Goal: Task Accomplishment & Management: Complete application form

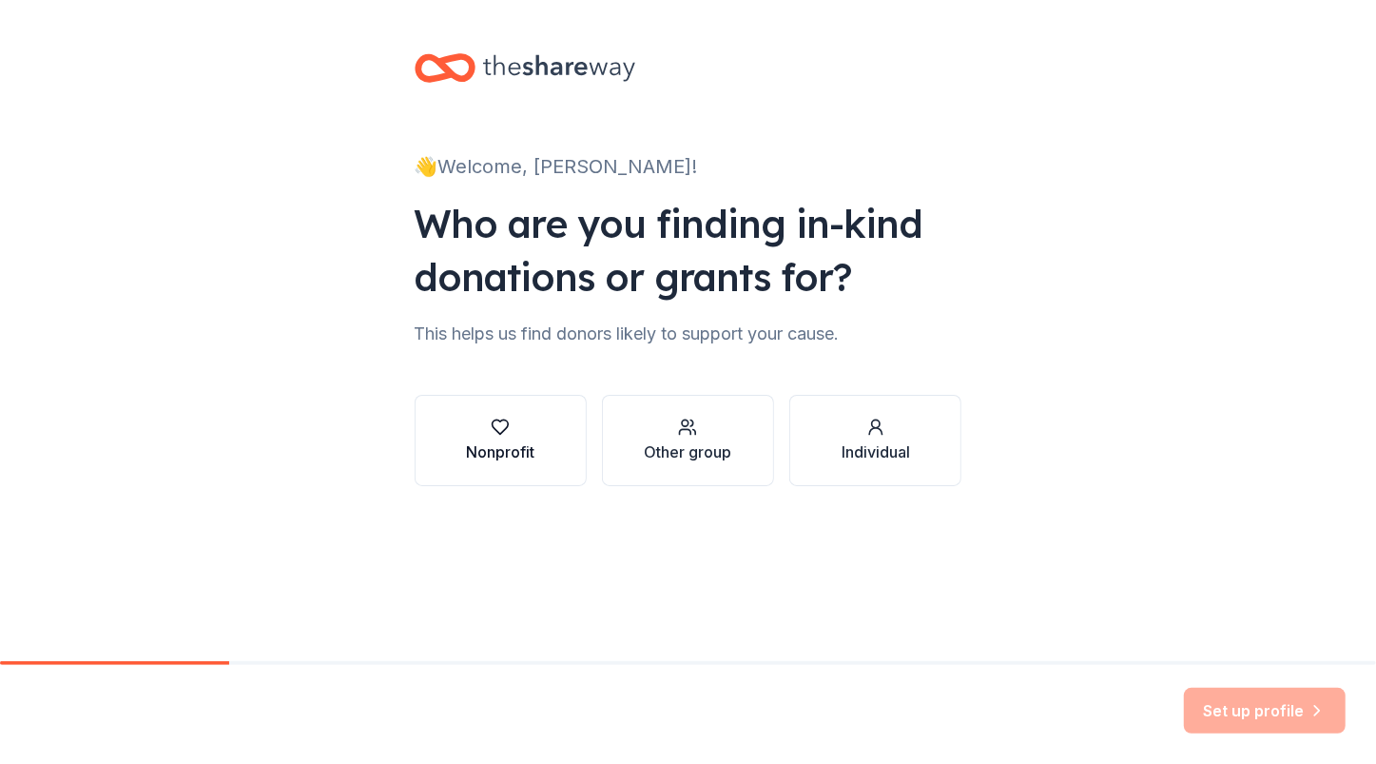
click at [501, 428] on icon "button" at bounding box center [500, 427] width 19 height 19
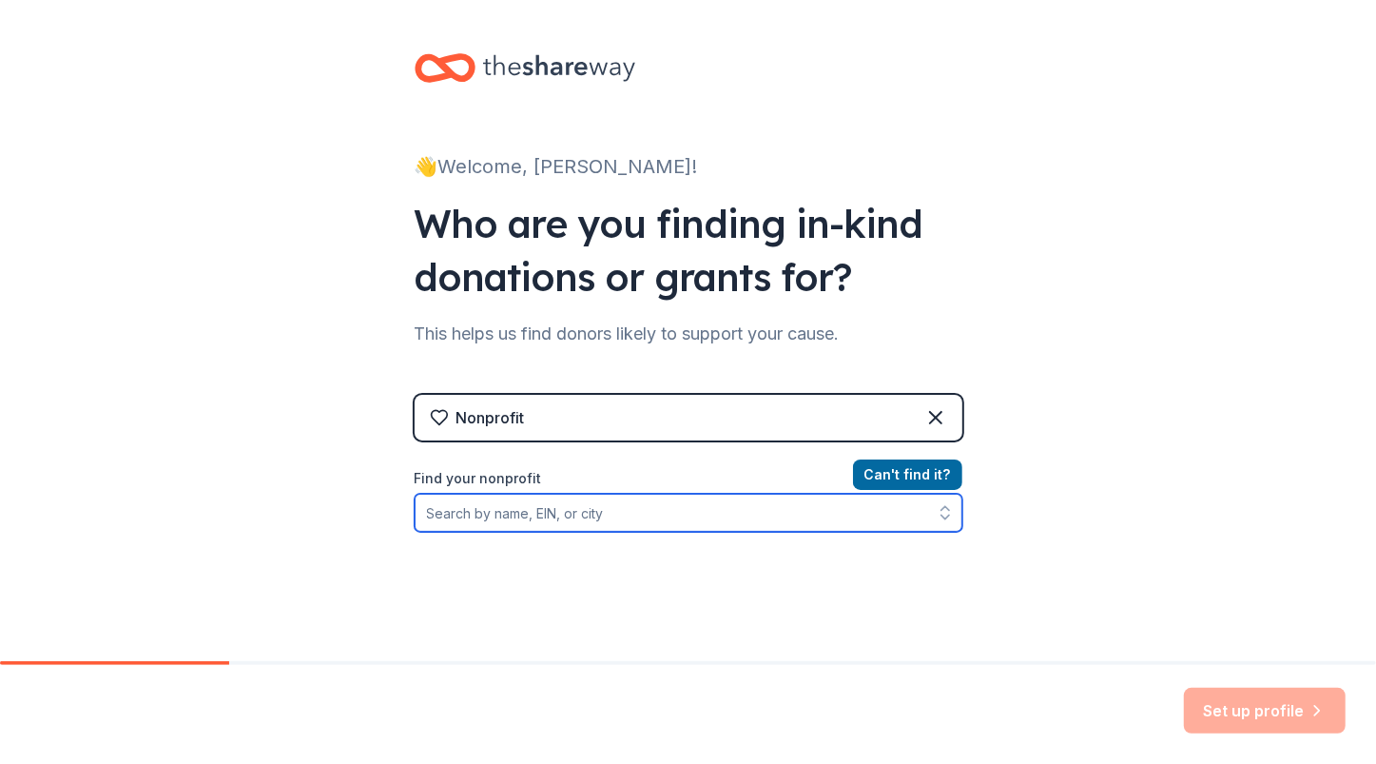
click at [484, 510] on input "Find your nonprofit" at bounding box center [689, 513] width 548 height 38
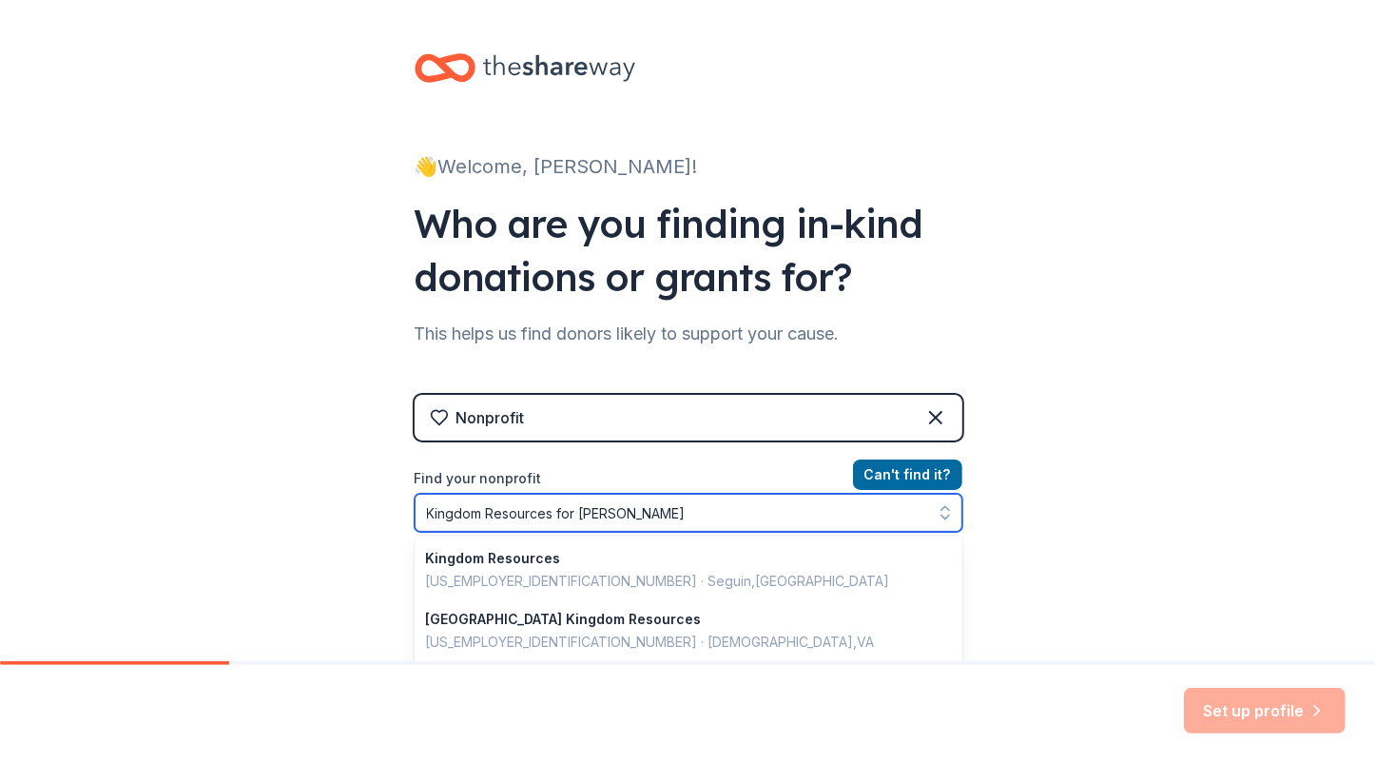
type input "Kingdom Resources for [DEMOGRAPHIC_DATA]"
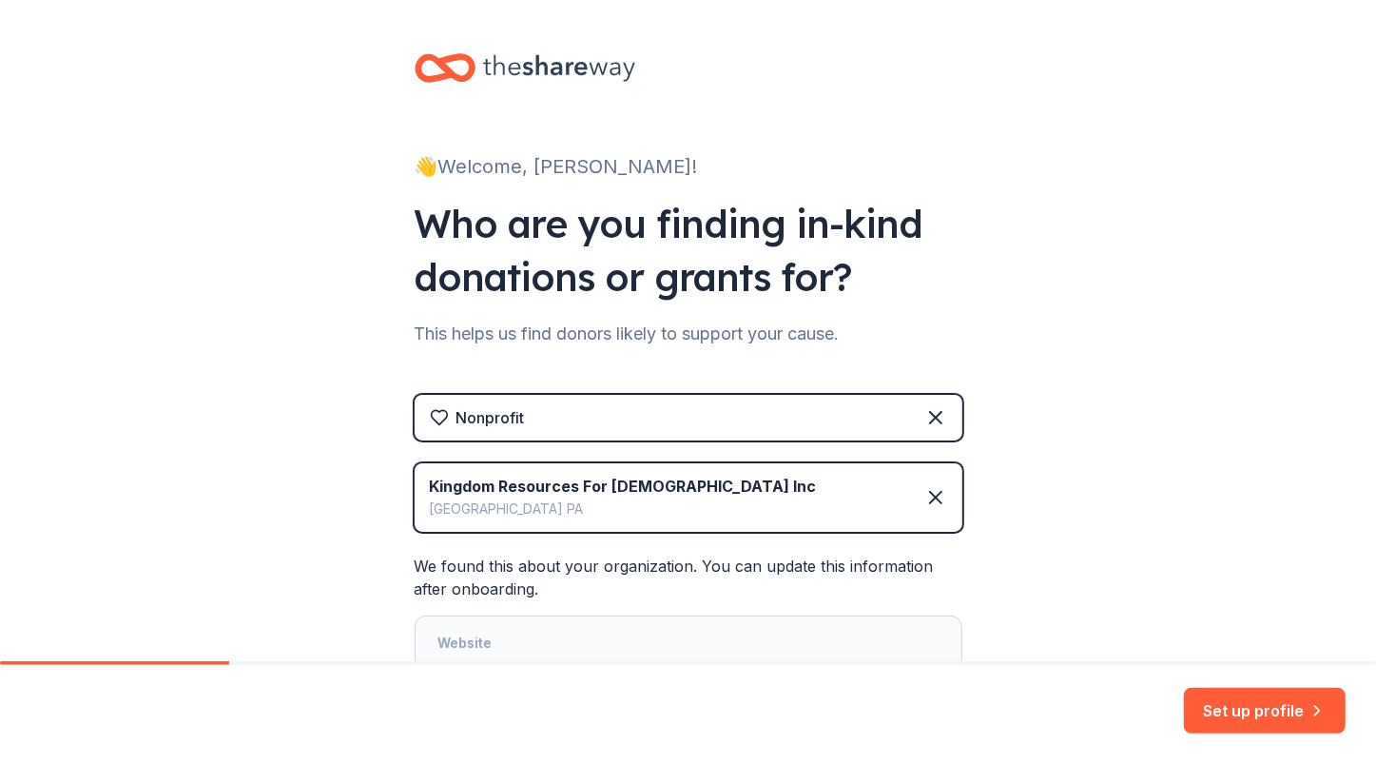
click at [339, 486] on div "👋 Welcome, [PERSON_NAME]! Who are you finding in-kind donations or grants for? …" at bounding box center [688, 484] width 1376 height 968
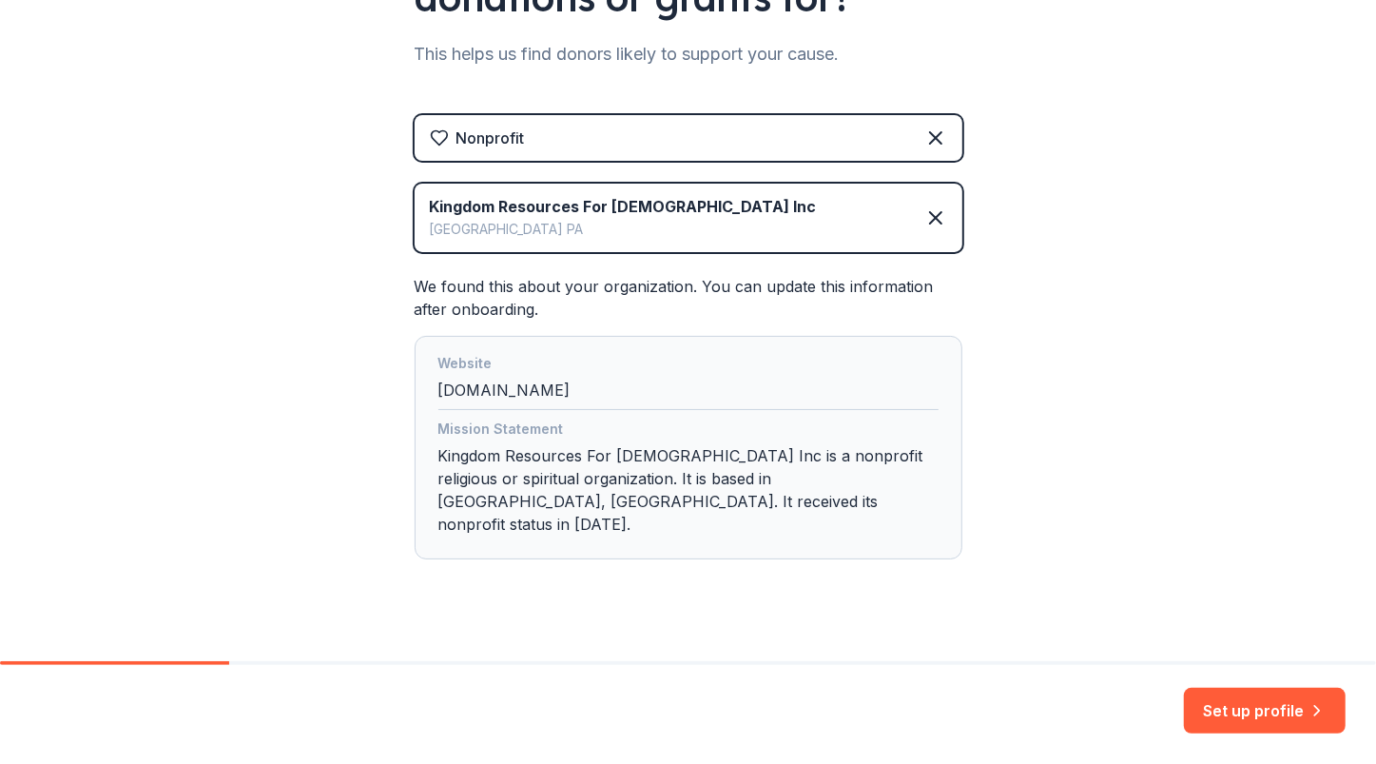
scroll to position [282, 0]
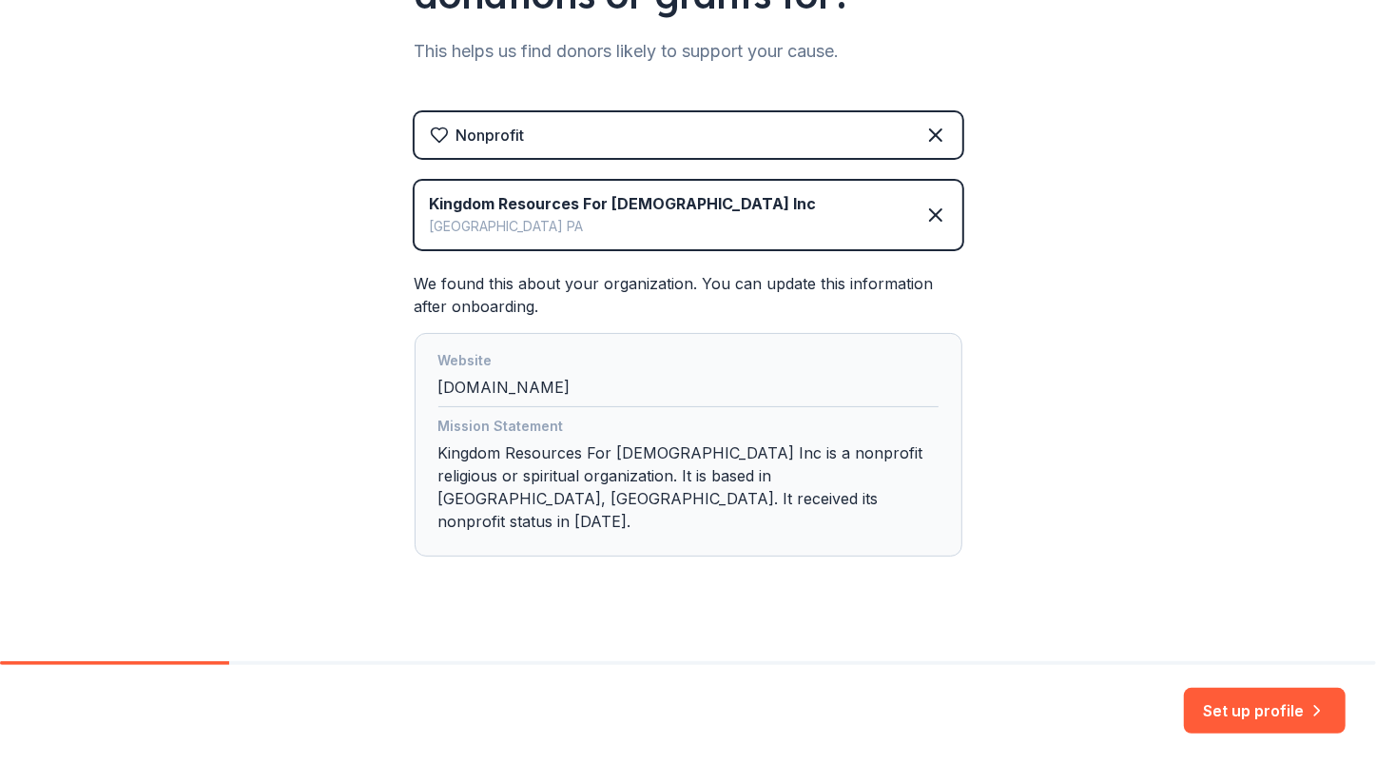
click at [438, 385] on div "Website [DOMAIN_NAME]" at bounding box center [688, 378] width 500 height 58
click at [564, 379] on div "Website [DOMAIN_NAME]" at bounding box center [688, 378] width 500 height 58
click at [1250, 708] on button "Set up profile" at bounding box center [1265, 711] width 162 height 46
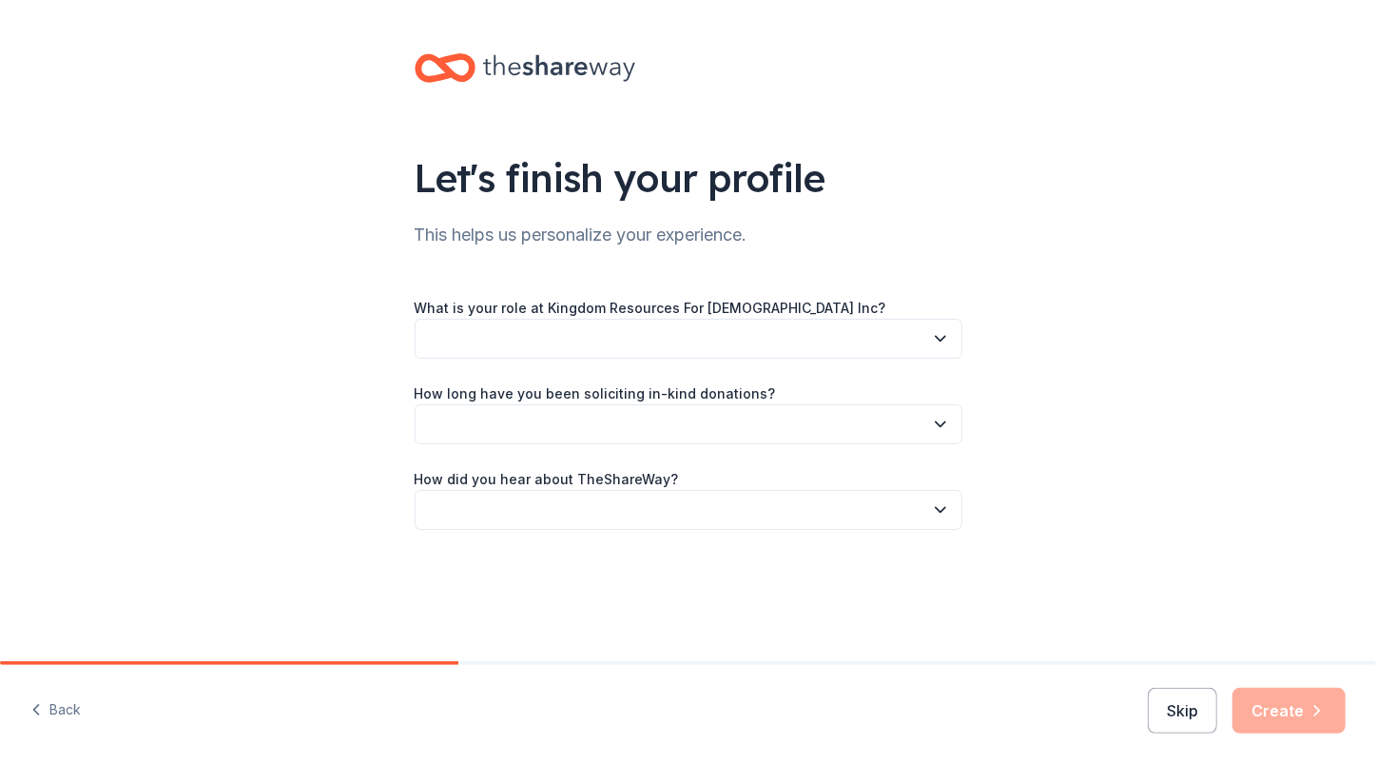
click at [519, 334] on button "button" at bounding box center [689, 339] width 548 height 40
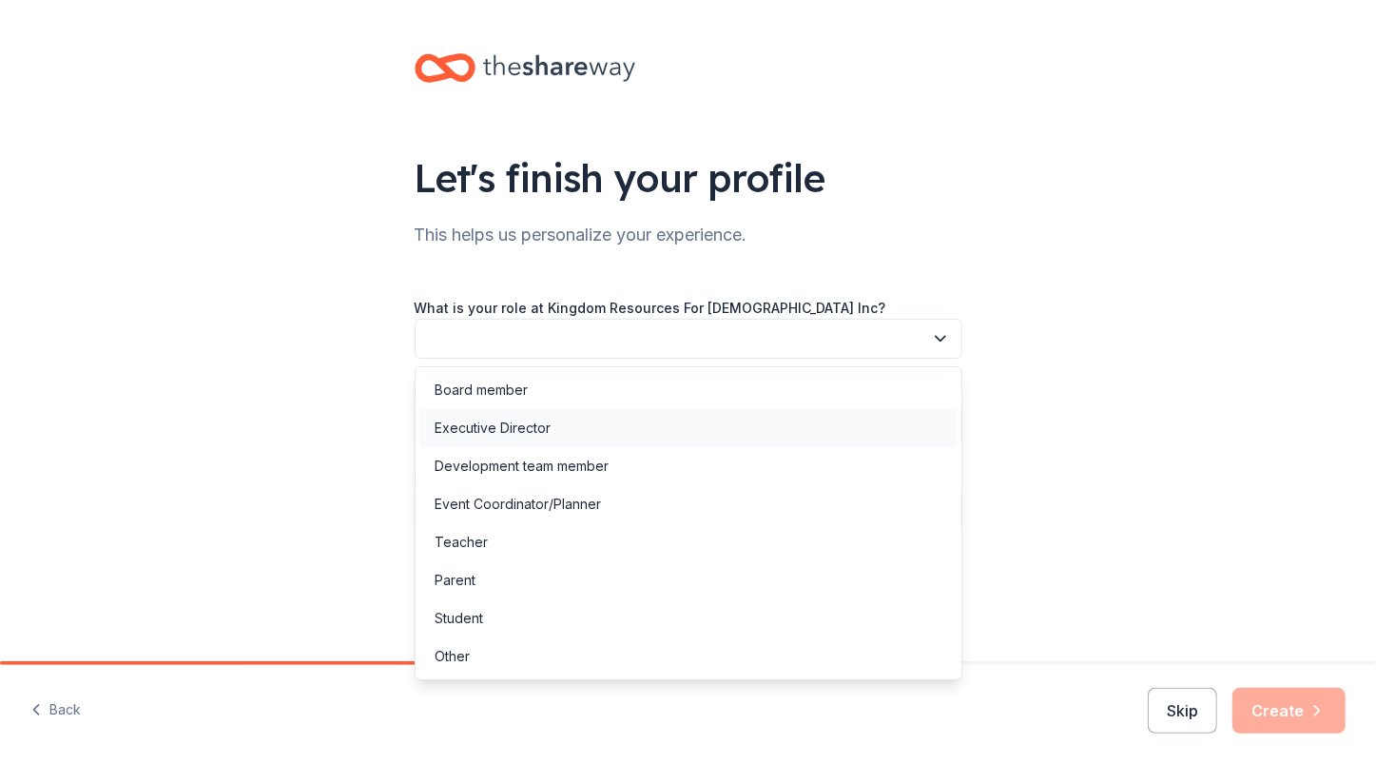
click at [496, 426] on div "Executive Director" at bounding box center [493, 428] width 116 height 23
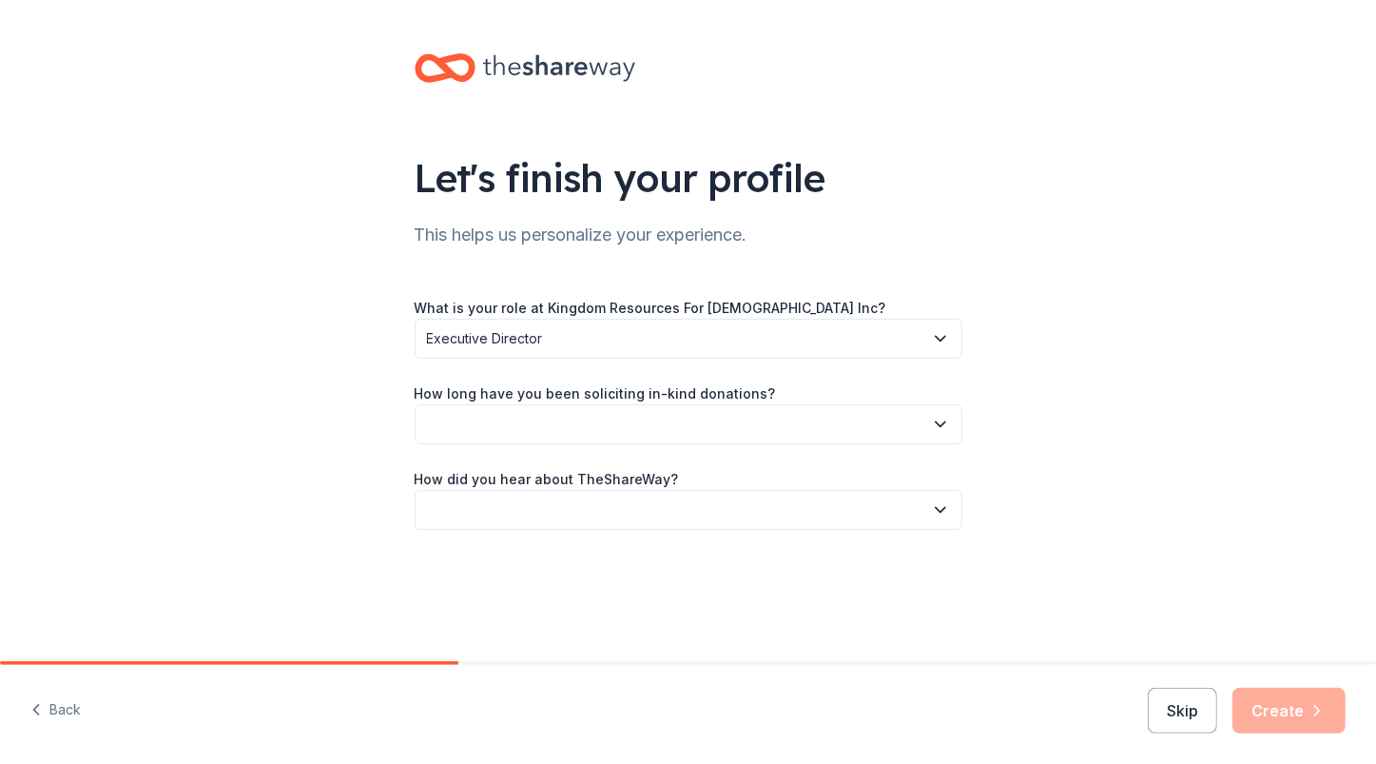
click at [471, 418] on button "button" at bounding box center [689, 424] width 548 height 40
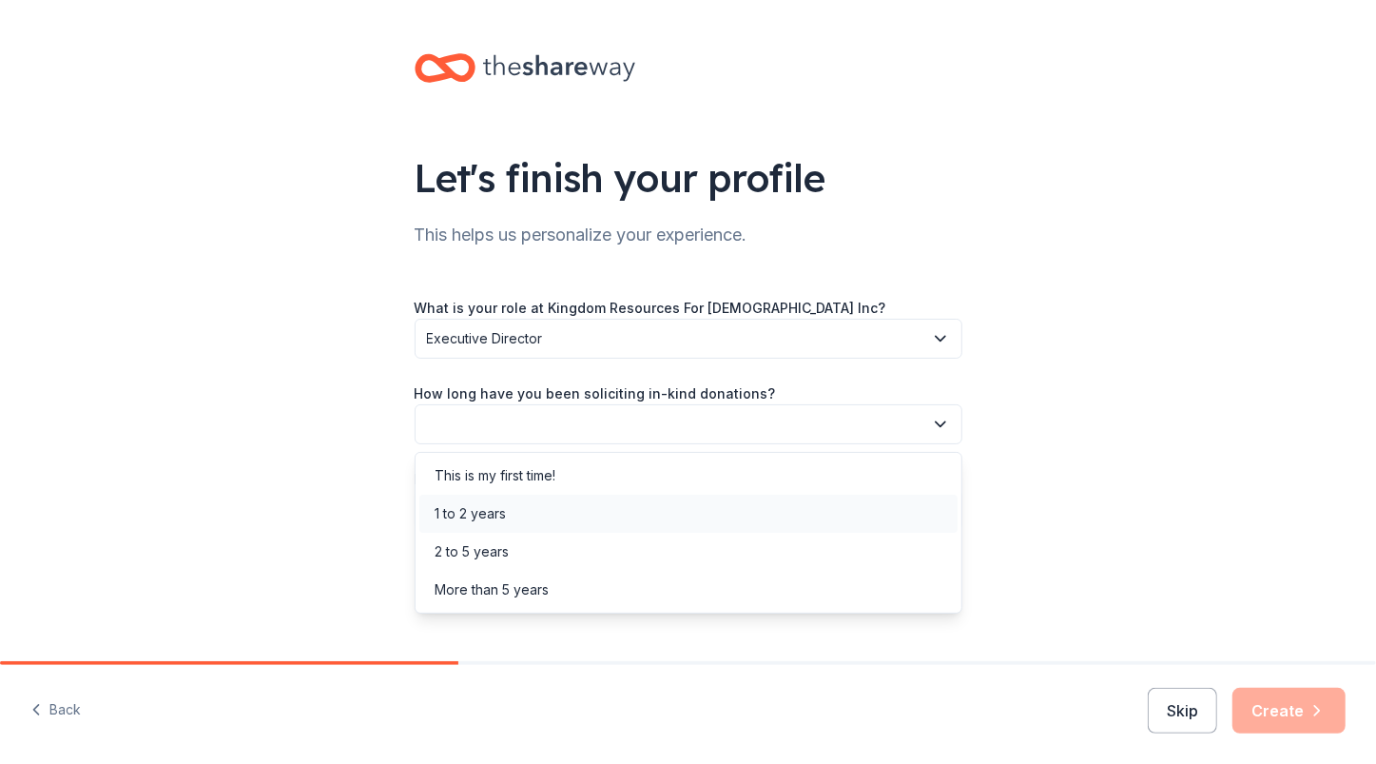
click at [482, 502] on div "1 to 2 years" at bounding box center [470, 513] width 71 height 23
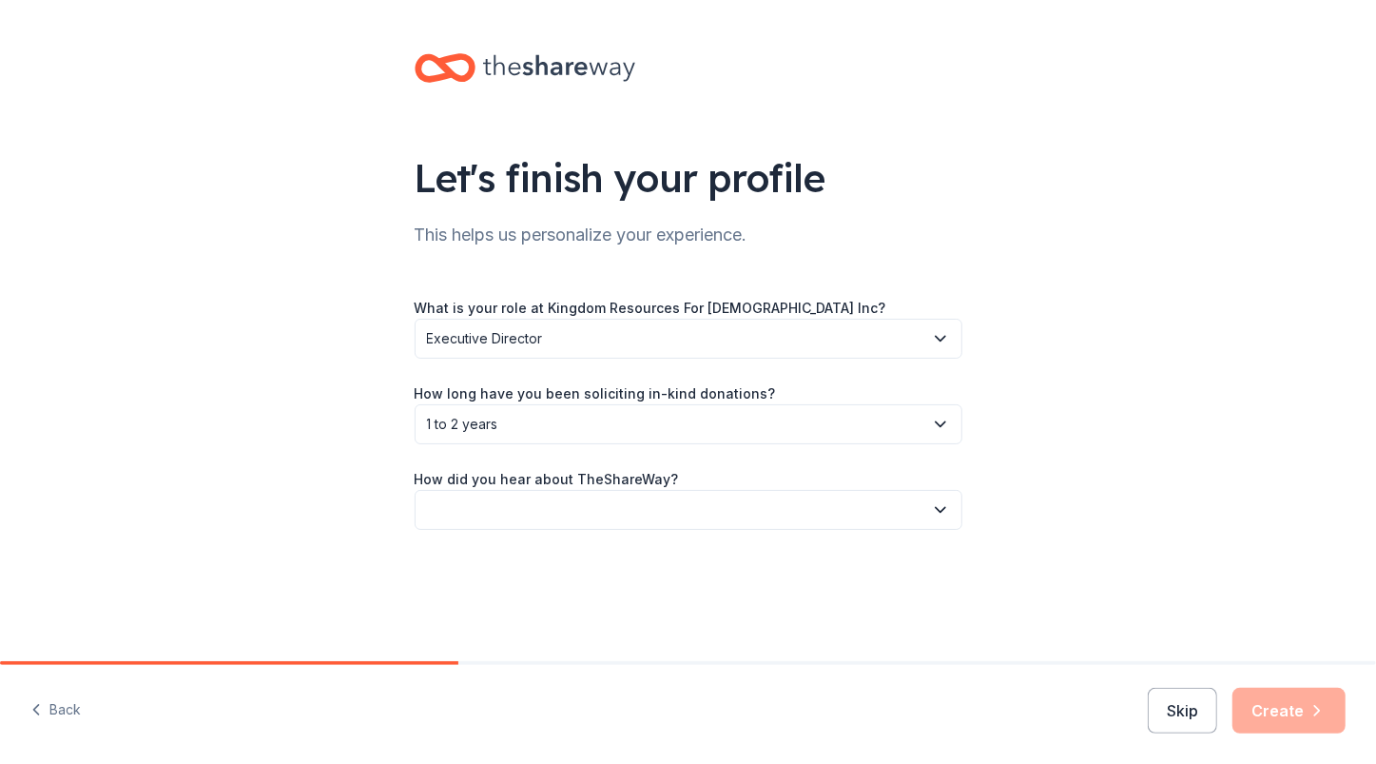
click at [467, 503] on button "button" at bounding box center [689, 510] width 548 height 40
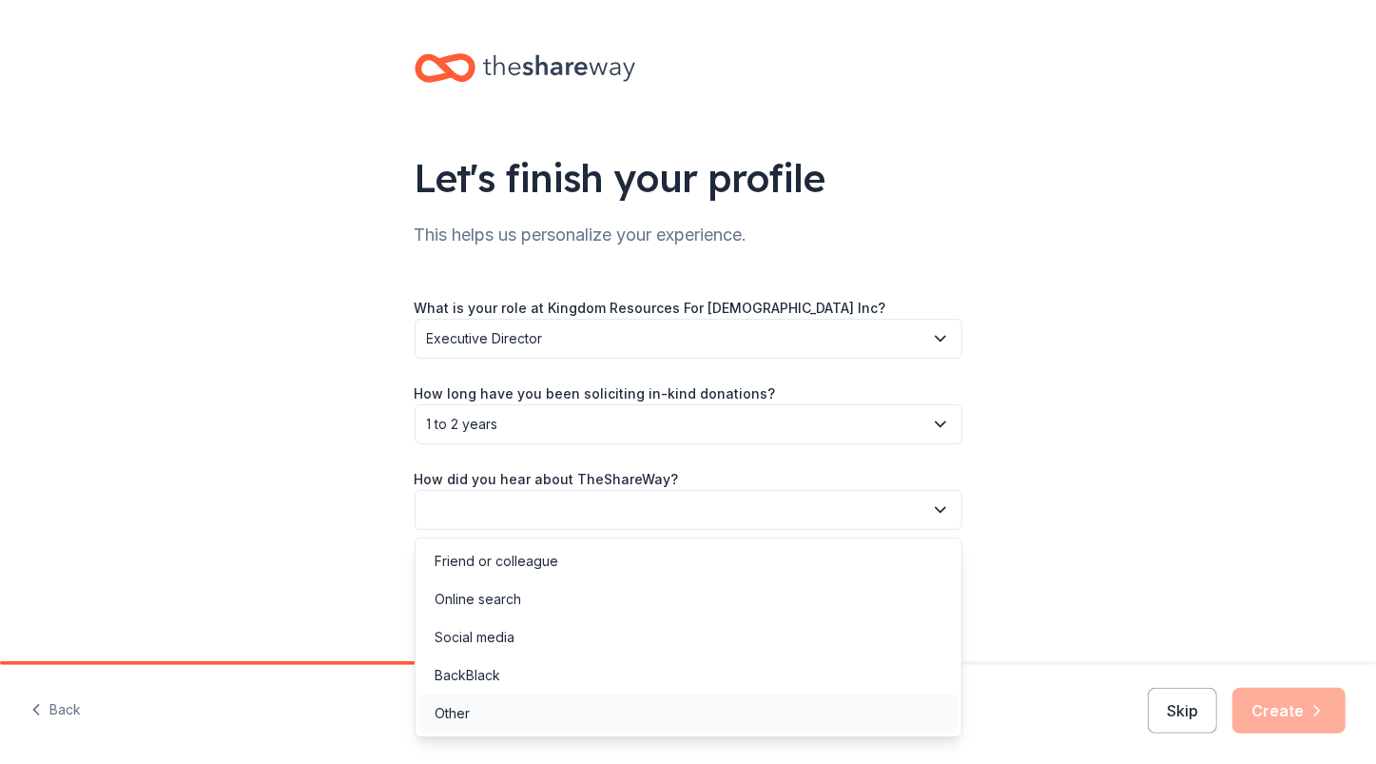
click at [486, 712] on div "Other" at bounding box center [688, 713] width 538 height 38
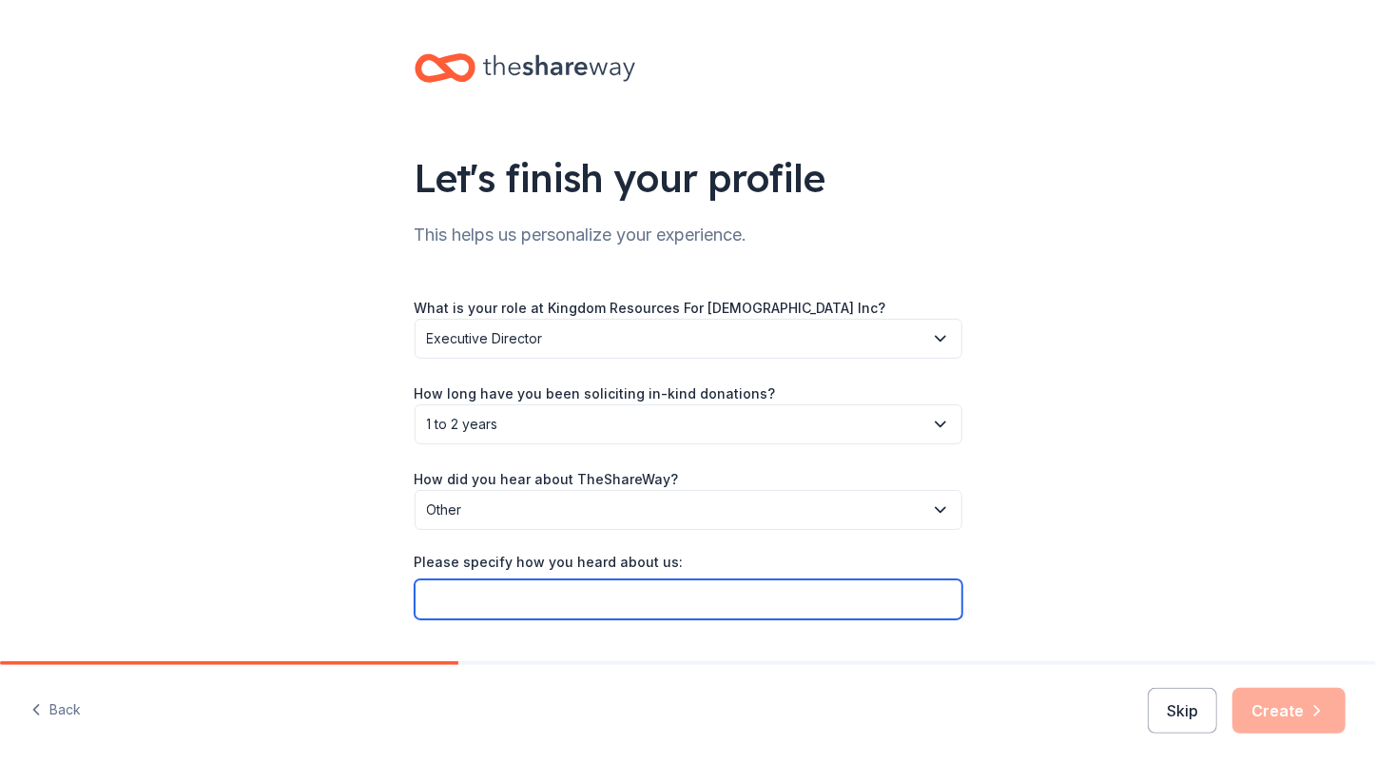
click at [472, 604] on input "Please specify how you heard about us:" at bounding box center [689, 599] width 548 height 40
type input "GiveButter"
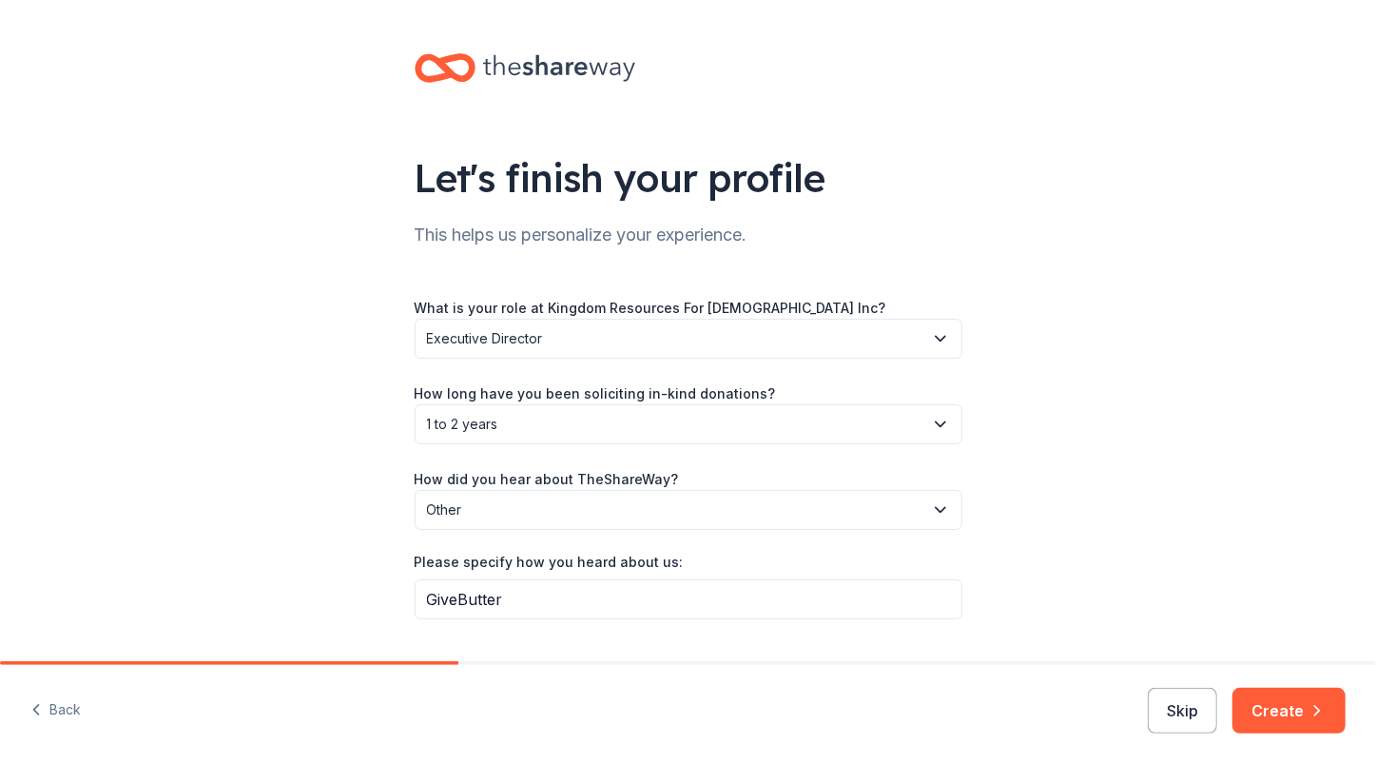
click at [1081, 557] on div "Let's finish your profile This helps us personalize your experience. What is yo…" at bounding box center [688, 355] width 1376 height 710
click at [1286, 715] on button "Create" at bounding box center [1289, 711] width 113 height 46
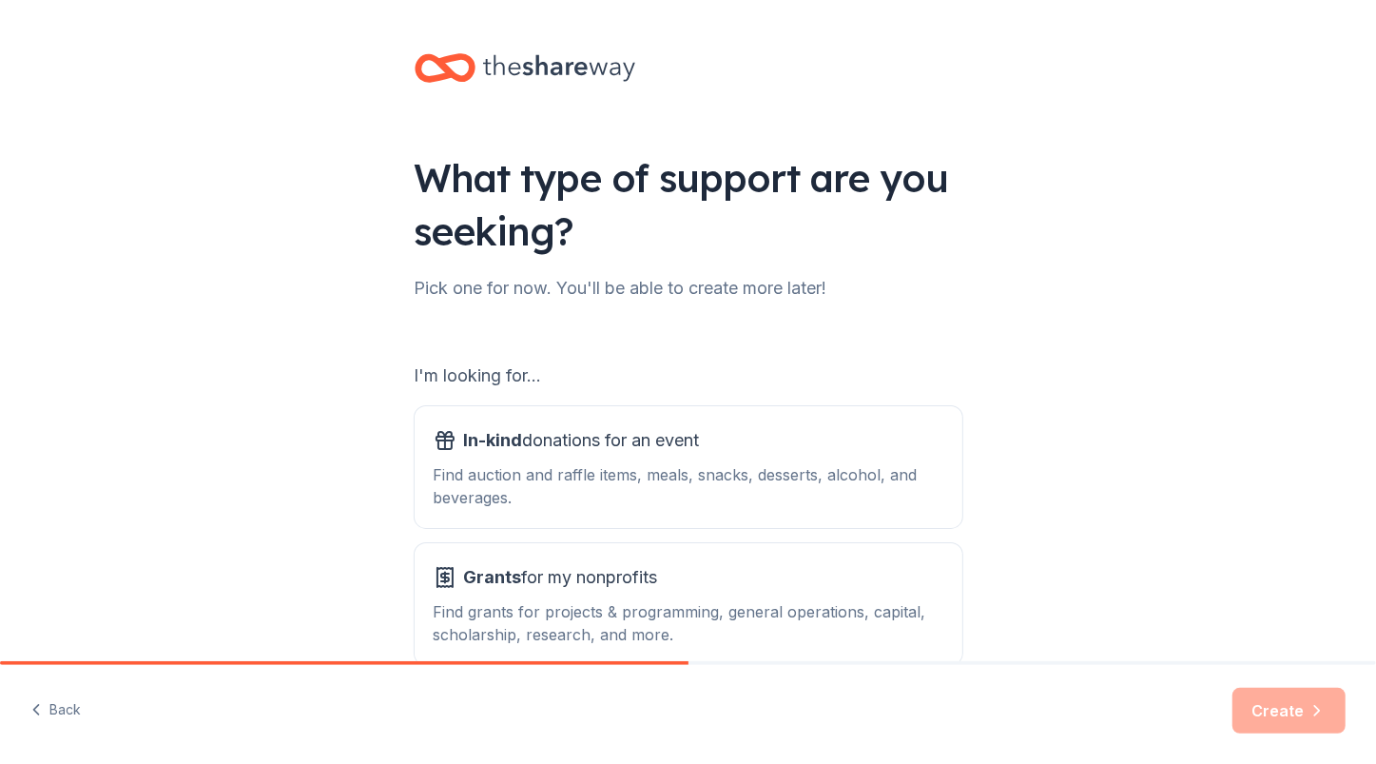
click at [886, 373] on div "I'm looking for..." at bounding box center [689, 375] width 548 height 30
click at [343, 462] on div "What type of support are you seeking? Pick one for now. You'll be able to creat…" at bounding box center [688, 383] width 1376 height 767
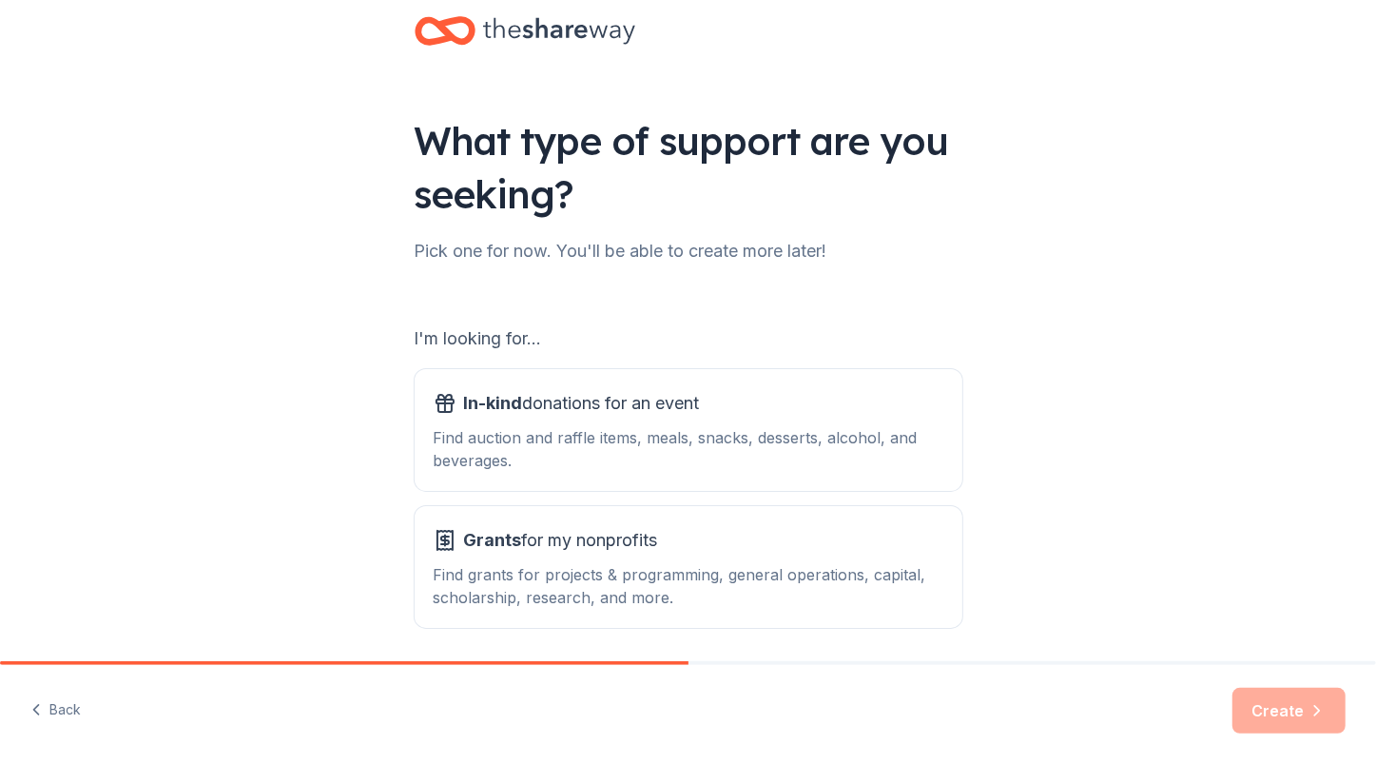
scroll to position [106, 0]
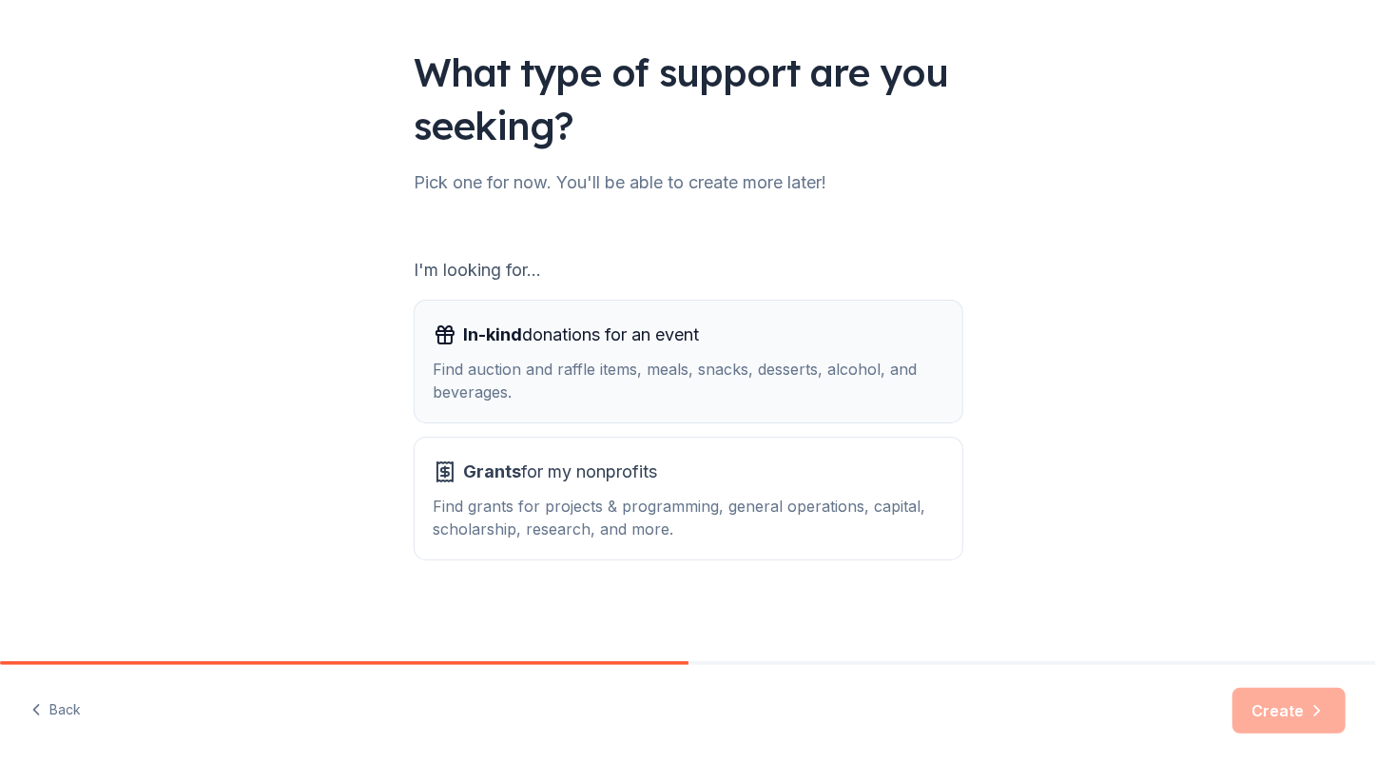
click at [551, 382] on div "Find auction and raffle items, meals, snacks, desserts, alcohol, and beverages." at bounding box center [689, 381] width 510 height 46
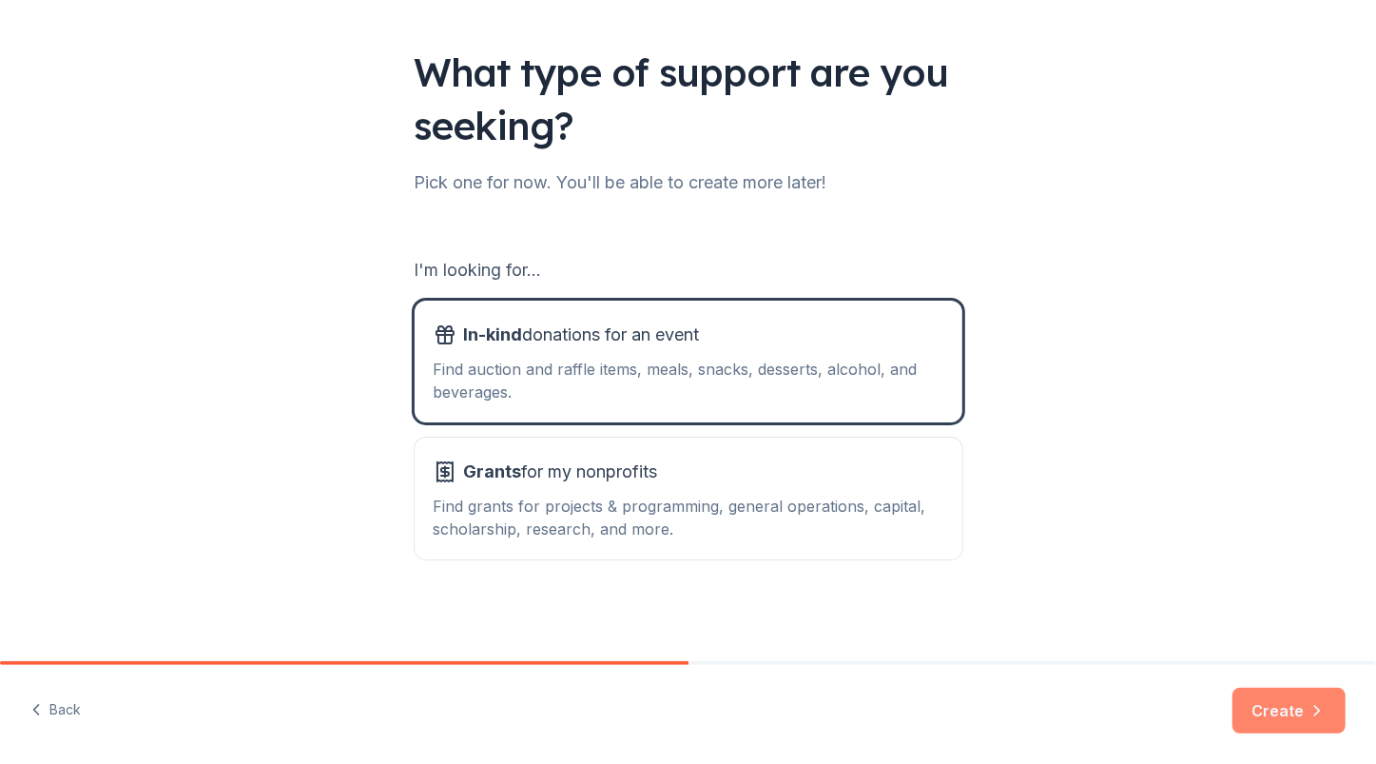
click at [1271, 709] on button "Create" at bounding box center [1289, 711] width 113 height 46
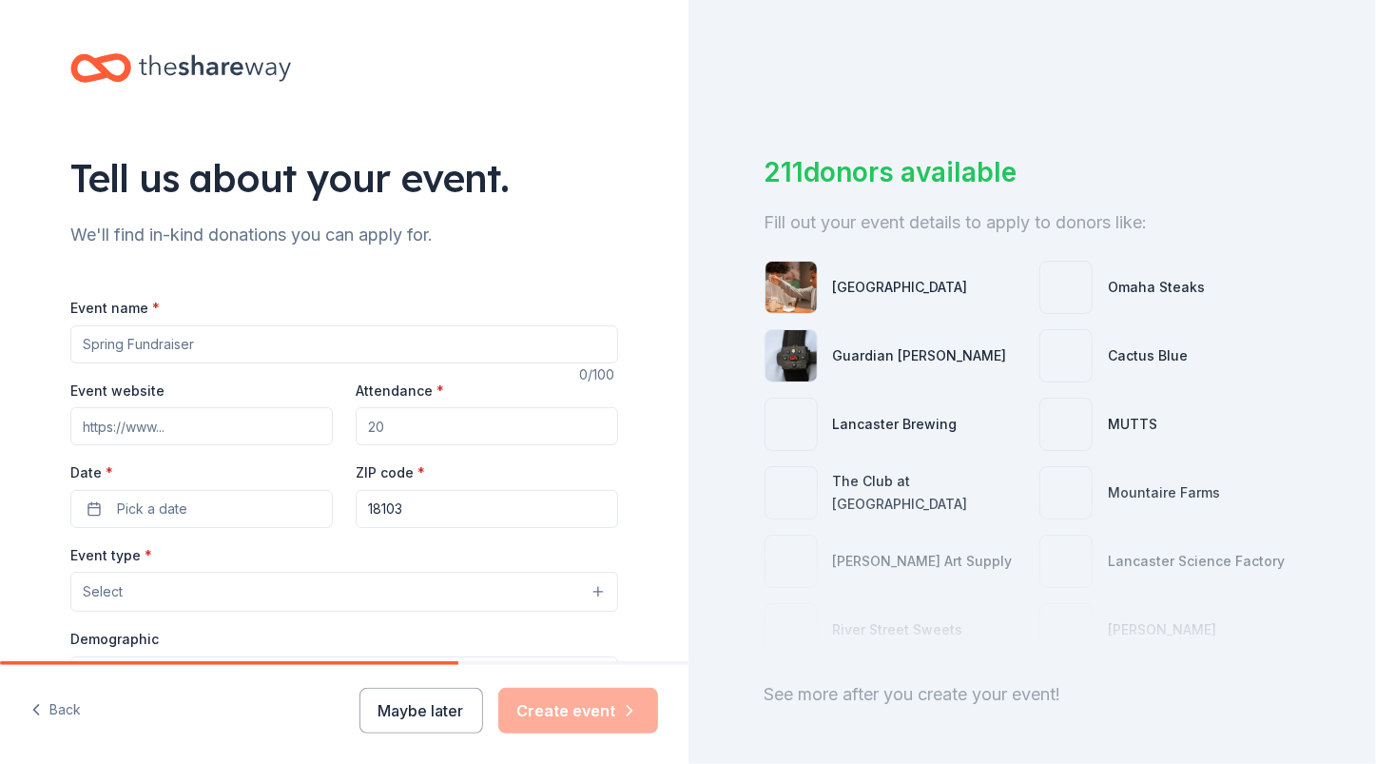
click at [587, 203] on div "Tell us about your event." at bounding box center [344, 177] width 548 height 53
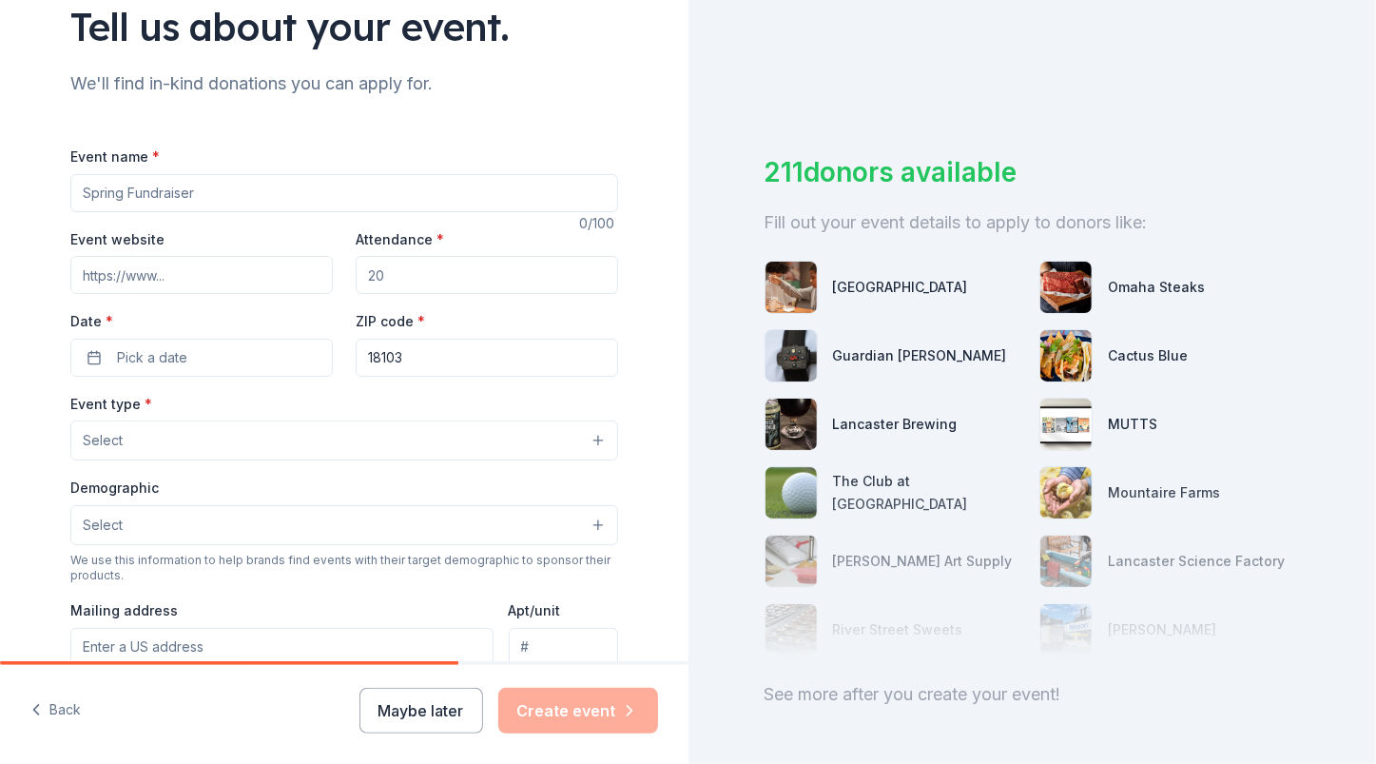
scroll to position [151, 0]
click at [161, 191] on input "Event name *" at bounding box center [344, 193] width 548 height 38
type input "Winter Fundraiser"
click at [172, 265] on input "Event website" at bounding box center [201, 275] width 262 height 38
click at [204, 285] on input "[URL][DOMAIN_NAME]" at bounding box center [201, 275] width 262 height 38
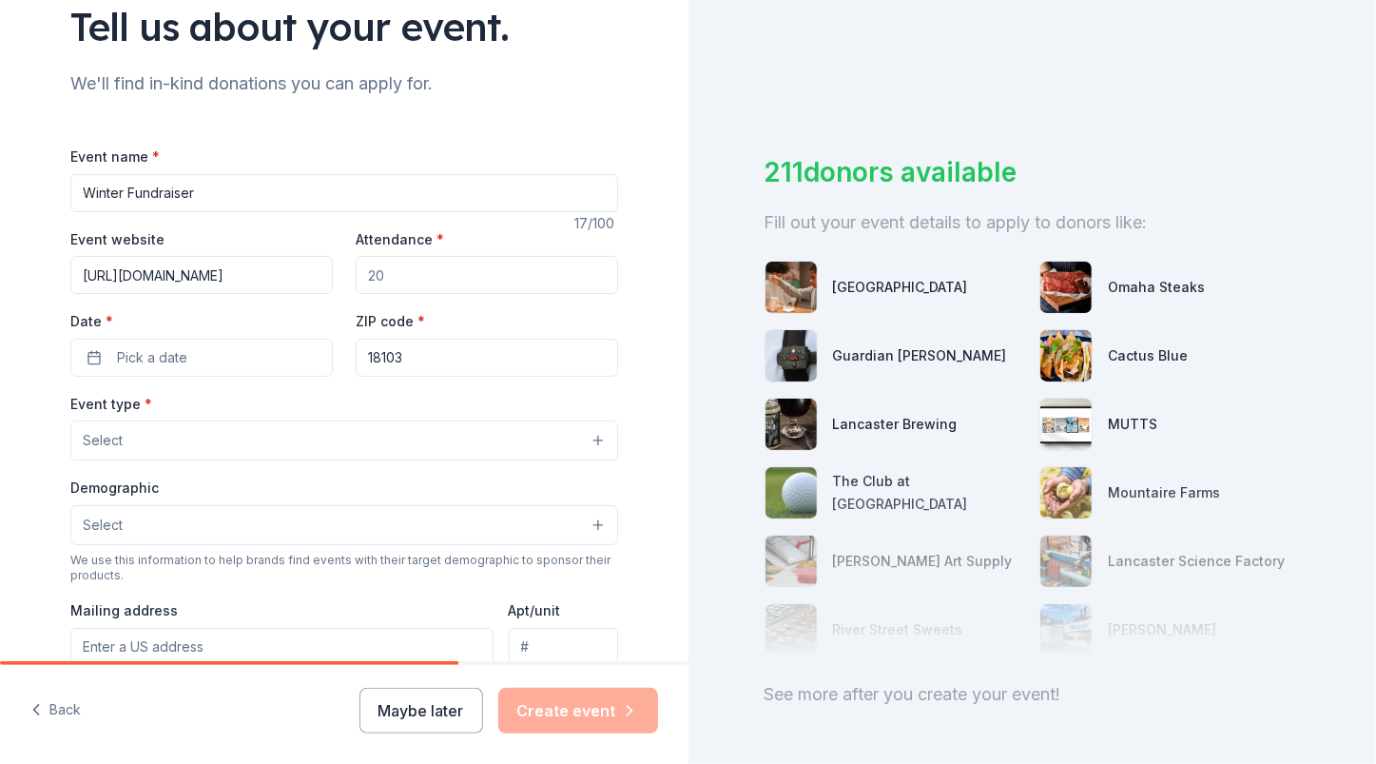
type input "[URL][DOMAIN_NAME]"
click at [89, 188] on input "Winter Fundraiser" at bounding box center [344, 193] width 548 height 38
click at [70, 190] on input "Winter Fundraiser" at bounding box center [344, 193] width 548 height 38
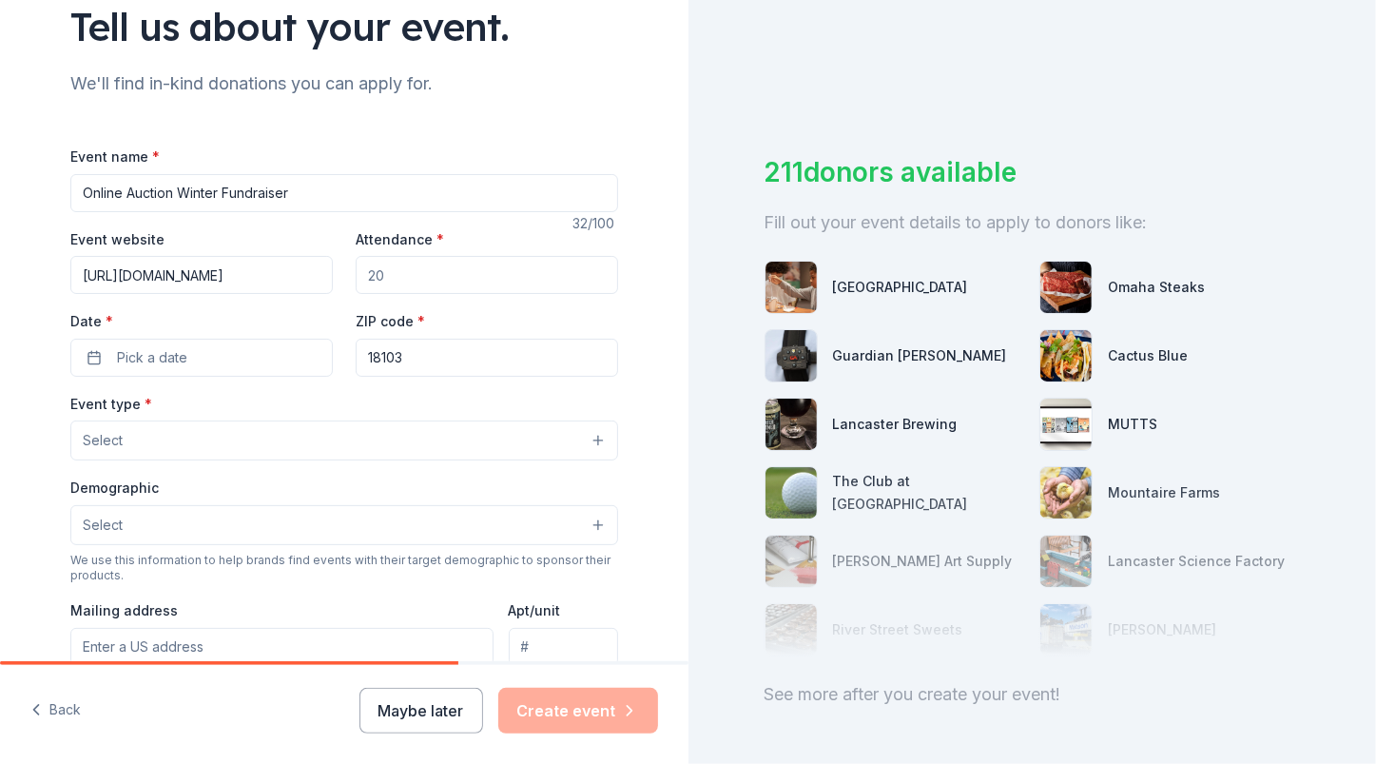
type input "Online Auction Winter Fundraiser"
drag, startPoint x: 377, startPoint y: 272, endPoint x: 341, endPoint y: 269, distance: 35.3
click at [341, 269] on div "Event website [URL][DOMAIN_NAME] Attendance * Date * Pick a date ZIP code * 181…" at bounding box center [344, 301] width 548 height 149
type input "50"
click at [200, 348] on button "Pick a date" at bounding box center [201, 358] width 262 height 38
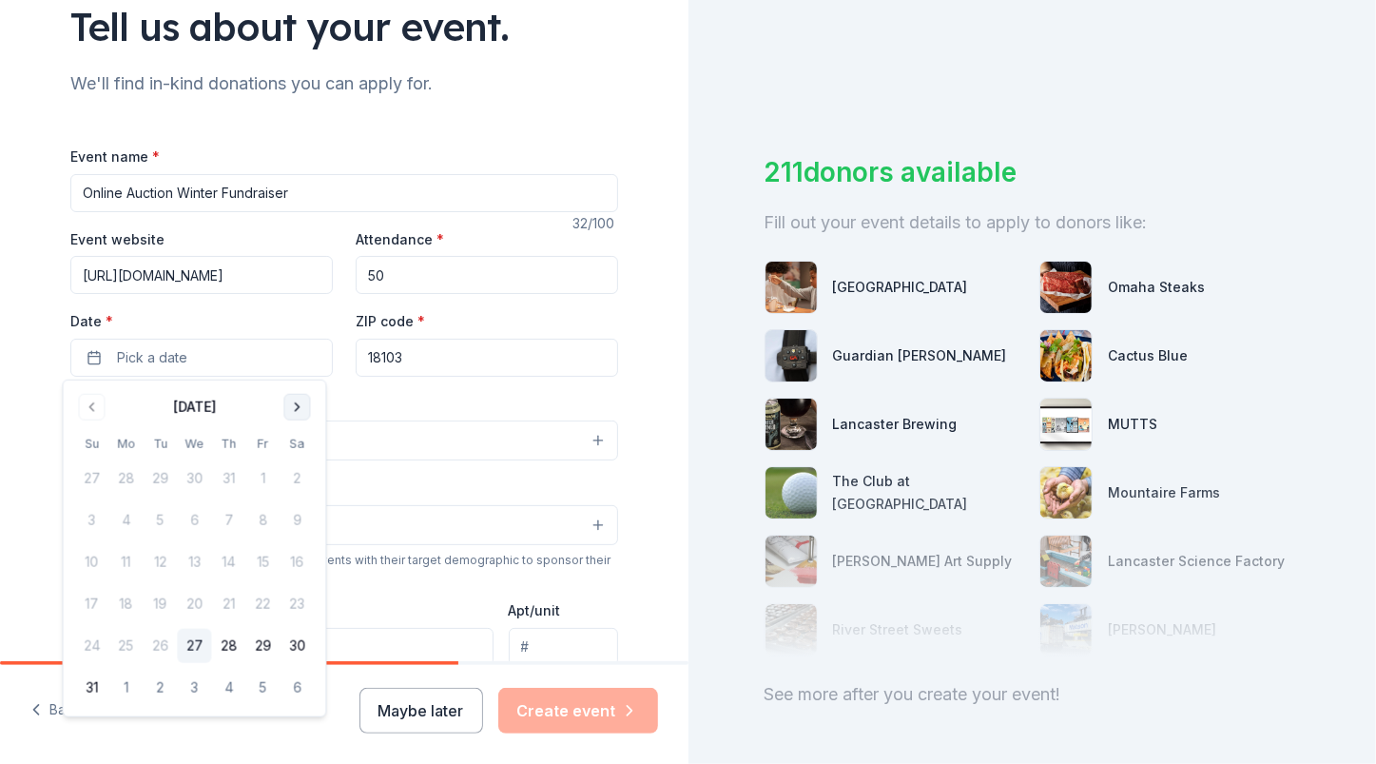
click at [300, 408] on button "Go to next month" at bounding box center [296, 407] width 27 height 27
click at [91, 417] on button "Go to previous month" at bounding box center [91, 407] width 27 height 27
click at [98, 409] on button "Go to previous month" at bounding box center [91, 407] width 27 height 27
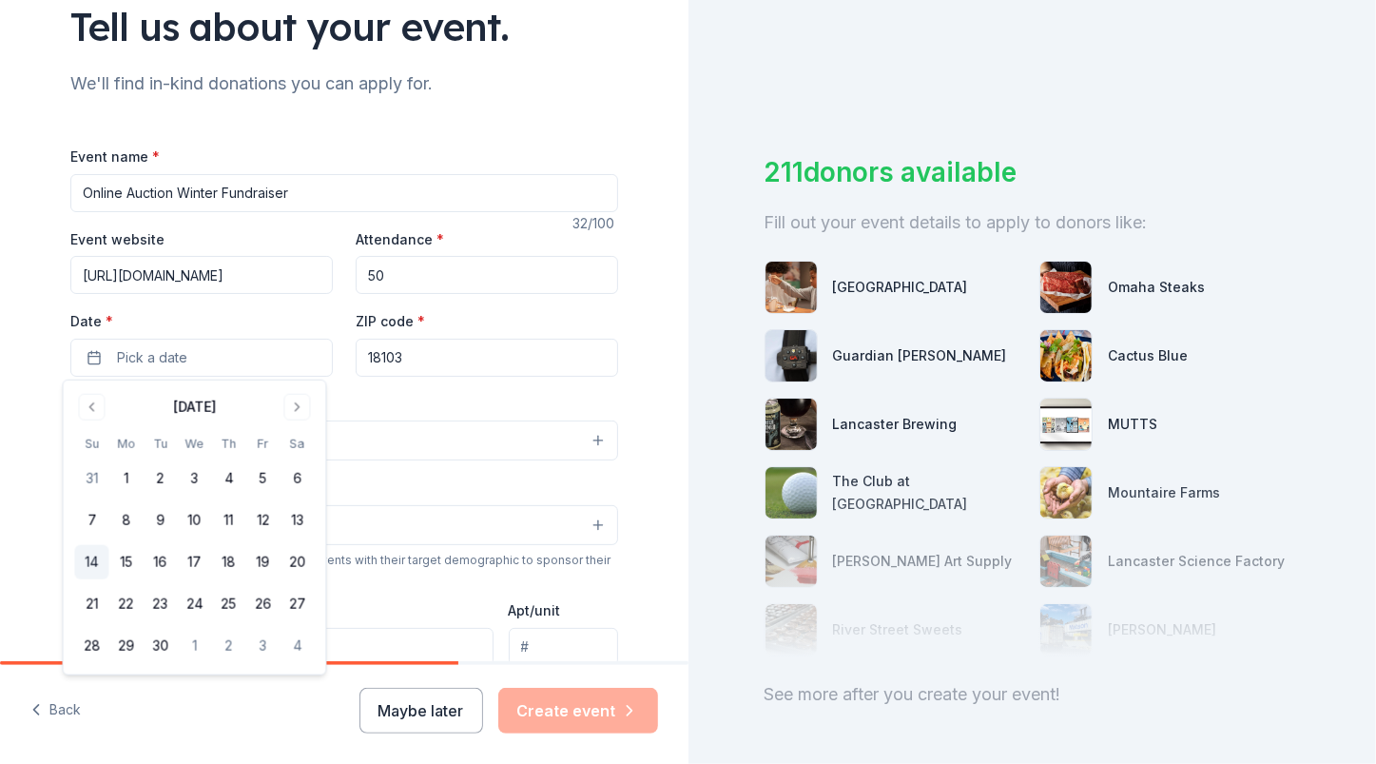
click at [89, 552] on button "14" at bounding box center [91, 562] width 34 height 34
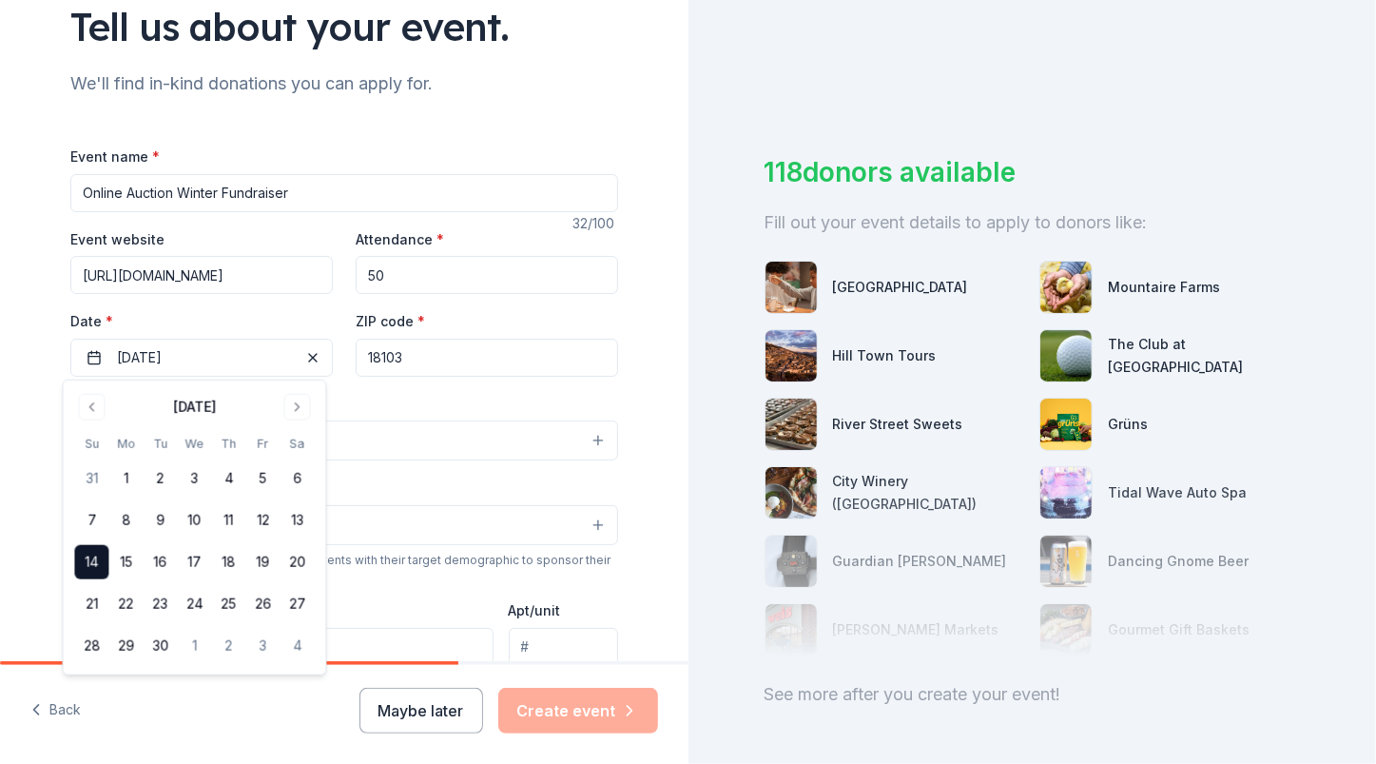
click at [398, 351] on input "18103" at bounding box center [487, 358] width 262 height 38
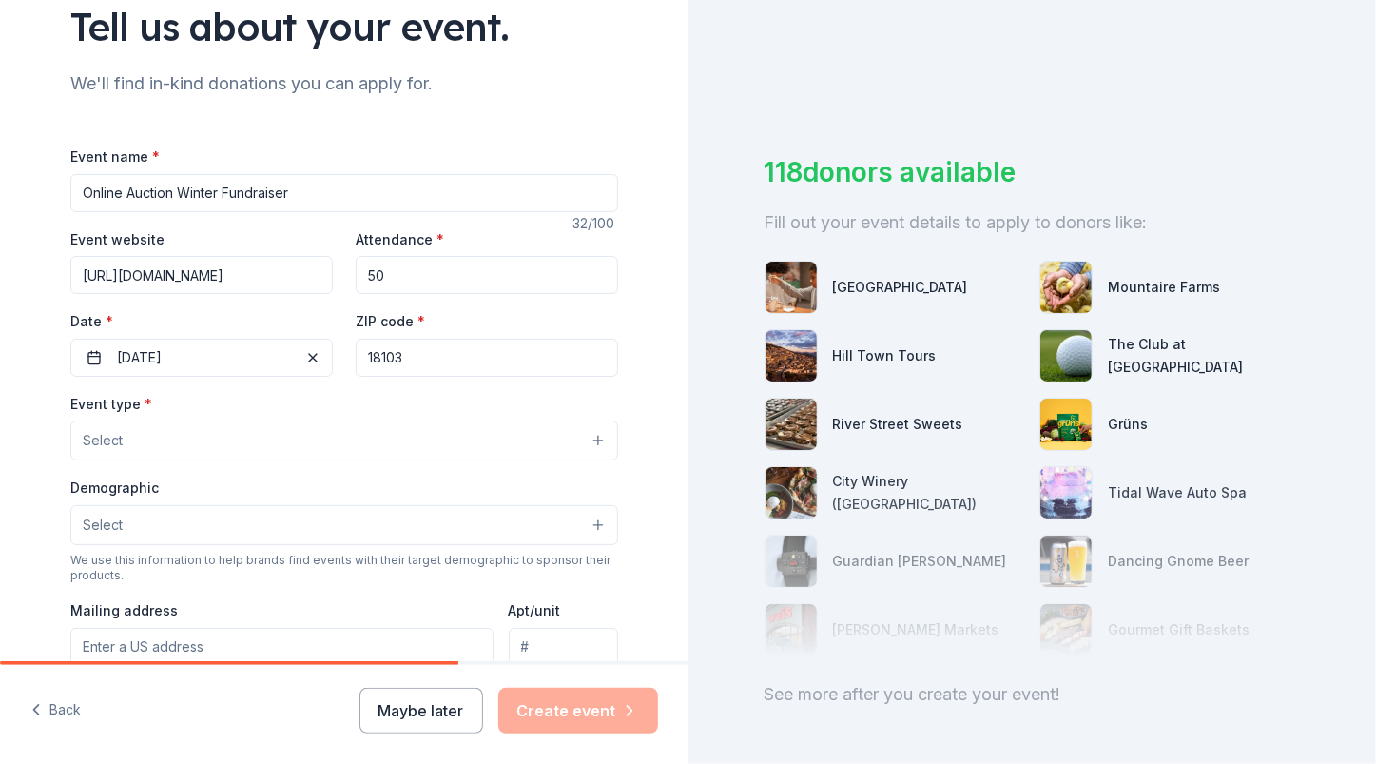
click at [398, 351] on input "18103" at bounding box center [487, 358] width 262 height 38
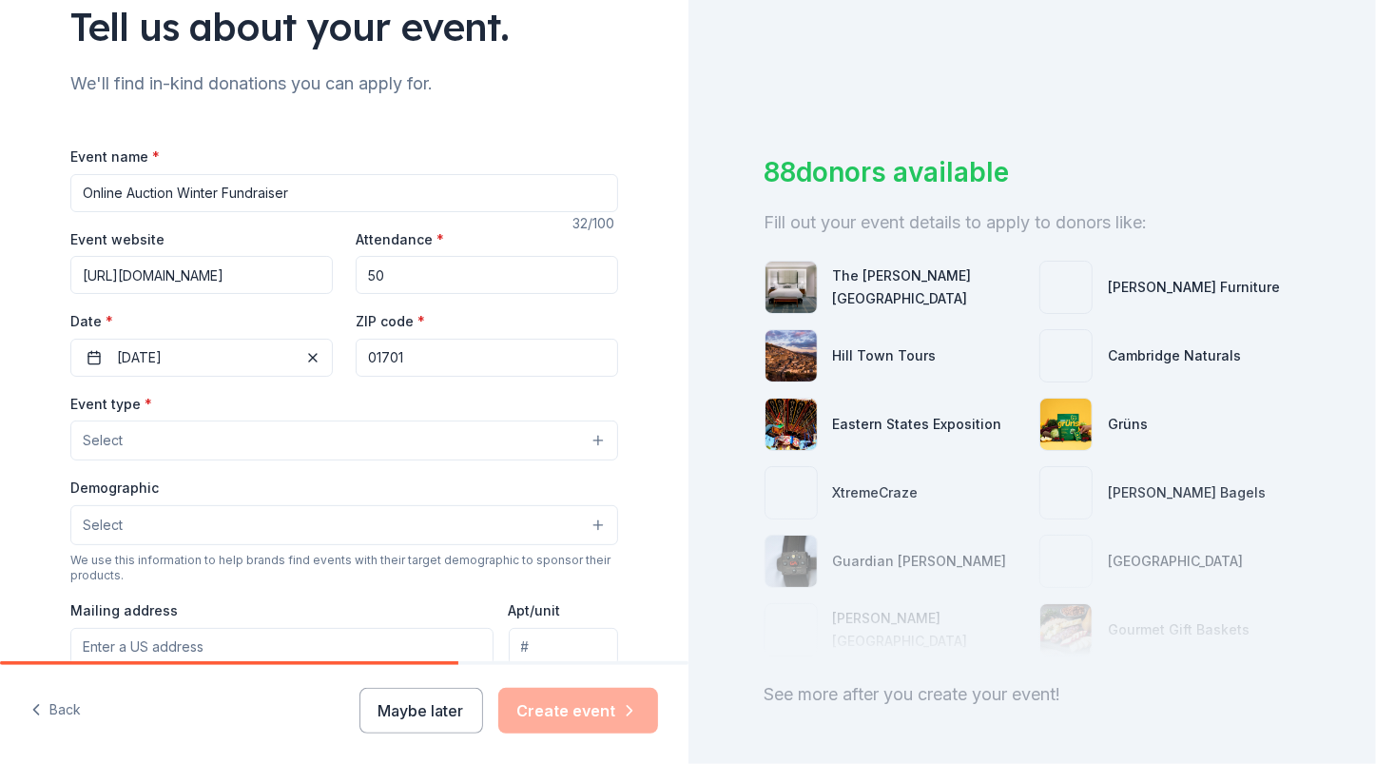
click at [31, 418] on div "Tell us about your event. We'll find in-kind donations you can apply for. Event…" at bounding box center [344, 482] width 689 height 1266
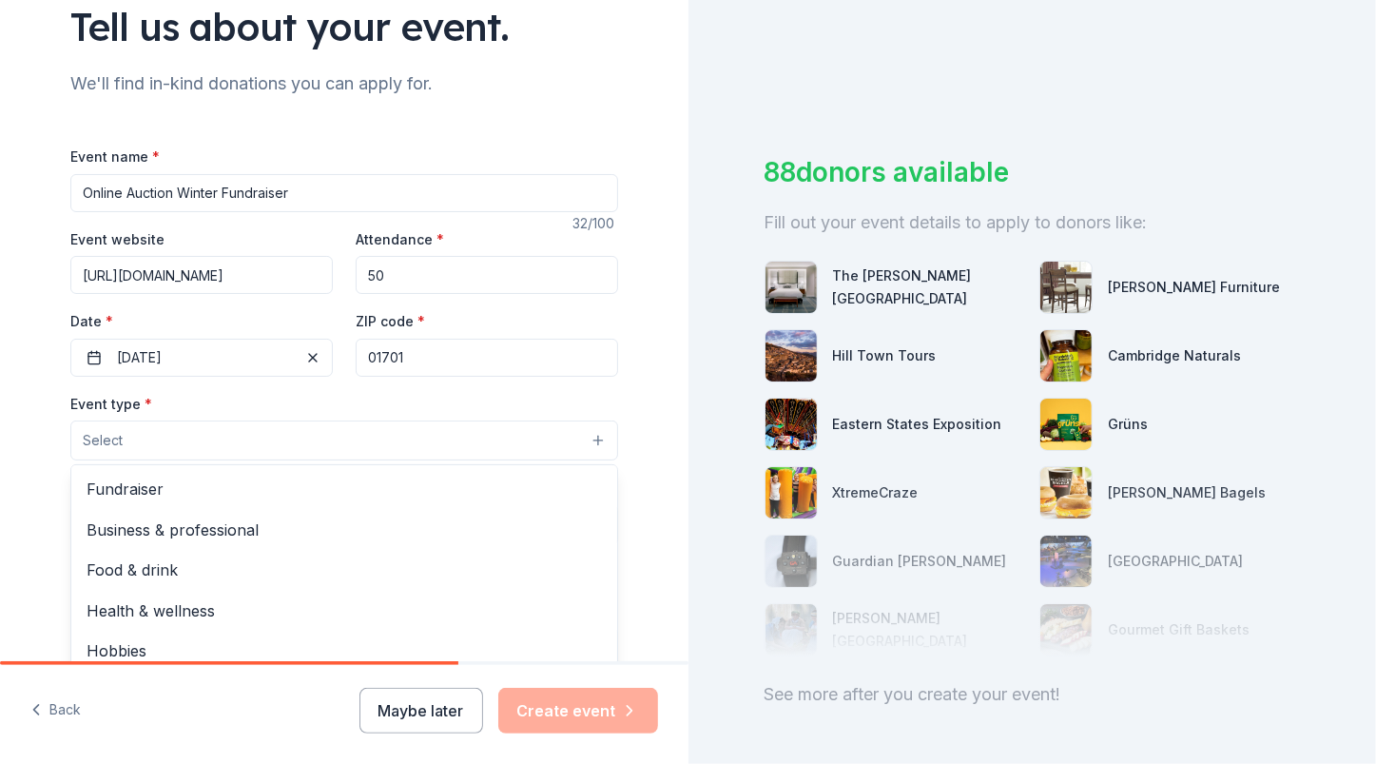
drag, startPoint x: 234, startPoint y: 457, endPoint x: 395, endPoint y: 355, distance: 190.2
click at [395, 355] on div "Event name * Online Auction Winter Fundraiser 32 /100 Event website [URL][DOMAI…" at bounding box center [344, 584] width 548 height 879
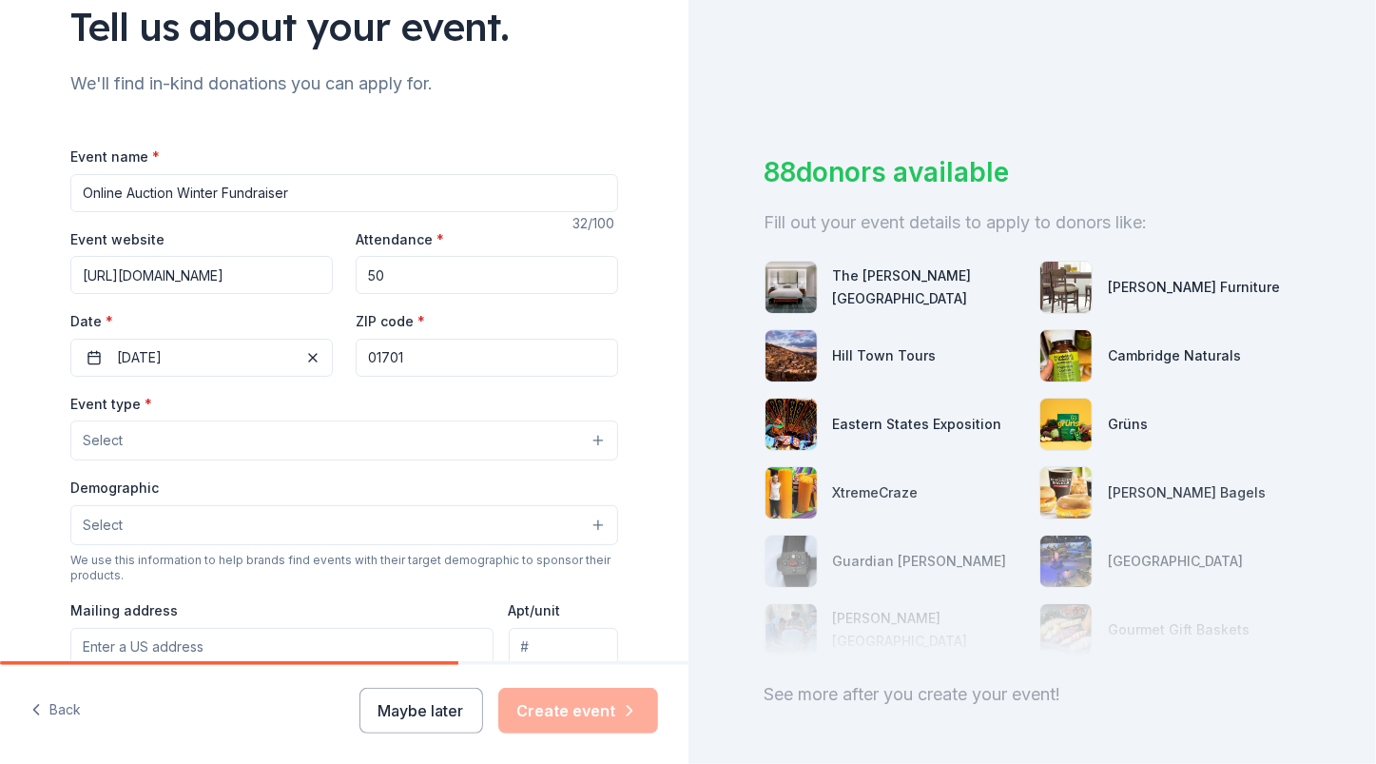
click at [395, 355] on input "01701" at bounding box center [487, 358] width 262 height 38
click at [366, 357] on input "01701" at bounding box center [487, 358] width 262 height 38
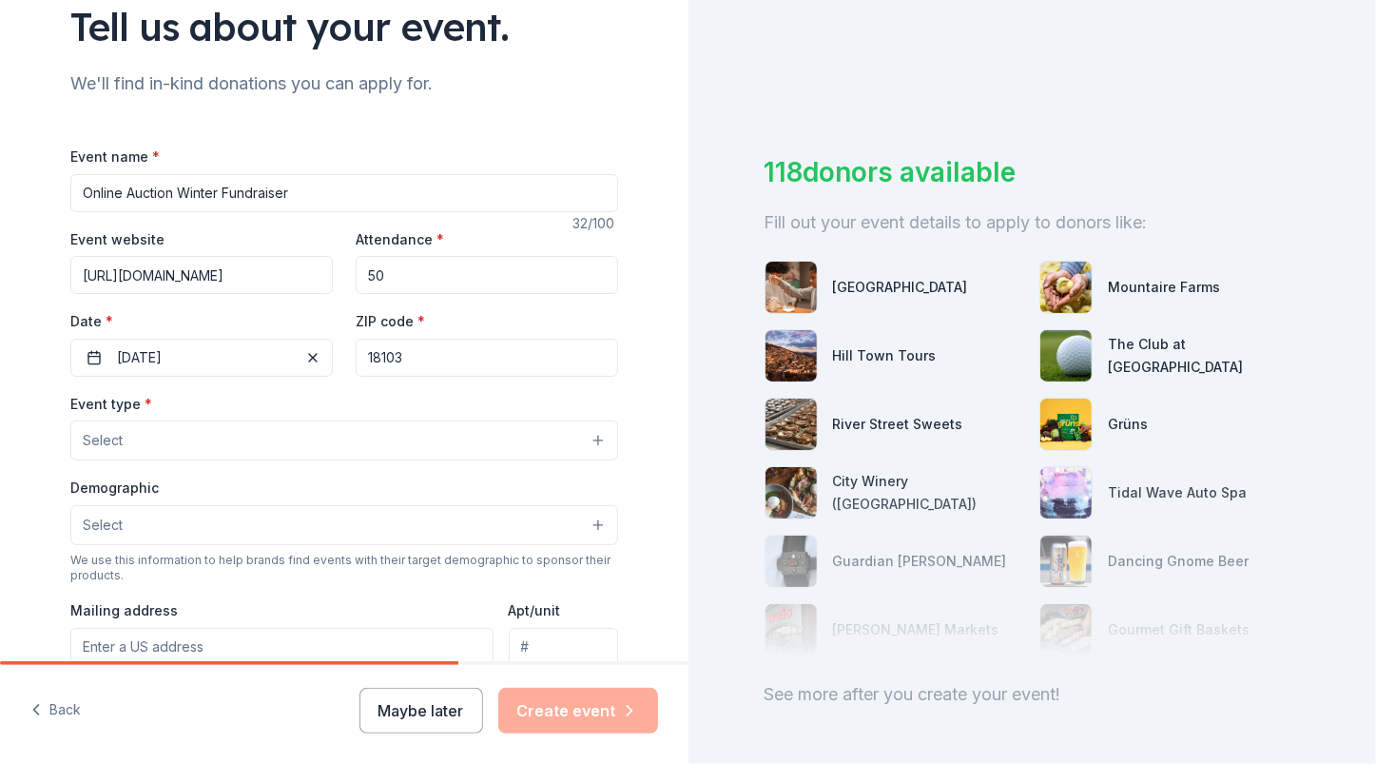
type input "18103"
click at [22, 439] on div "Tell us about your event. We'll find in-kind donations you can apply for. Event…" at bounding box center [344, 482] width 689 height 1266
click at [94, 443] on span "Select" at bounding box center [103, 440] width 40 height 23
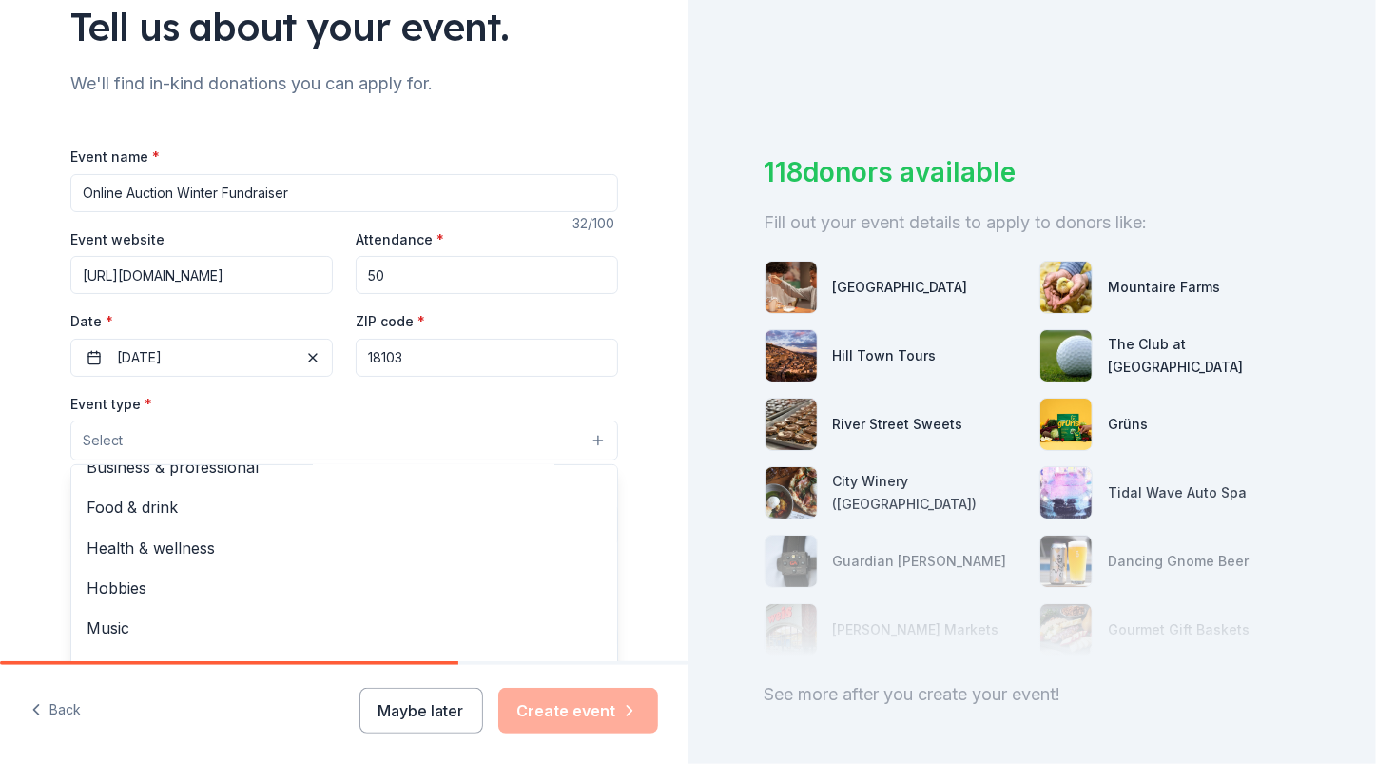
scroll to position [0, 0]
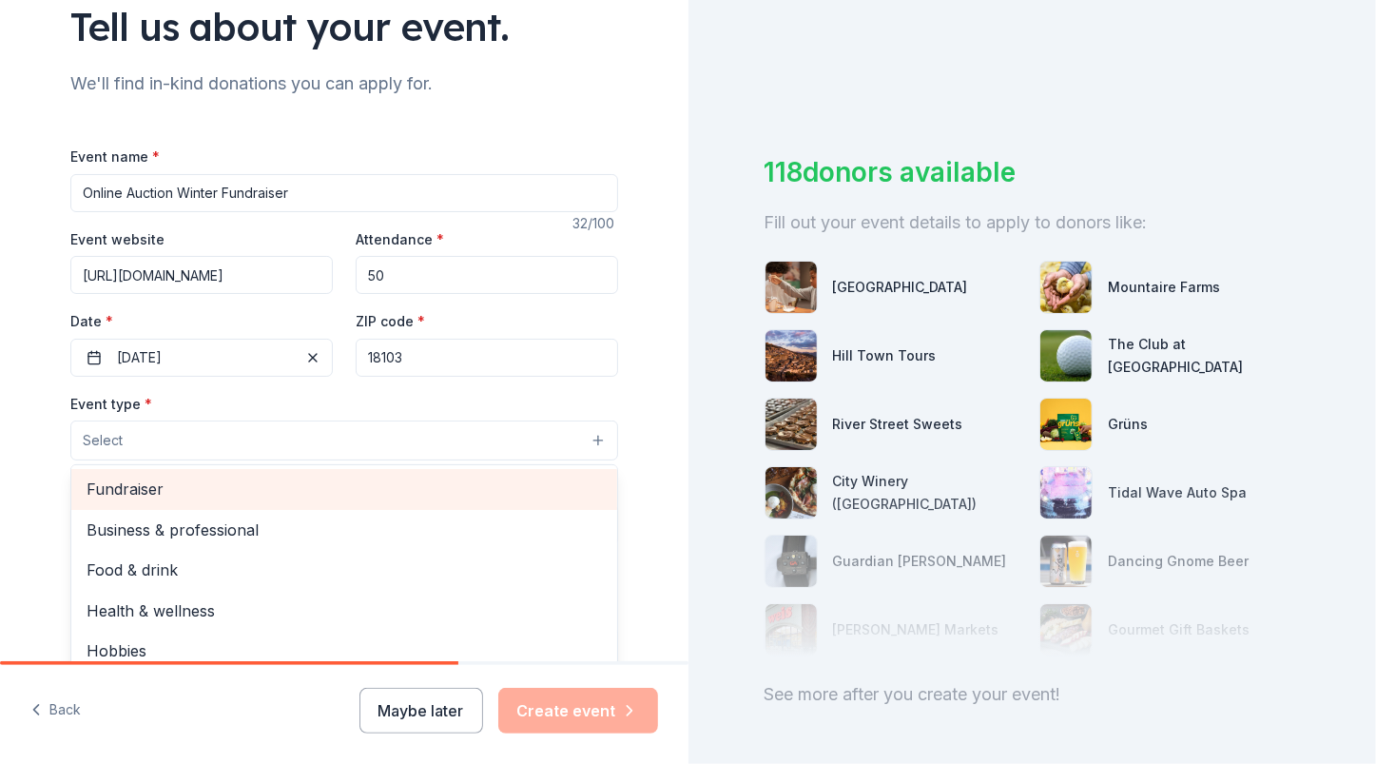
click at [256, 484] on span "Fundraiser" at bounding box center [344, 488] width 515 height 25
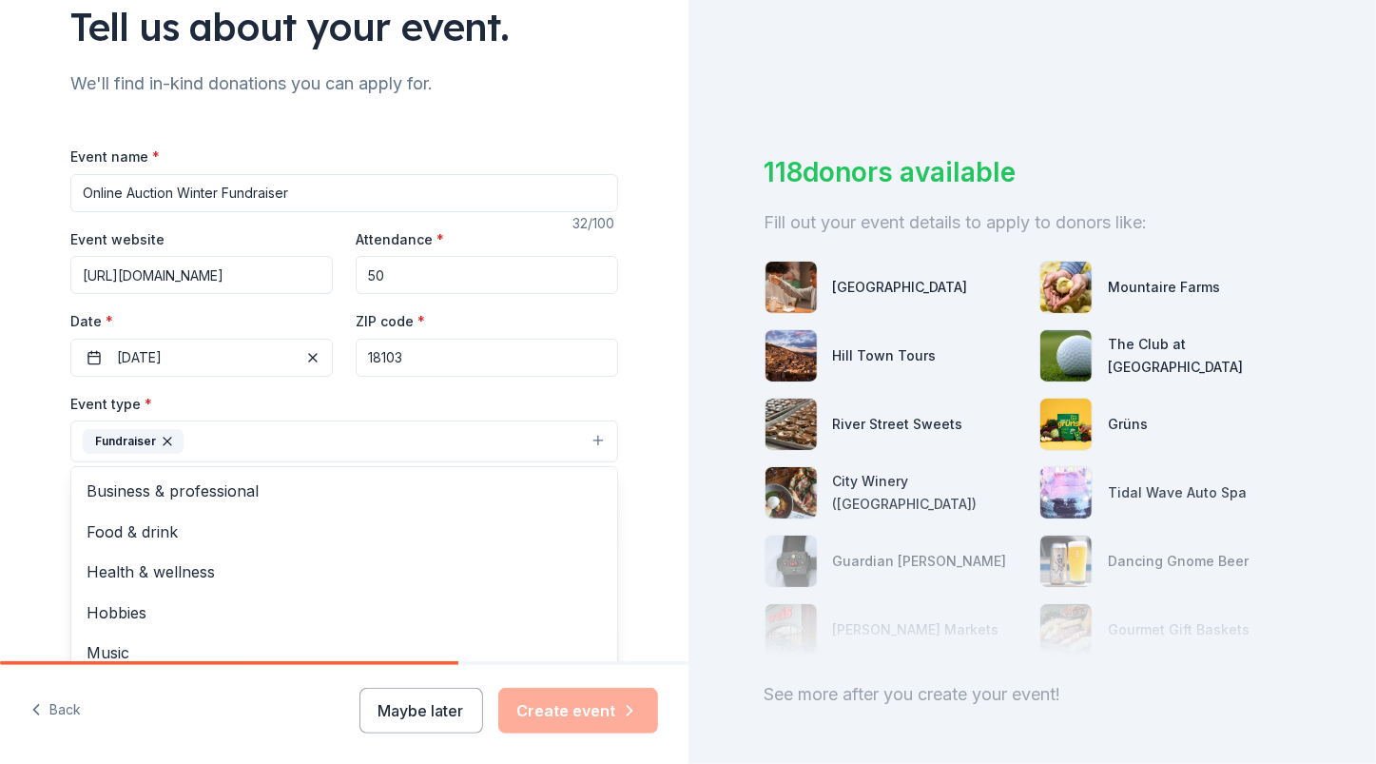
click at [15, 476] on div "Tell us about your event. We'll find in-kind donations you can apply for. Event…" at bounding box center [344, 483] width 689 height 1268
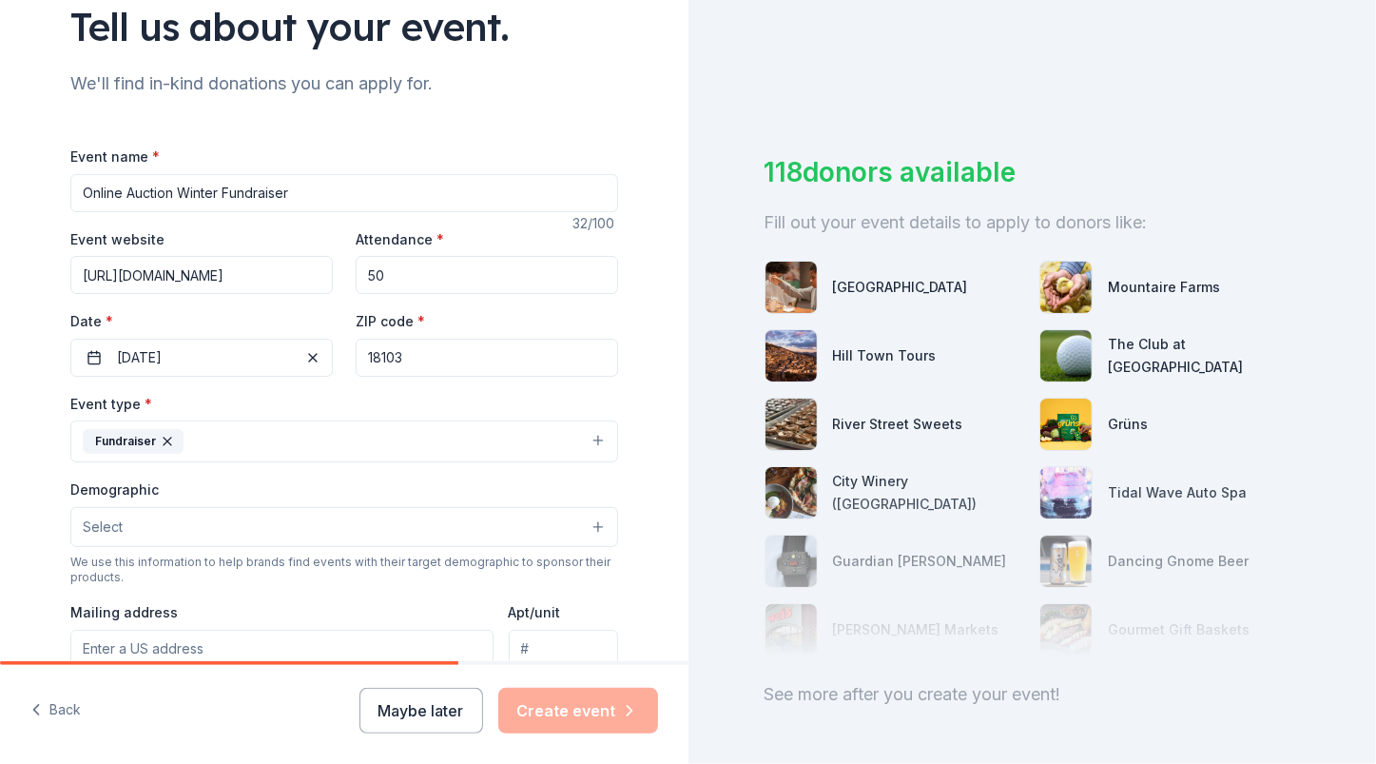
click at [253, 449] on button "Fundraiser" at bounding box center [344, 441] width 548 height 42
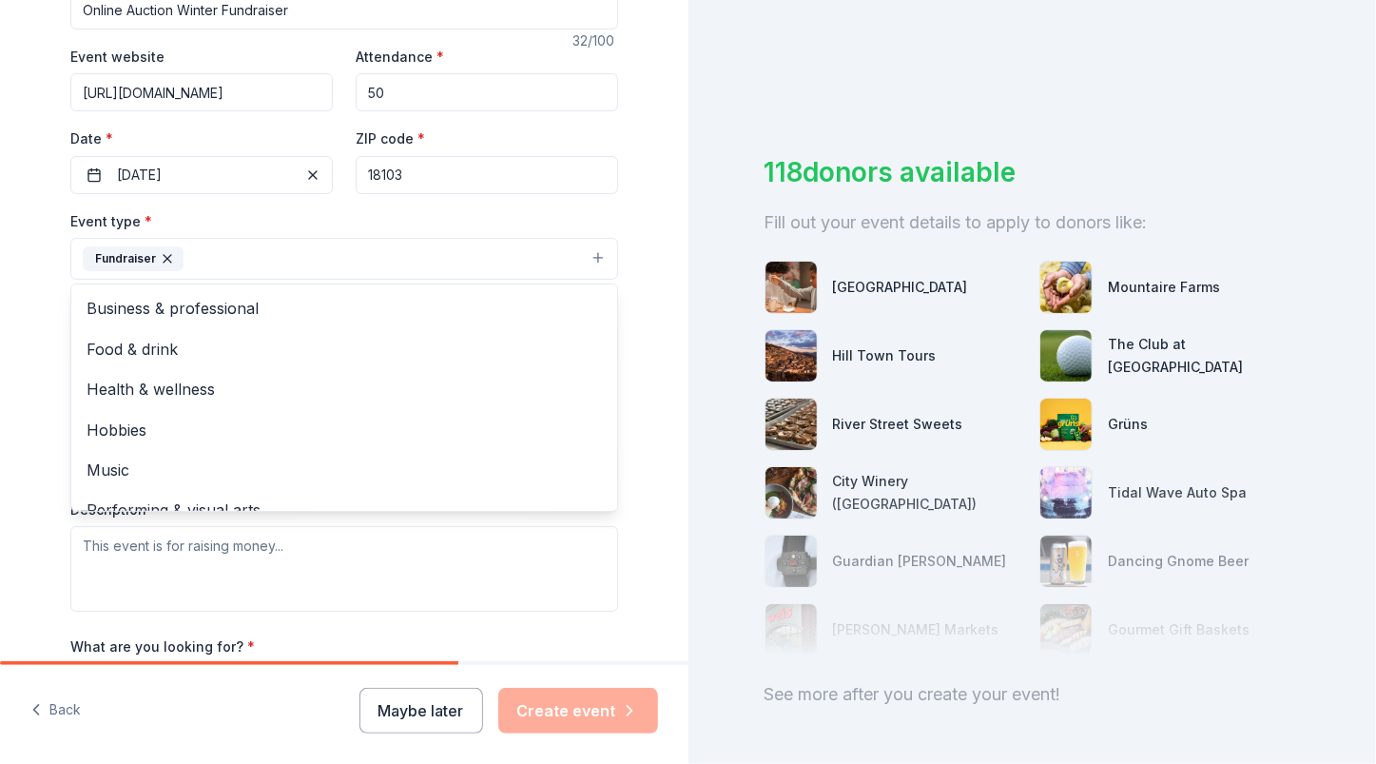
click at [27, 342] on div "Tell us about your event. We'll find in-kind donations you can apply for. Event…" at bounding box center [344, 300] width 689 height 1268
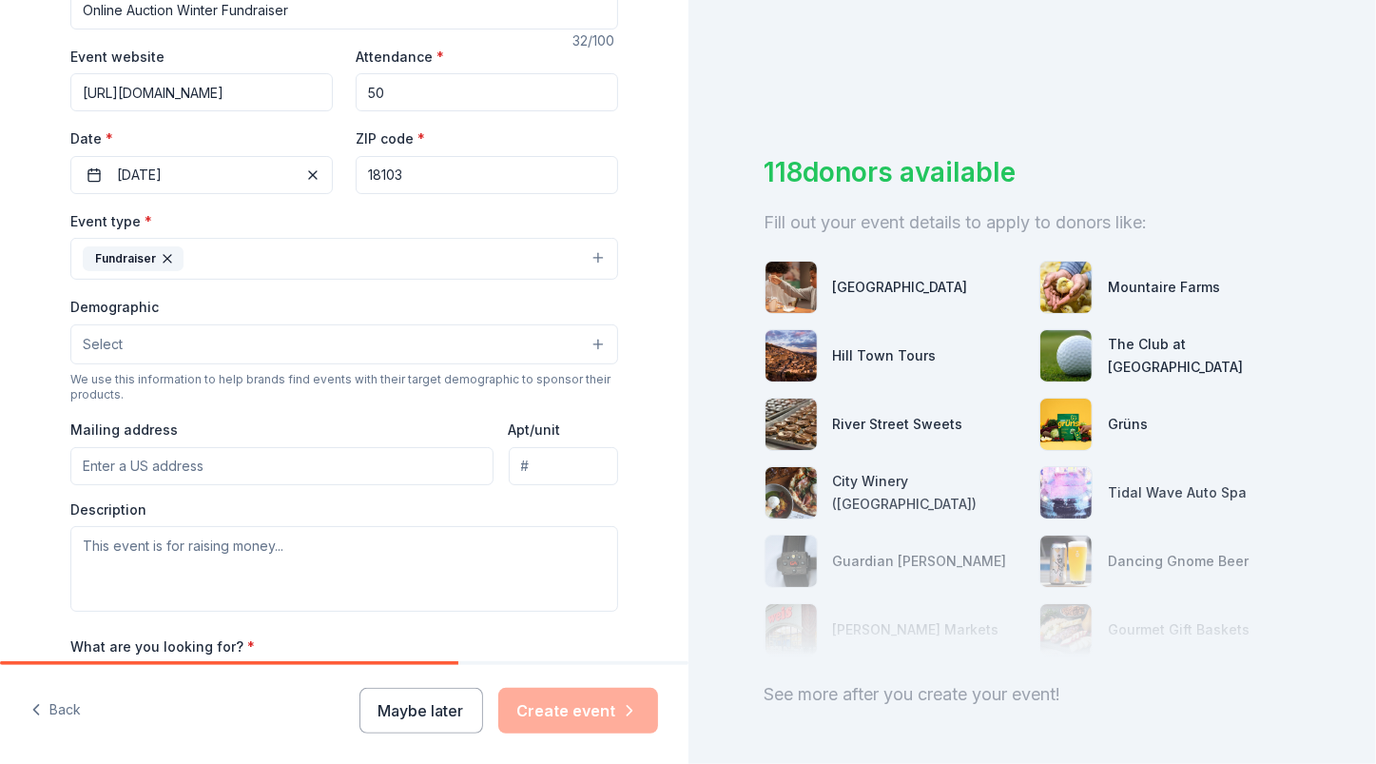
click at [150, 359] on button "Select" at bounding box center [344, 344] width 548 height 40
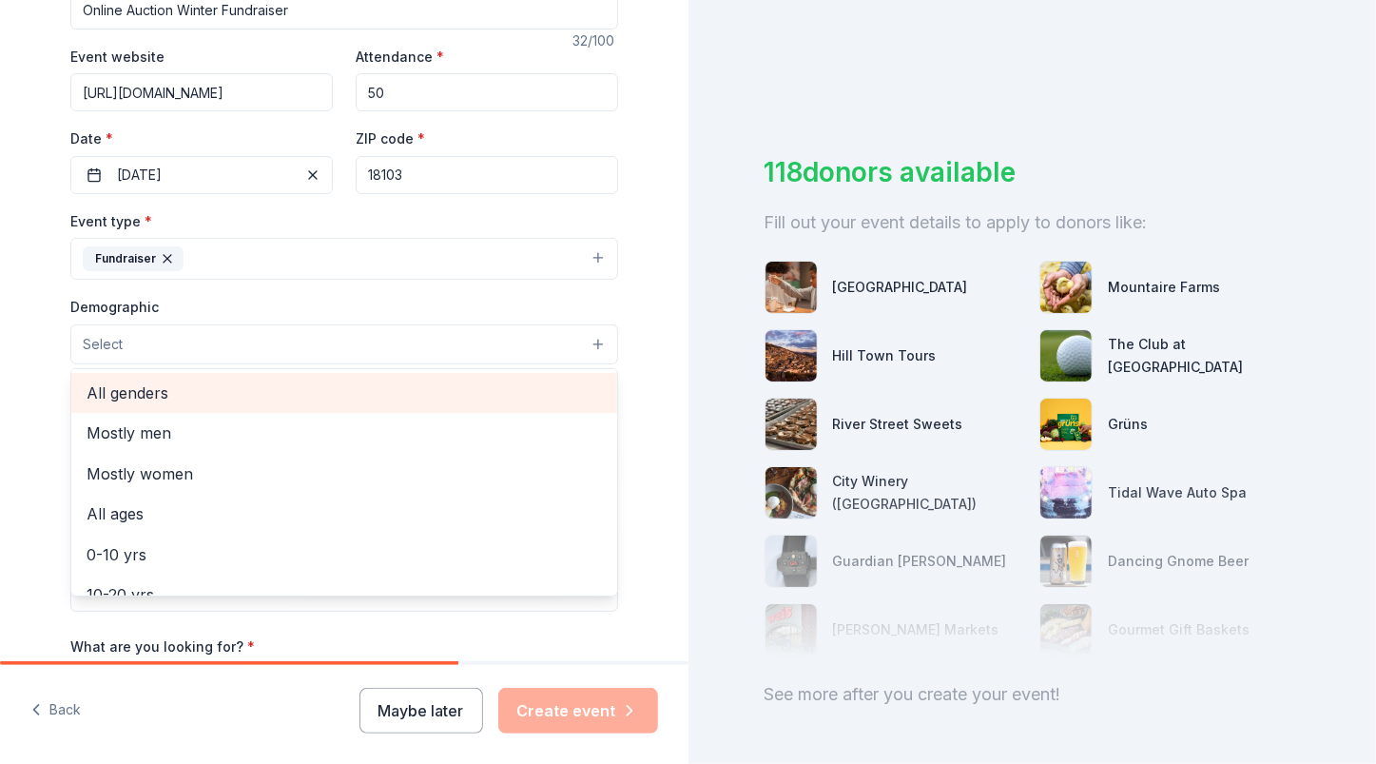
click at [164, 394] on span "All genders" at bounding box center [344, 392] width 515 height 25
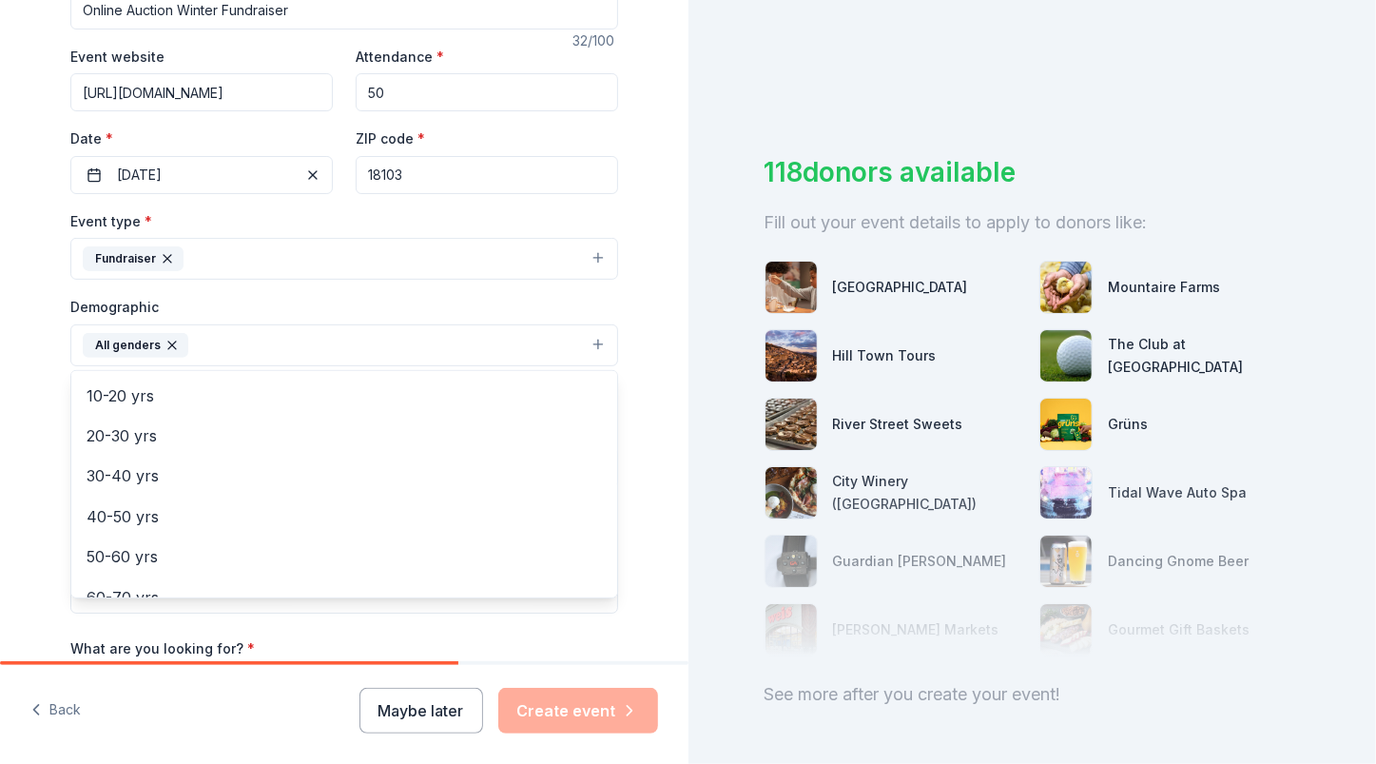
scroll to position [197, 0]
click at [130, 591] on div "70-80 yrs" at bounding box center [344, 601] width 546 height 40
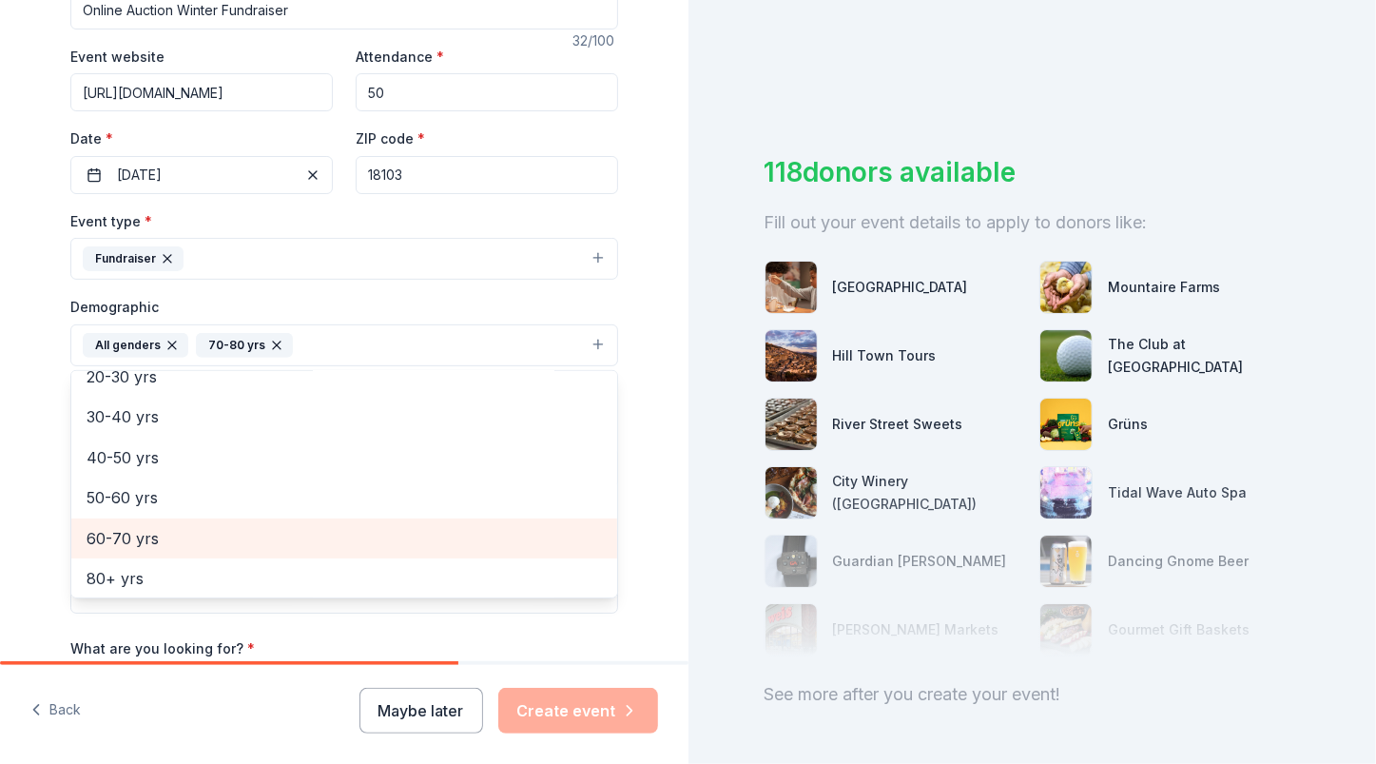
click at [103, 529] on span "60-70 yrs" at bounding box center [344, 538] width 515 height 25
click at [91, 525] on span "50-60 yrs" at bounding box center [344, 533] width 515 height 25
click at [94, 527] on span "40-50 yrs" at bounding box center [344, 534] width 515 height 25
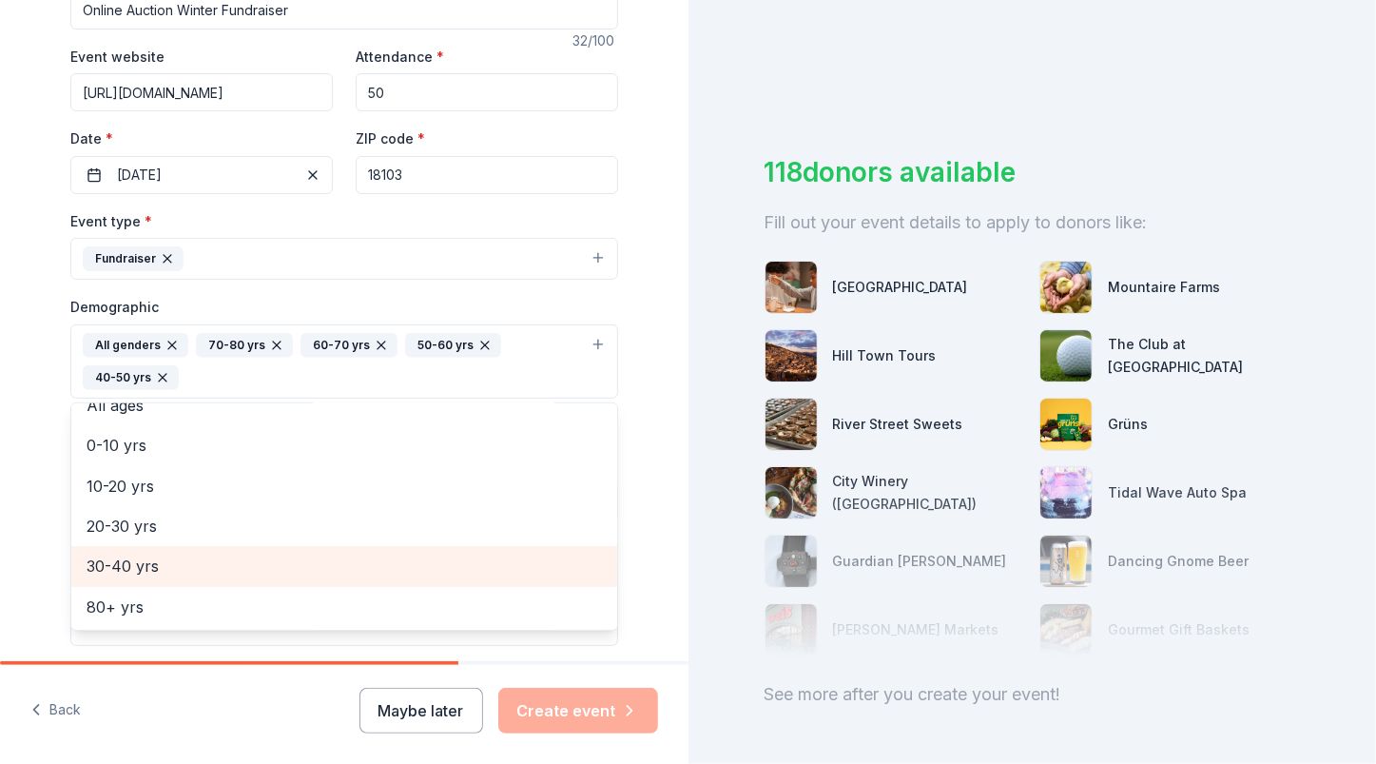
click at [97, 558] on span "30-40 yrs" at bounding box center [344, 566] width 515 height 25
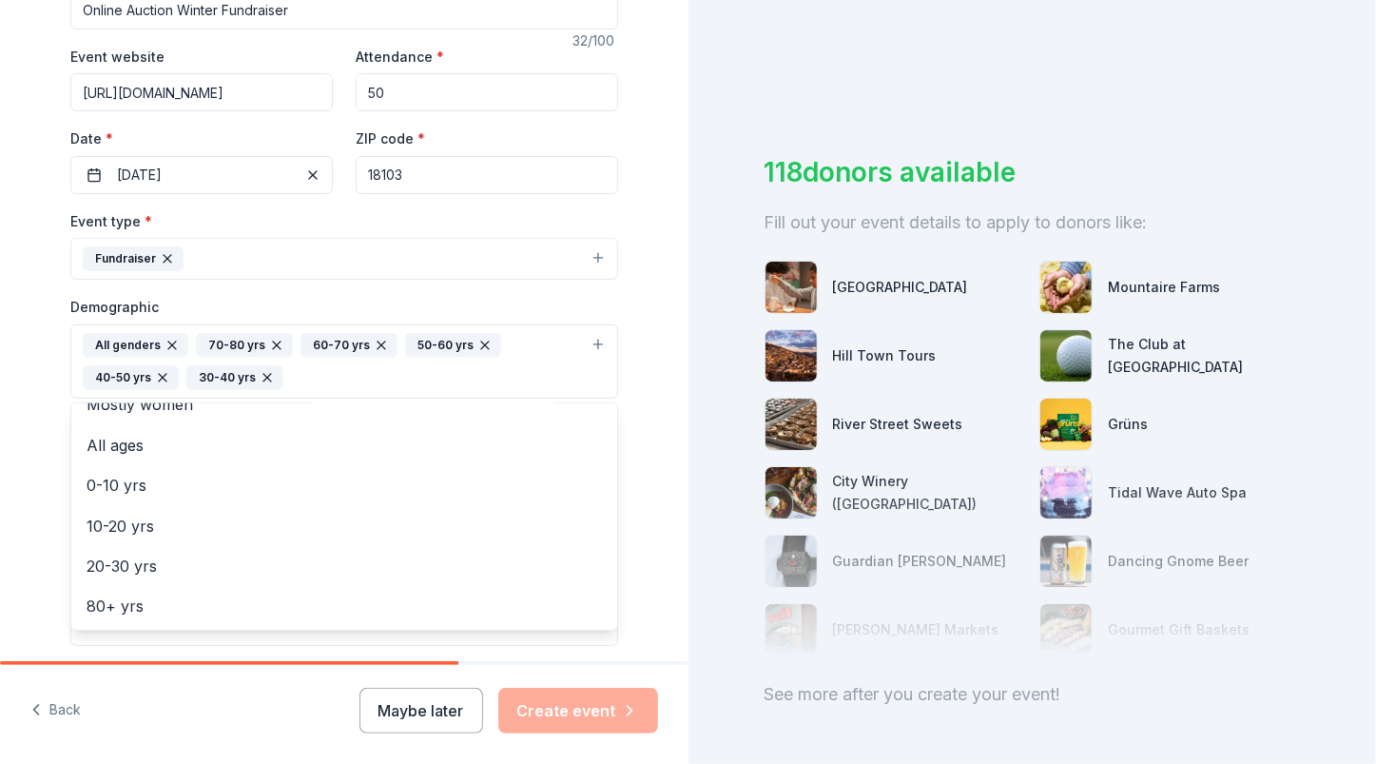
click at [25, 465] on div "Tell us about your event. We'll find in-kind donations you can apply for. Event…" at bounding box center [344, 317] width 689 height 1302
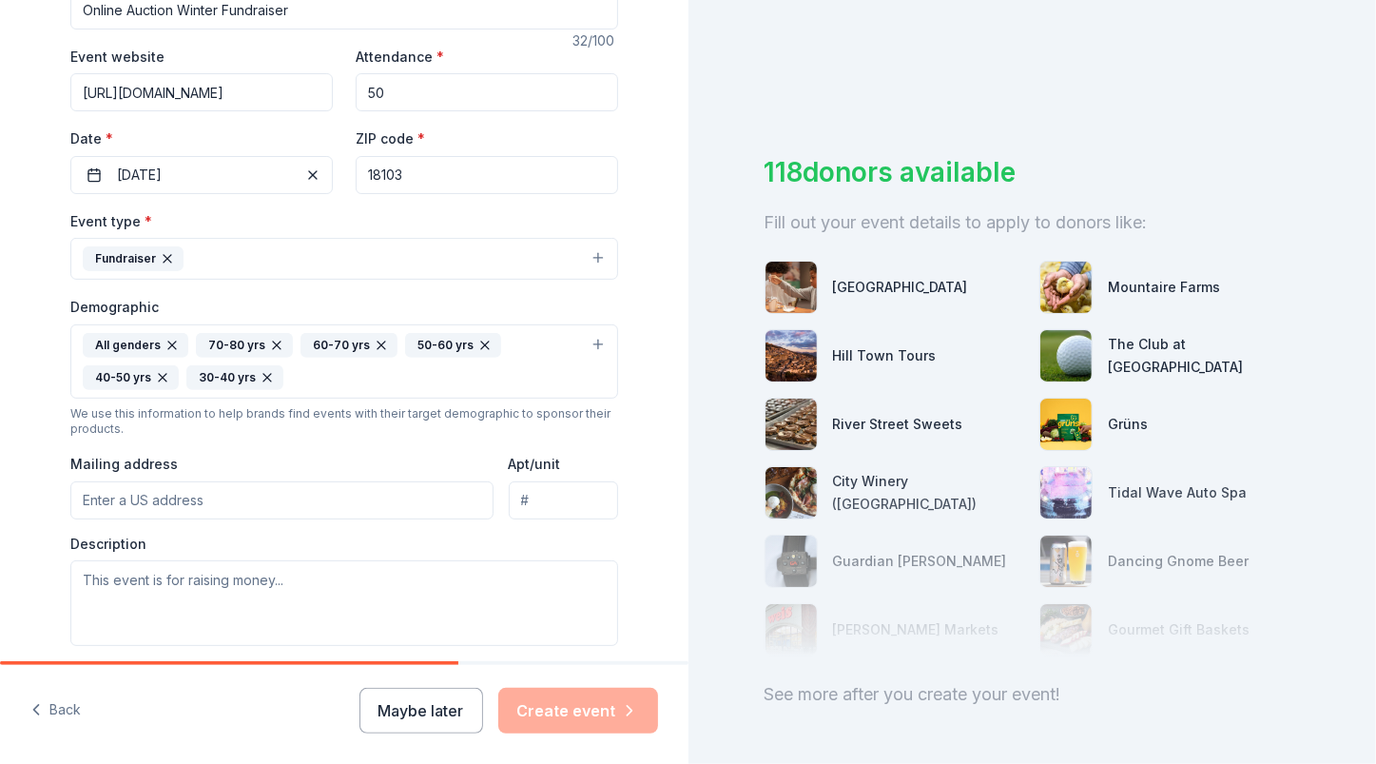
click at [70, 481] on input "Mailing address" at bounding box center [281, 500] width 423 height 38
click at [40, 474] on div "Tell us about your event. We'll find in-kind donations you can apply for. Event…" at bounding box center [344, 317] width 609 height 1302
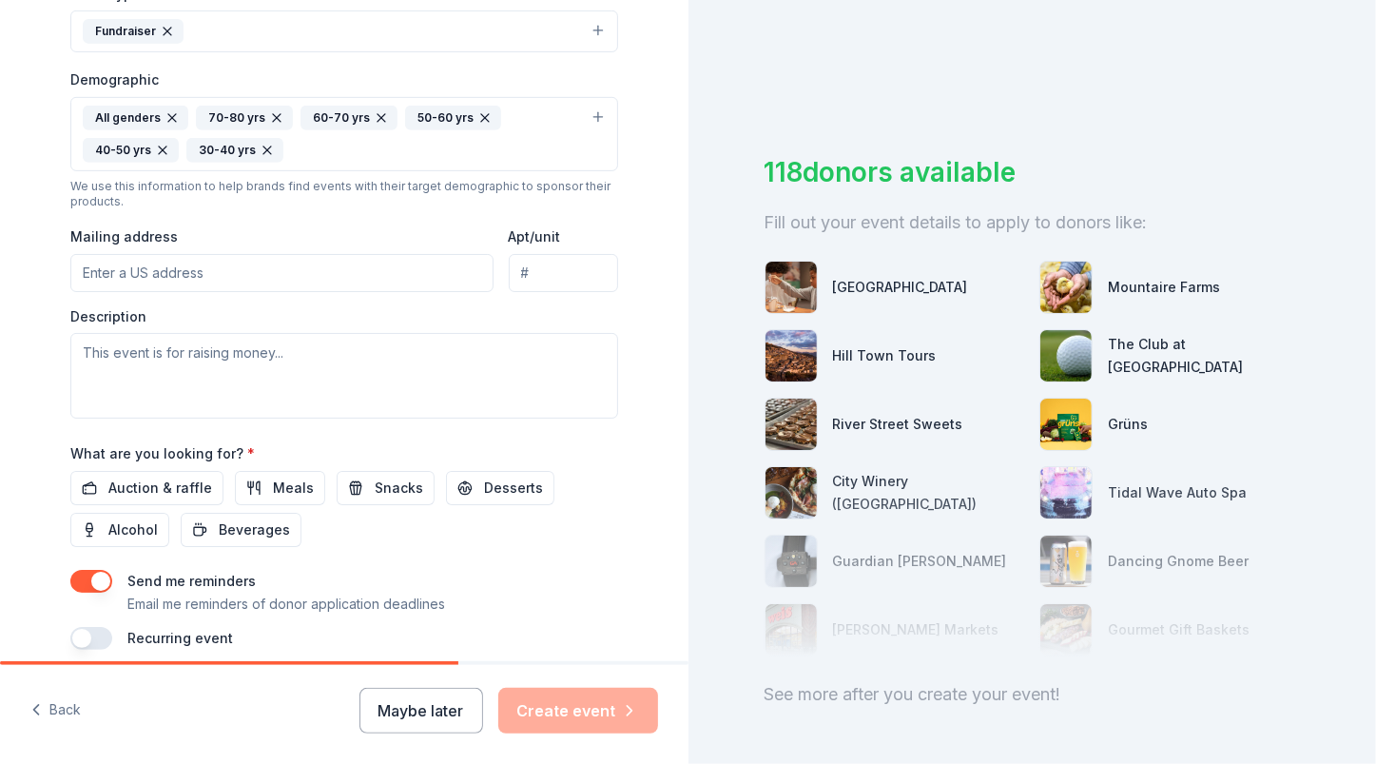
scroll to position [562, 0]
click at [191, 256] on input "Mailing address" at bounding box center [281, 272] width 423 height 38
click at [188, 263] on input "Mailing address" at bounding box center [281, 272] width 423 height 38
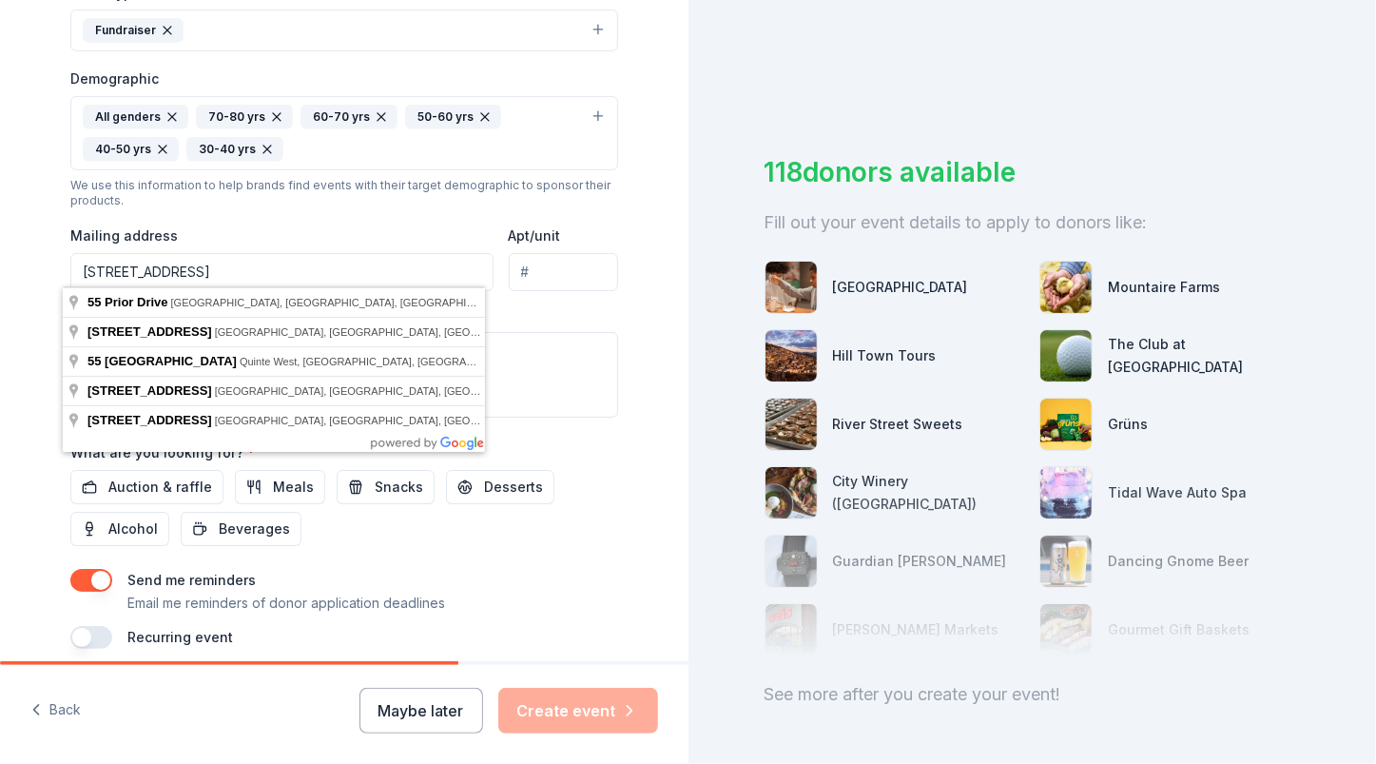
click at [219, 275] on input "[STREET_ADDRESS]" at bounding box center [281, 272] width 423 height 38
click at [186, 259] on input "[STREET_ADDRESS]" at bounding box center [281, 272] width 423 height 38
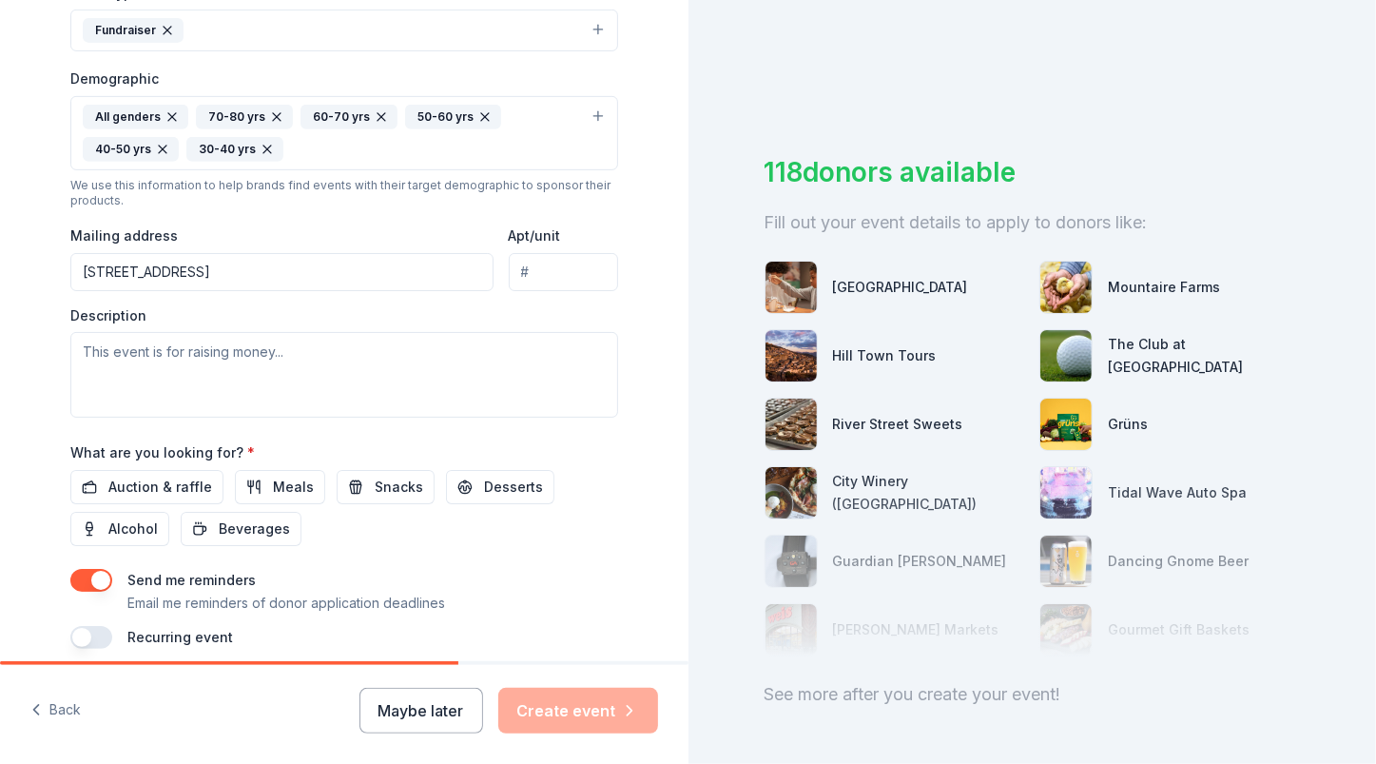
type input "[STREET_ADDRESS]"
click at [431, 306] on div "Description" at bounding box center [344, 362] width 548 height 112
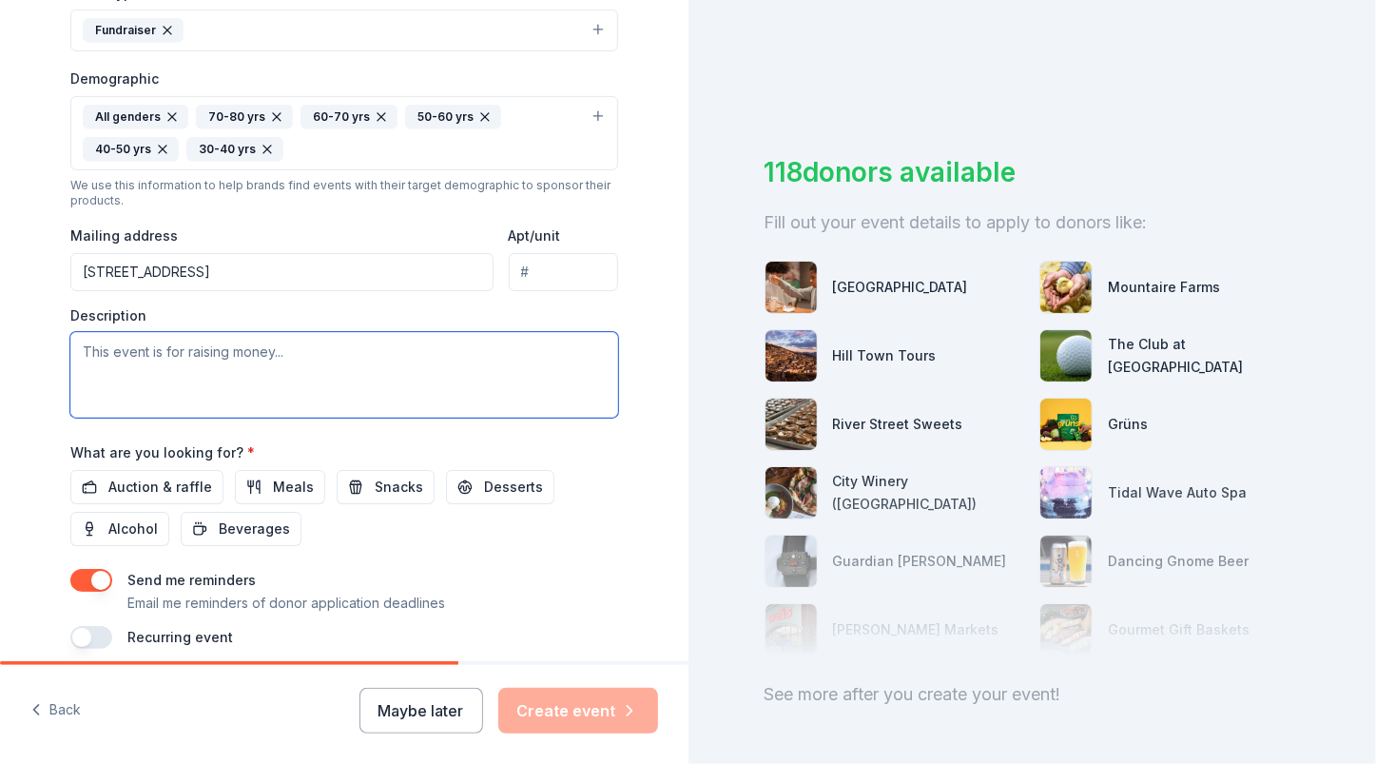
click at [87, 347] on textarea at bounding box center [344, 375] width 548 height 86
click at [365, 345] on textarea "This event is an online auction of in-kind donationed items," at bounding box center [344, 375] width 548 height 86
click at [437, 349] on textarea "This event is an online auction of in-kind donated items," at bounding box center [344, 375] width 548 height 86
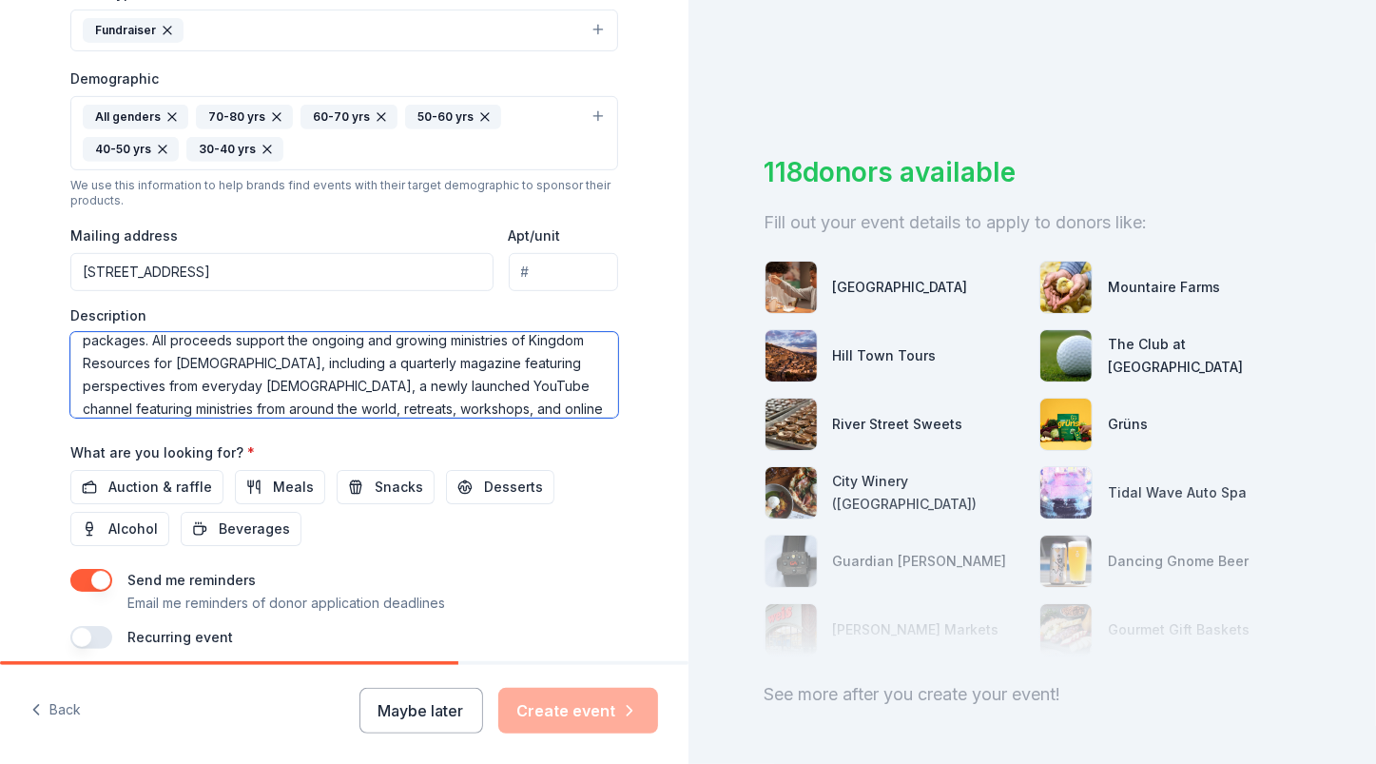
scroll to position [56, 0]
type textarea "This event is an online auction of in-kind donated goods, services, and vacatio…"
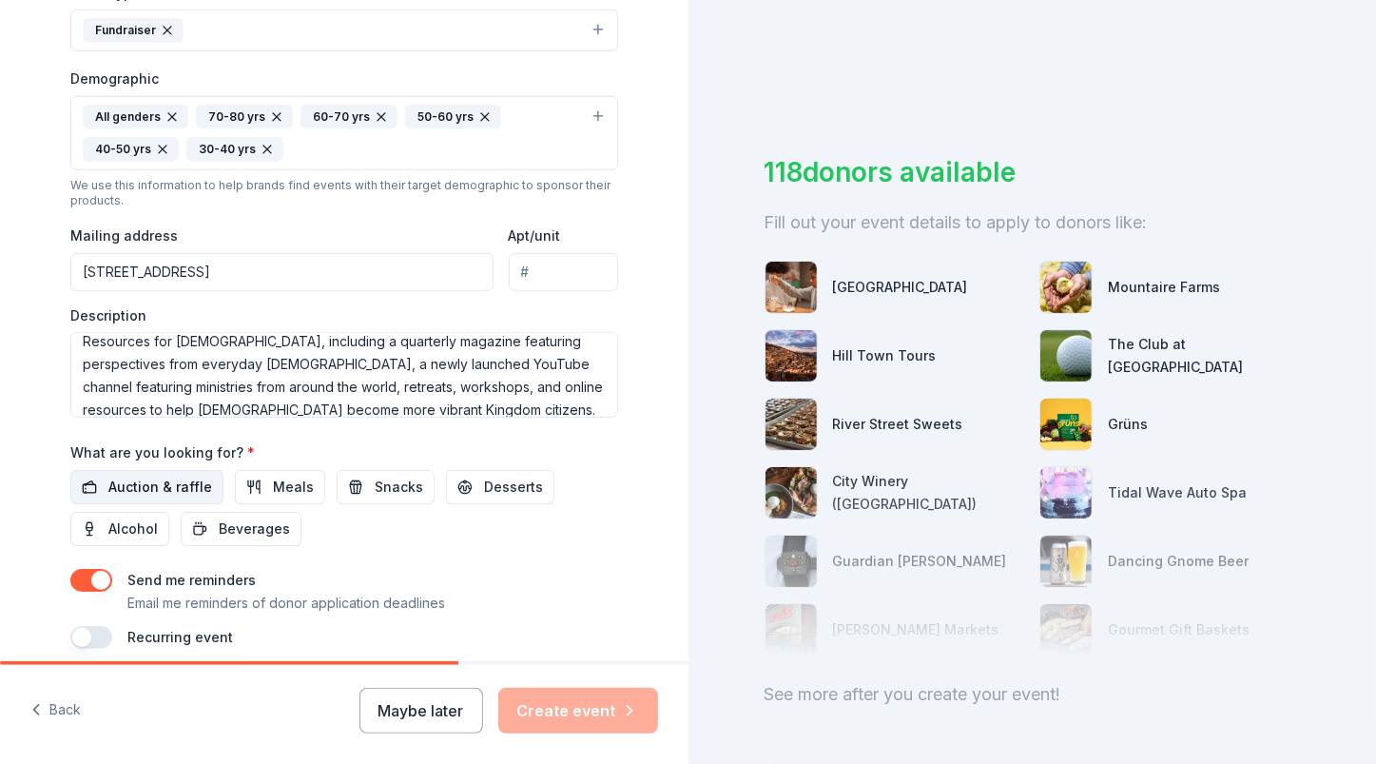
click at [116, 478] on span "Auction & raffle" at bounding box center [160, 487] width 104 height 23
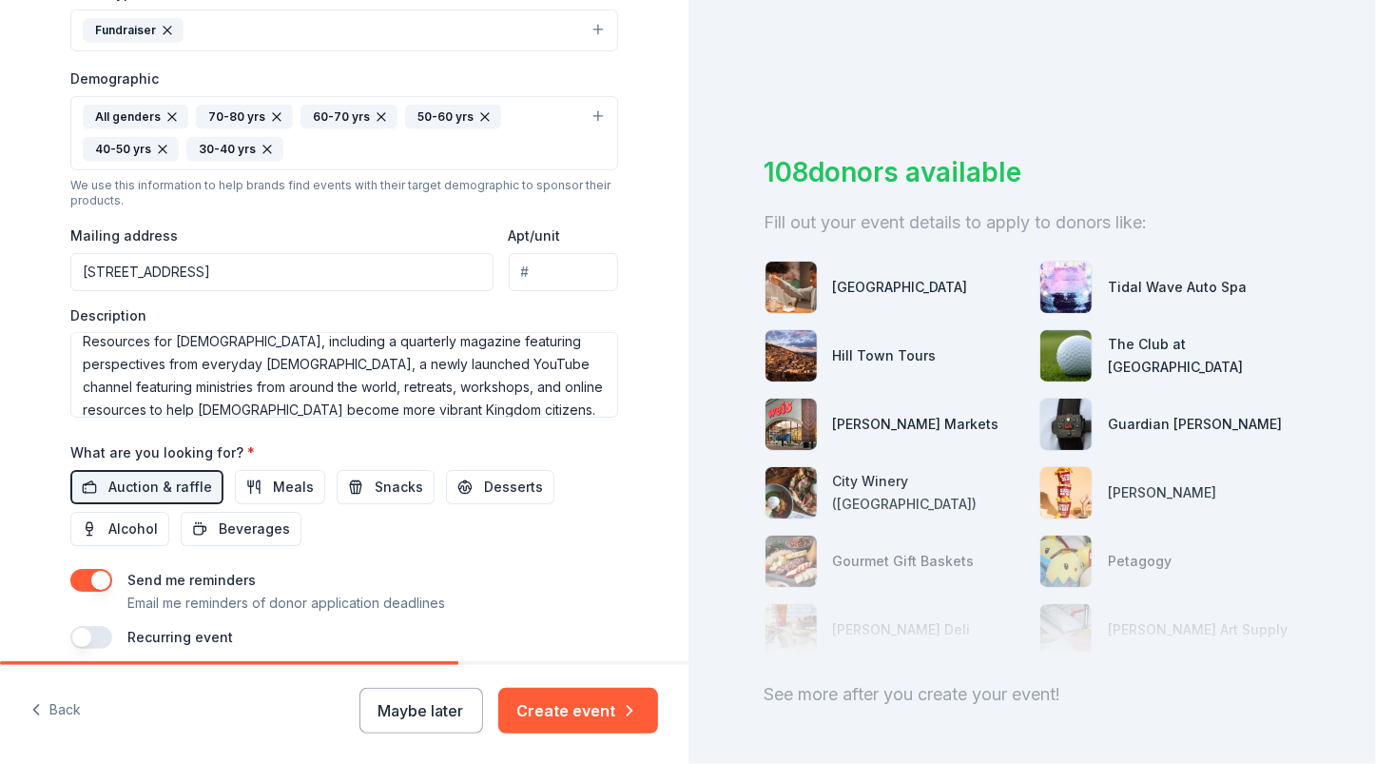
scroll to position [636, 0]
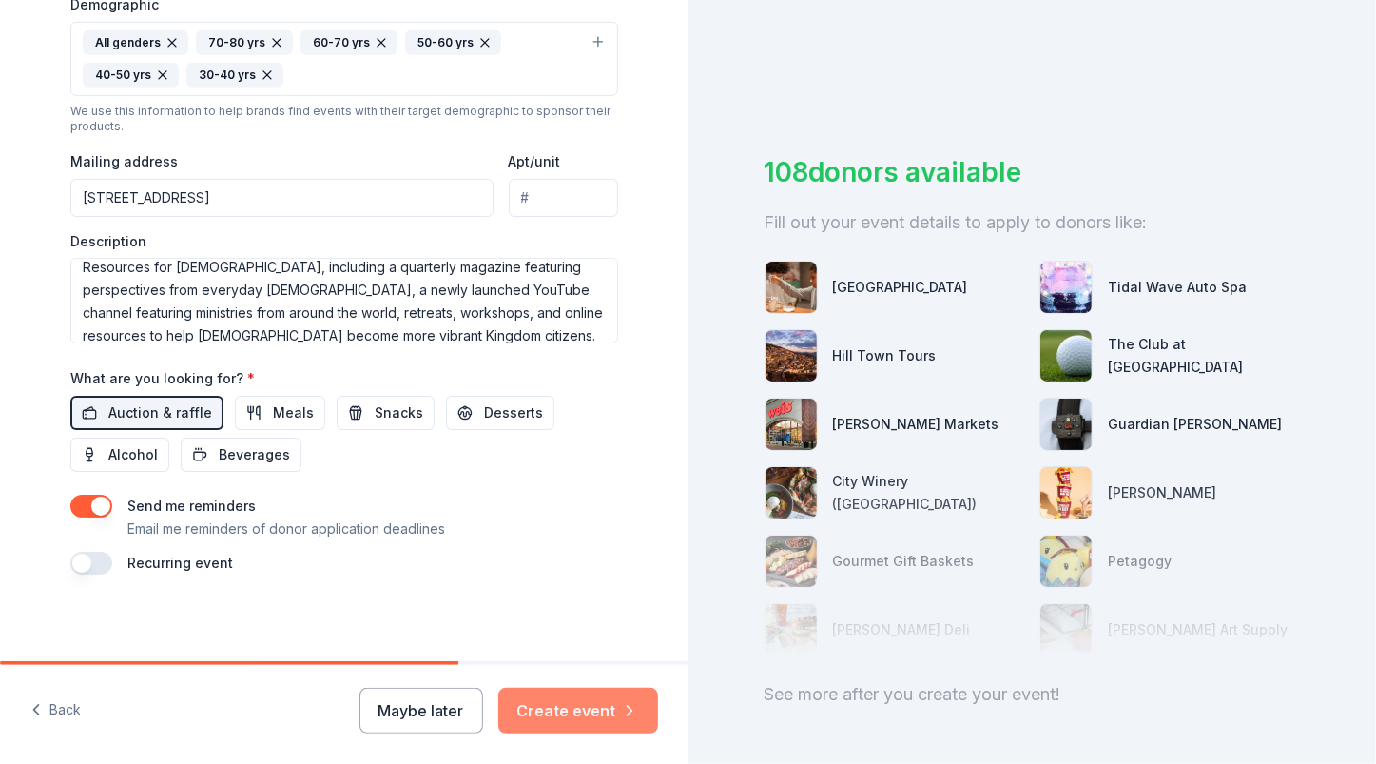
click at [557, 709] on button "Create event" at bounding box center [578, 711] width 160 height 46
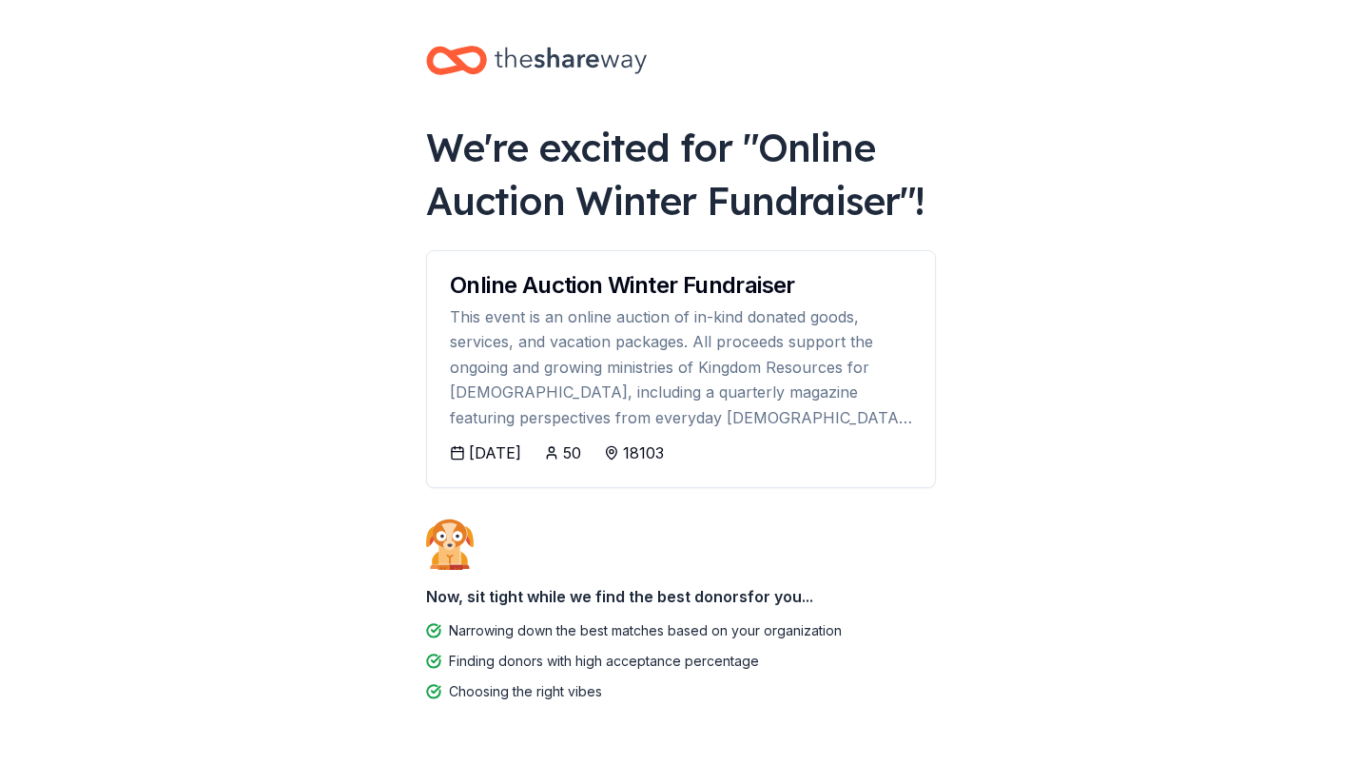
click at [383, 357] on body "We're excited for " Online Auction Winter Fundraiser "! Online Auction Winter F…" at bounding box center [681, 382] width 1362 height 764
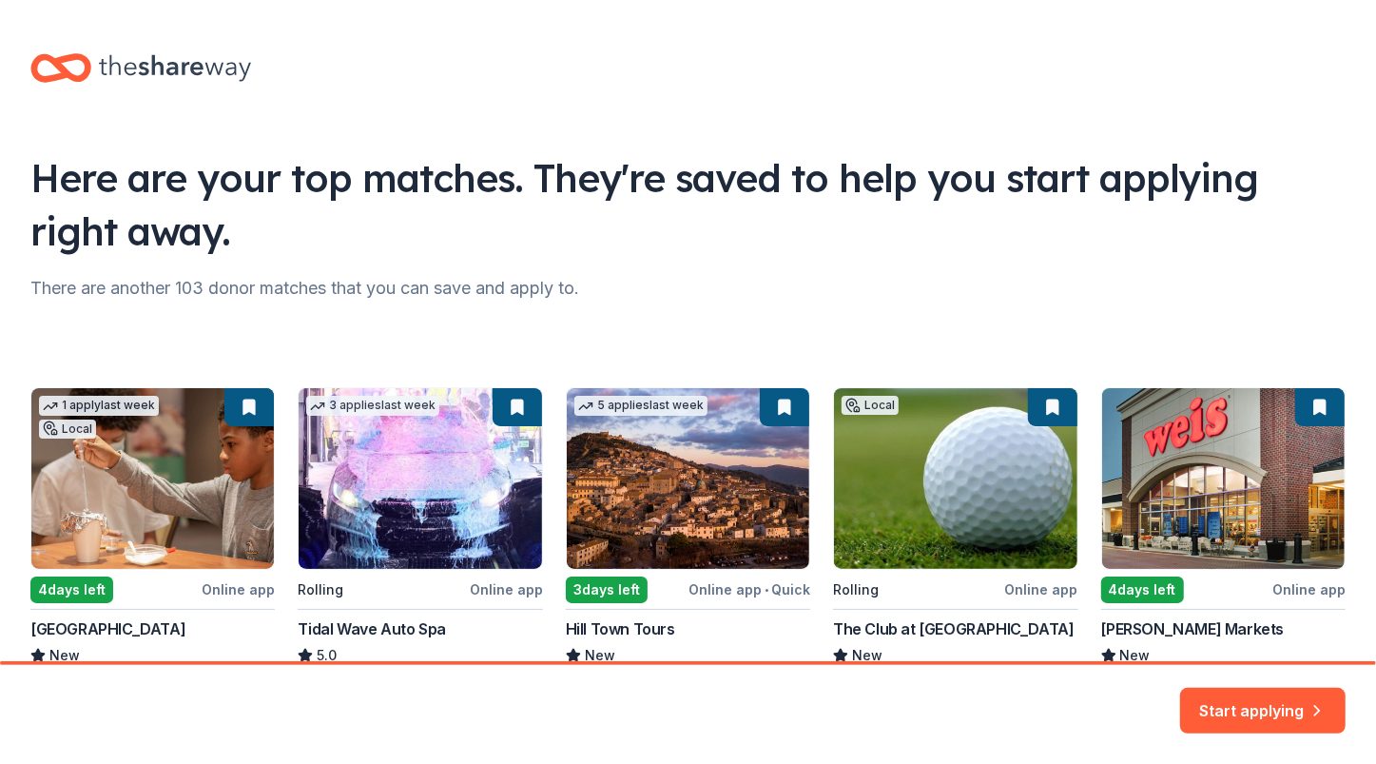
click at [501, 252] on div "Here are your top matches. They're saved to help you start applying right away." at bounding box center [687, 204] width 1315 height 107
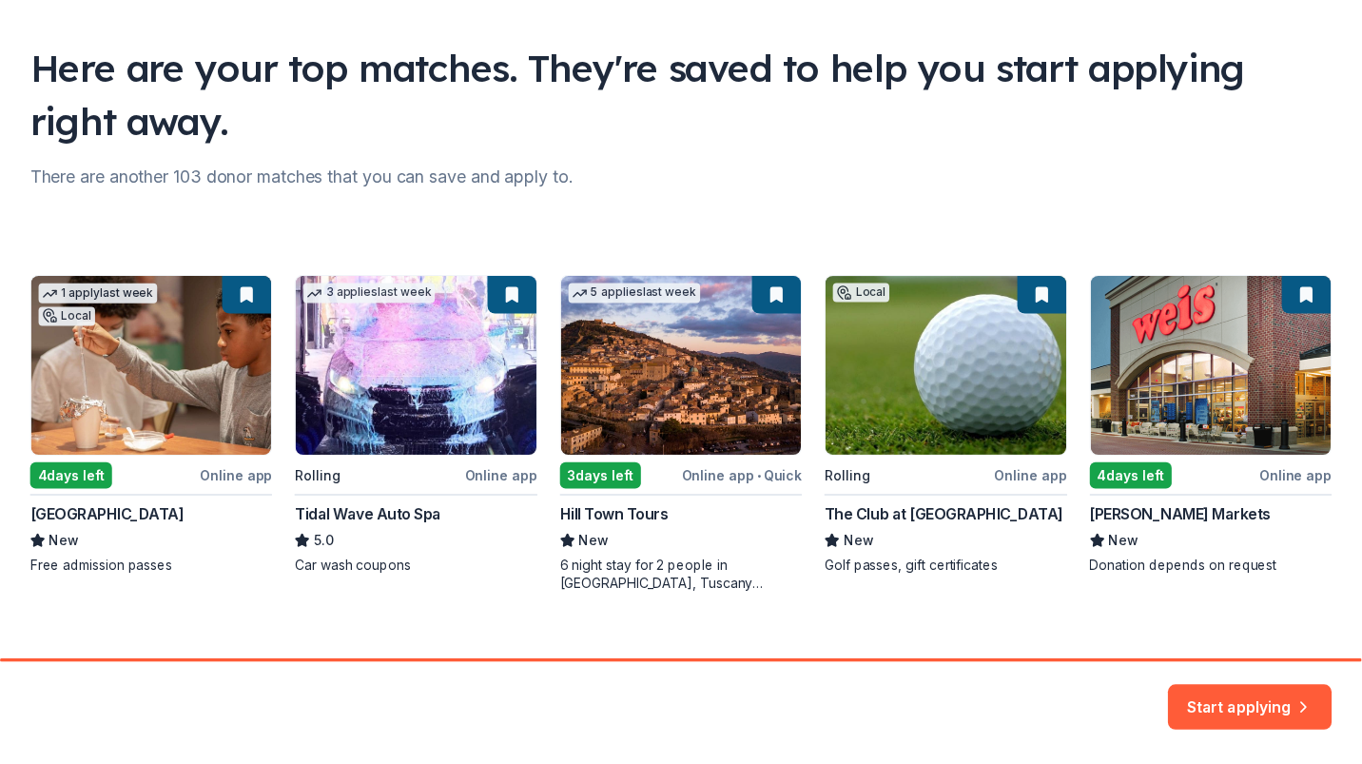
scroll to position [138, 0]
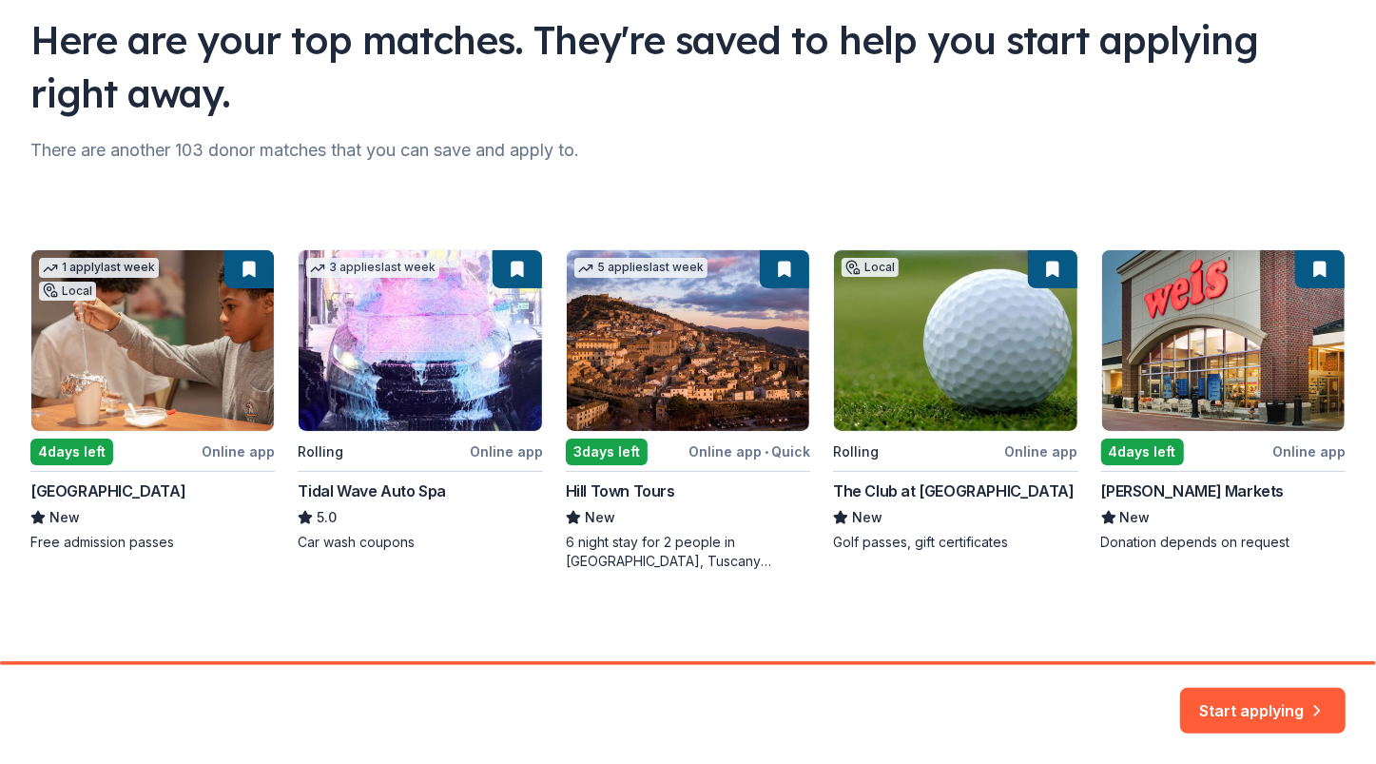
click at [1170, 342] on div "1 apply last week Local 4 days left Online app [GEOGRAPHIC_DATA] New Free admis…" at bounding box center [687, 409] width 1315 height 321
click at [1039, 262] on div "1 apply last week Local 4 days left Online app [GEOGRAPHIC_DATA] New Free admis…" at bounding box center [687, 409] width 1315 height 321
click at [1305, 263] on div "1 apply last week Local 4 days left Online app [GEOGRAPHIC_DATA] New Free admis…" at bounding box center [687, 409] width 1315 height 321
click at [1122, 448] on div "1 apply last week Local 4 days left Online app [GEOGRAPHIC_DATA] New Free admis…" at bounding box center [687, 409] width 1315 height 321
click at [1248, 699] on button "Start applying" at bounding box center [1262, 699] width 165 height 46
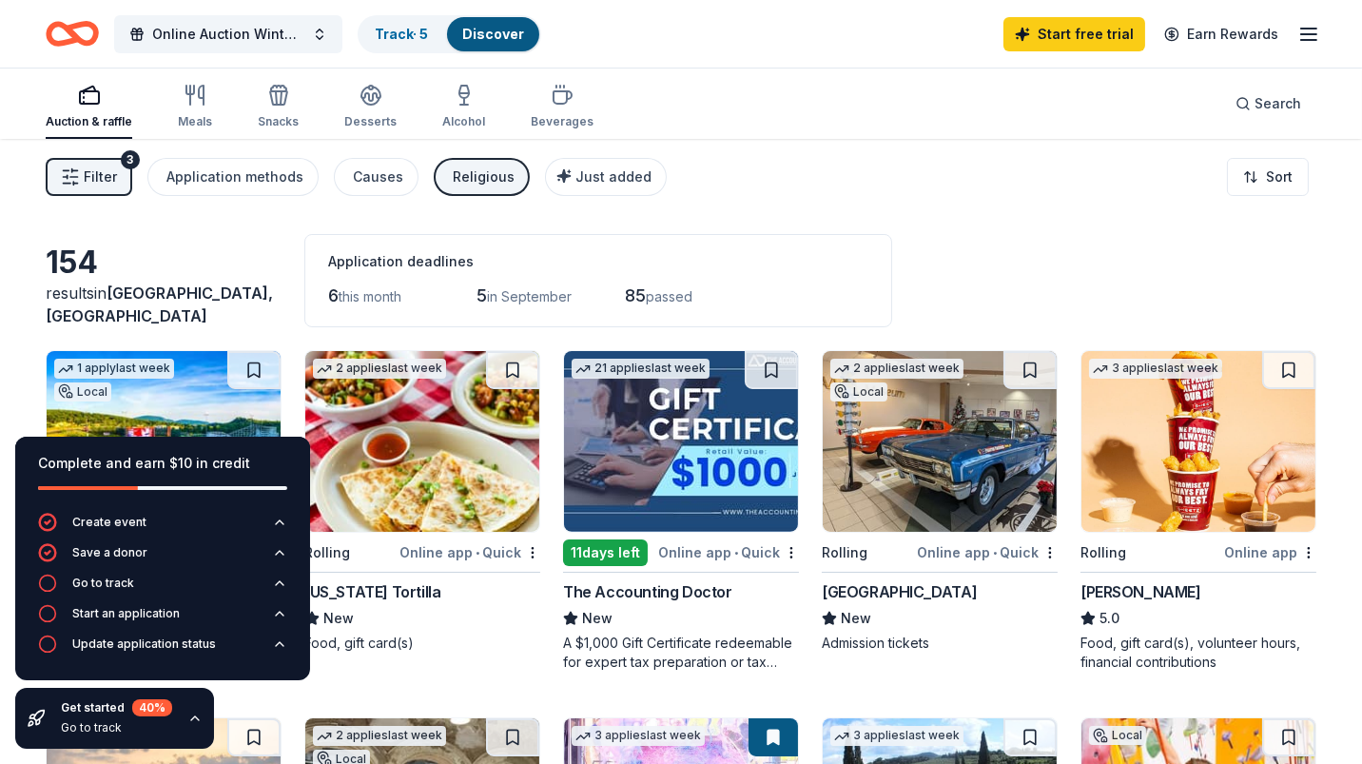
click at [192, 716] on icon "button" at bounding box center [195, 718] width 8 height 4
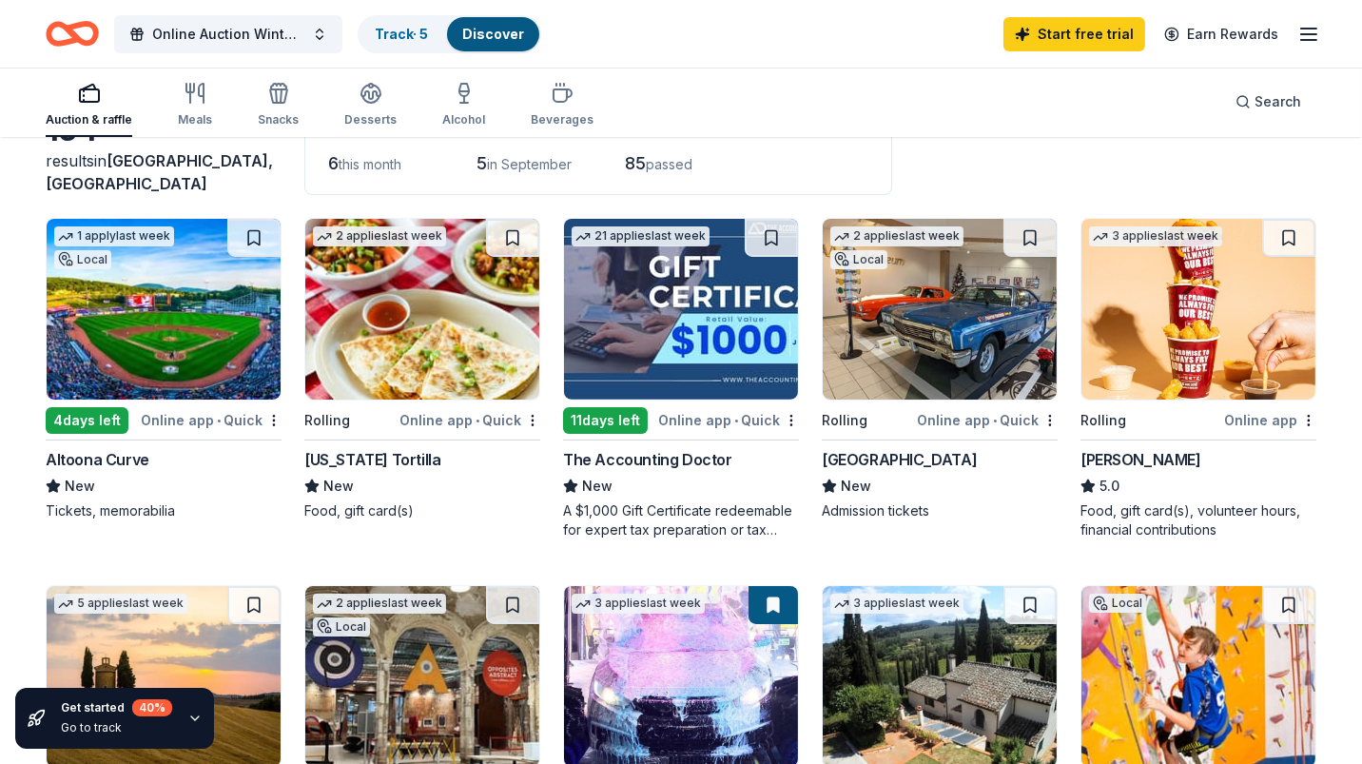
scroll to position [151, 0]
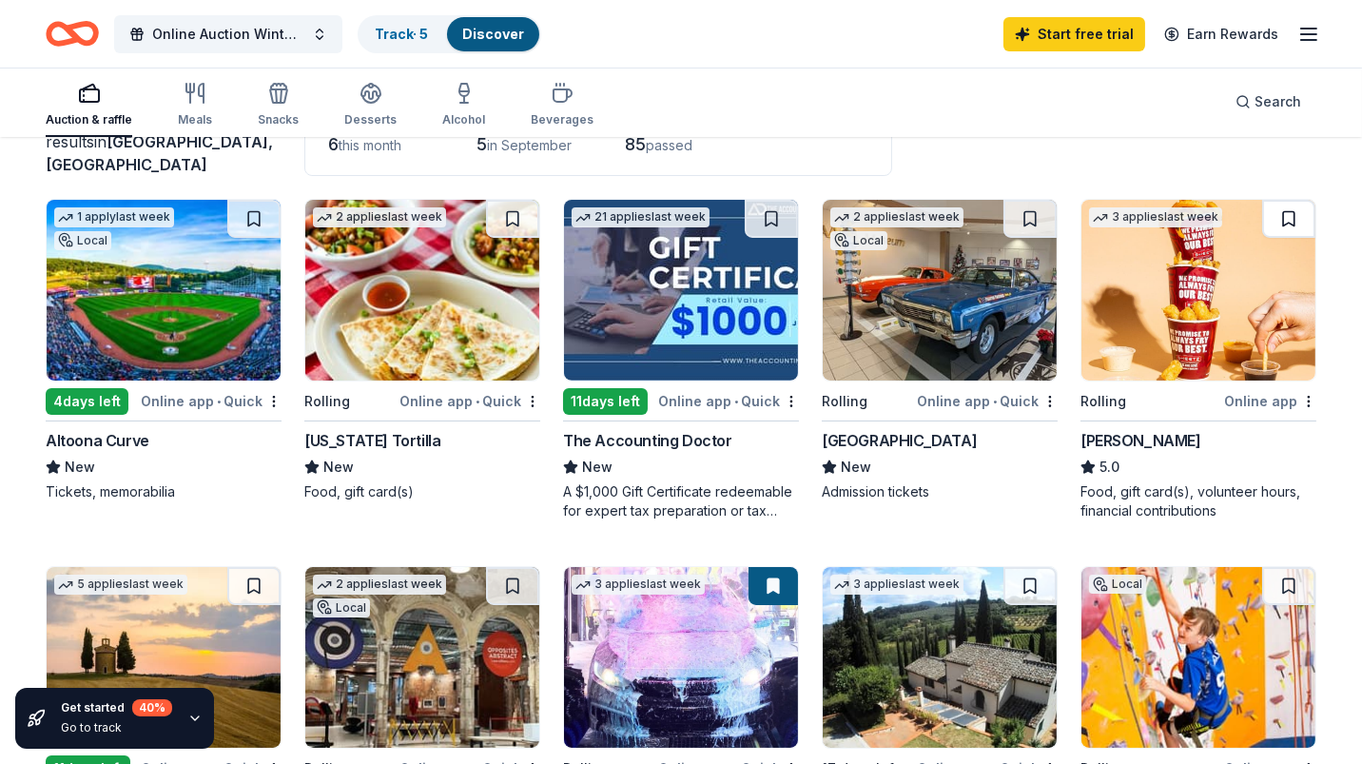
click at [1283, 218] on button at bounding box center [1288, 219] width 53 height 38
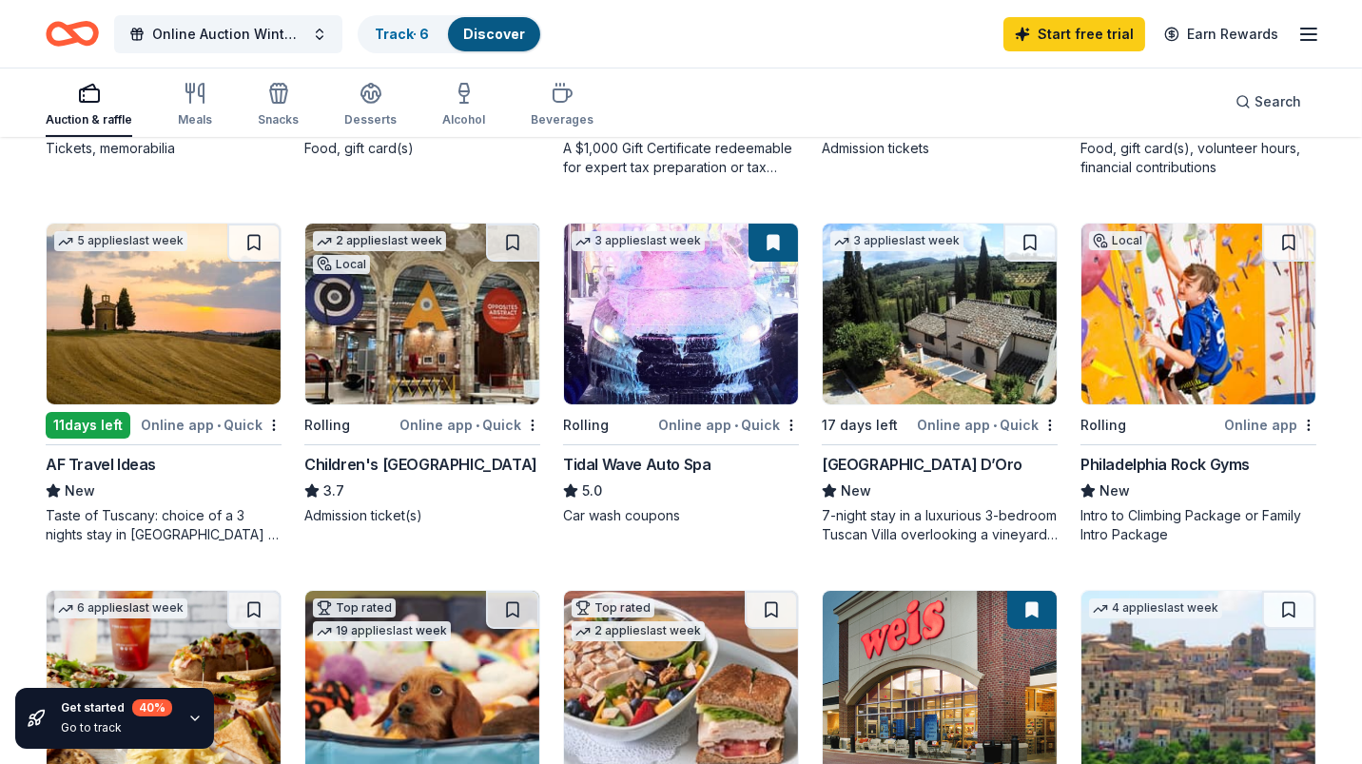
scroll to position [456, 0]
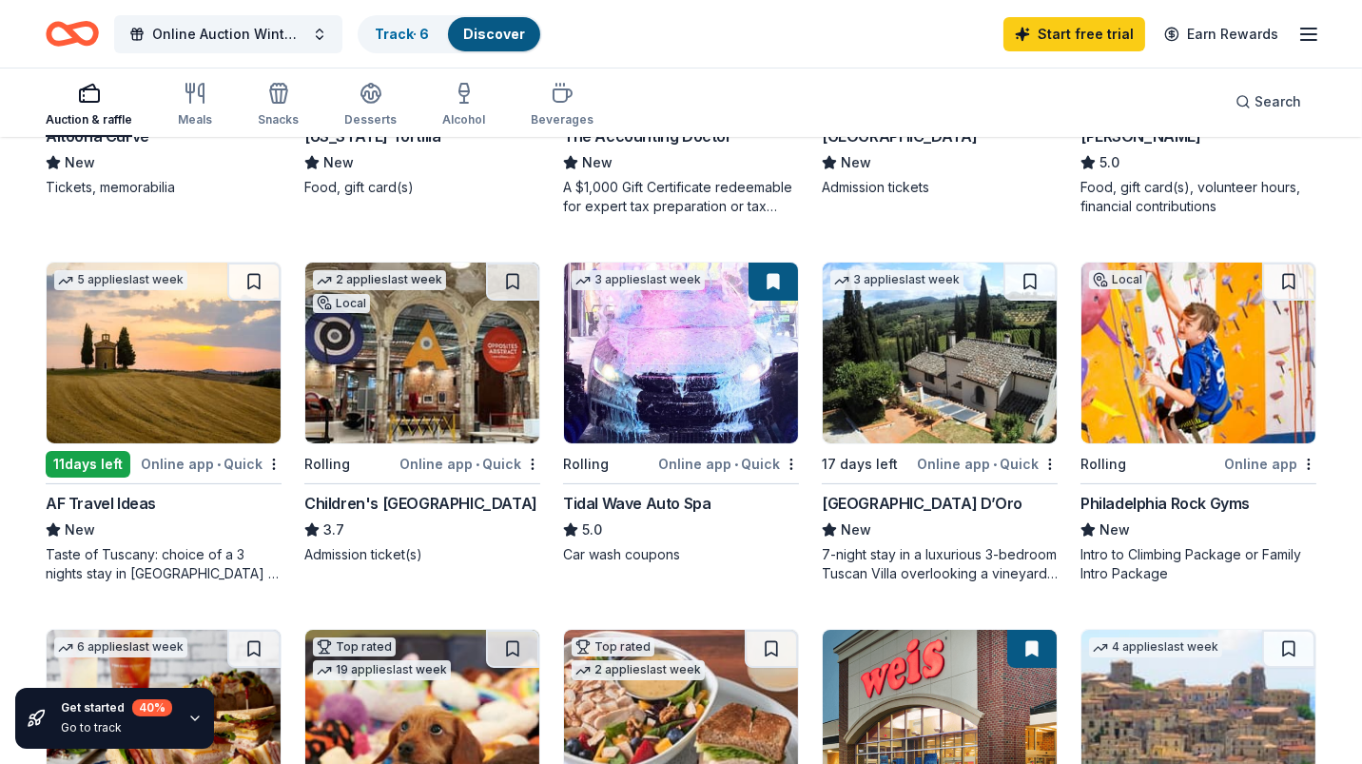
click at [1175, 328] on img at bounding box center [1198, 352] width 234 height 181
click at [1284, 279] on button at bounding box center [1288, 281] width 53 height 38
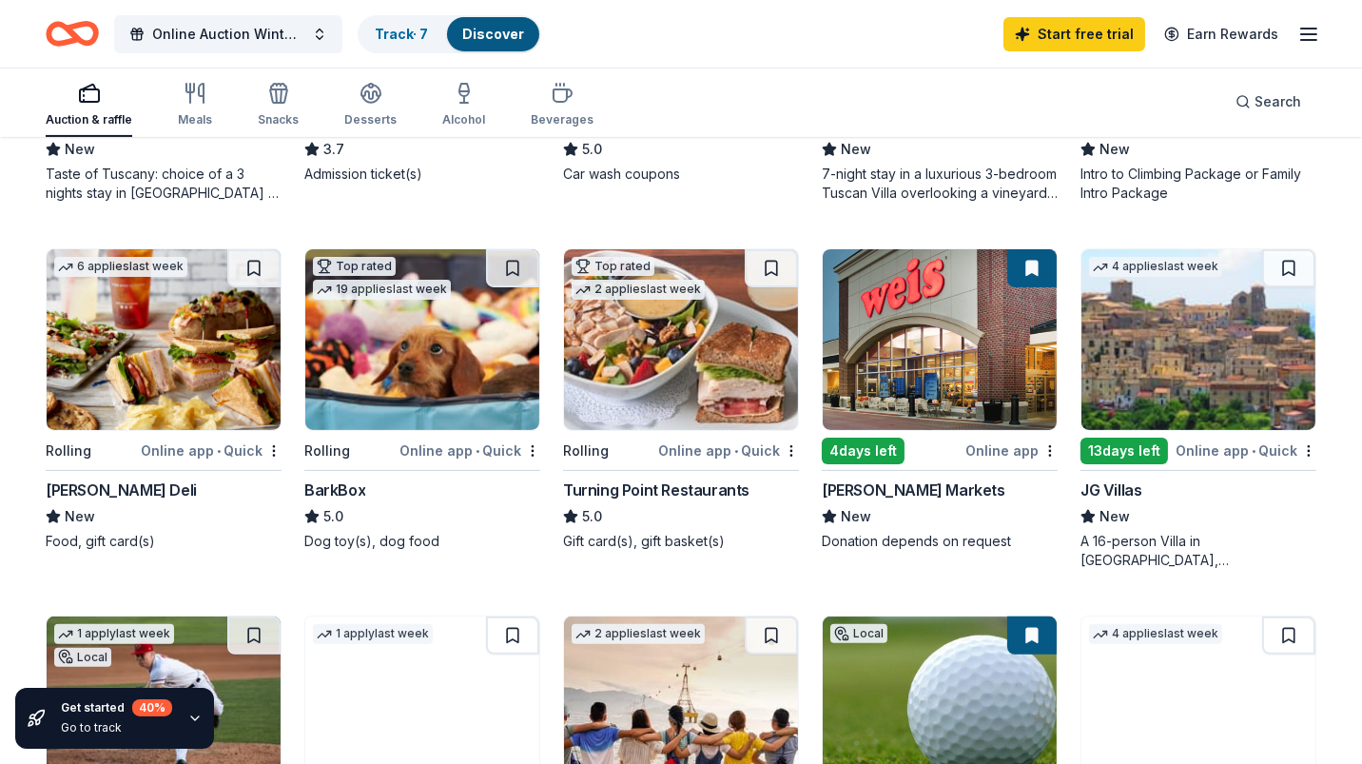
scroll to position [874, 0]
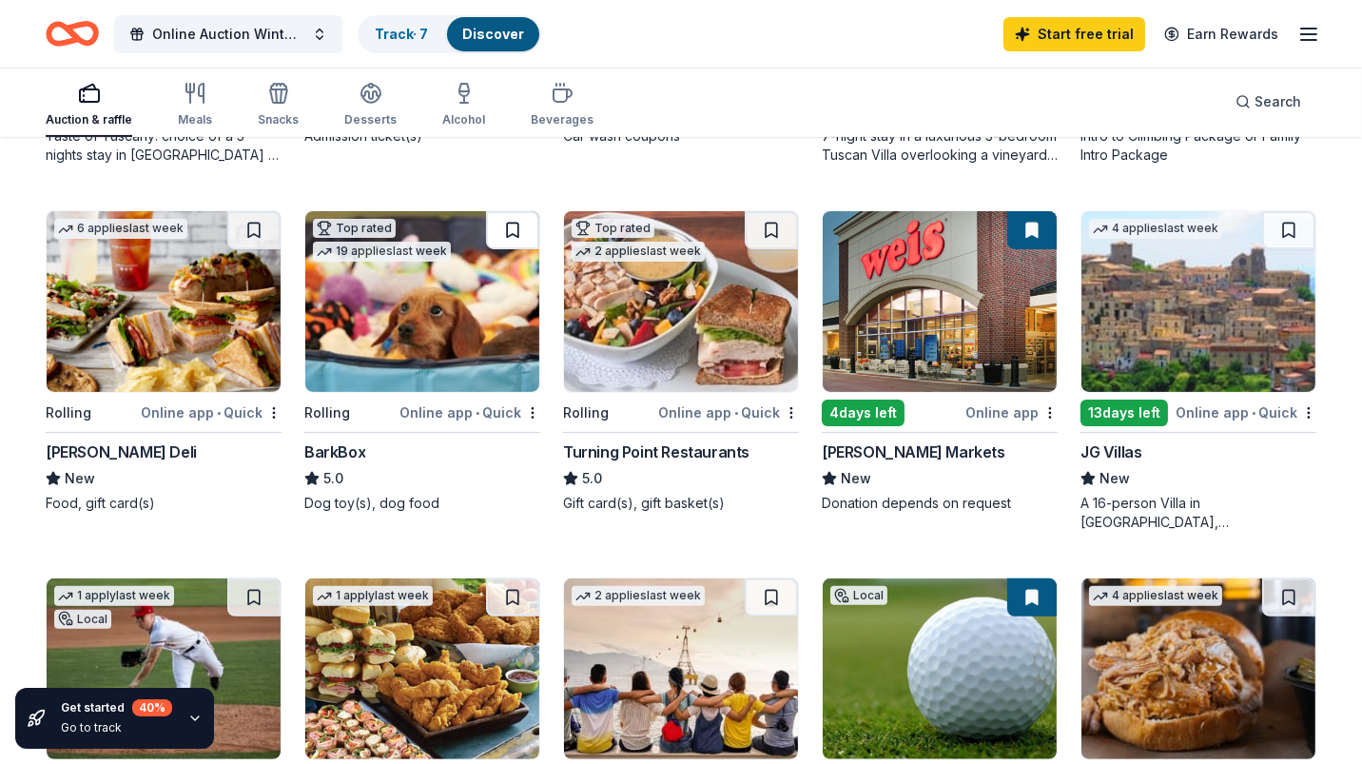
click at [501, 229] on button at bounding box center [512, 230] width 53 height 38
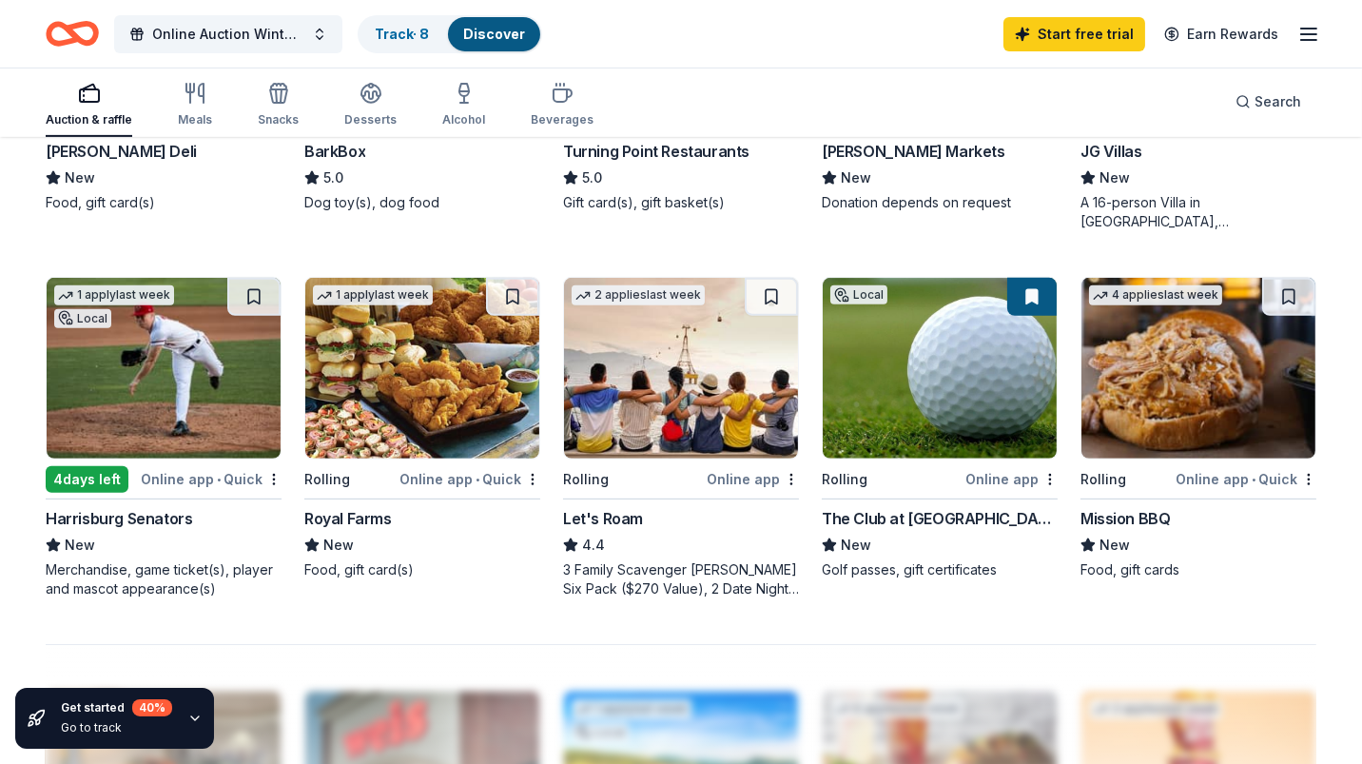
scroll to position [1216, 0]
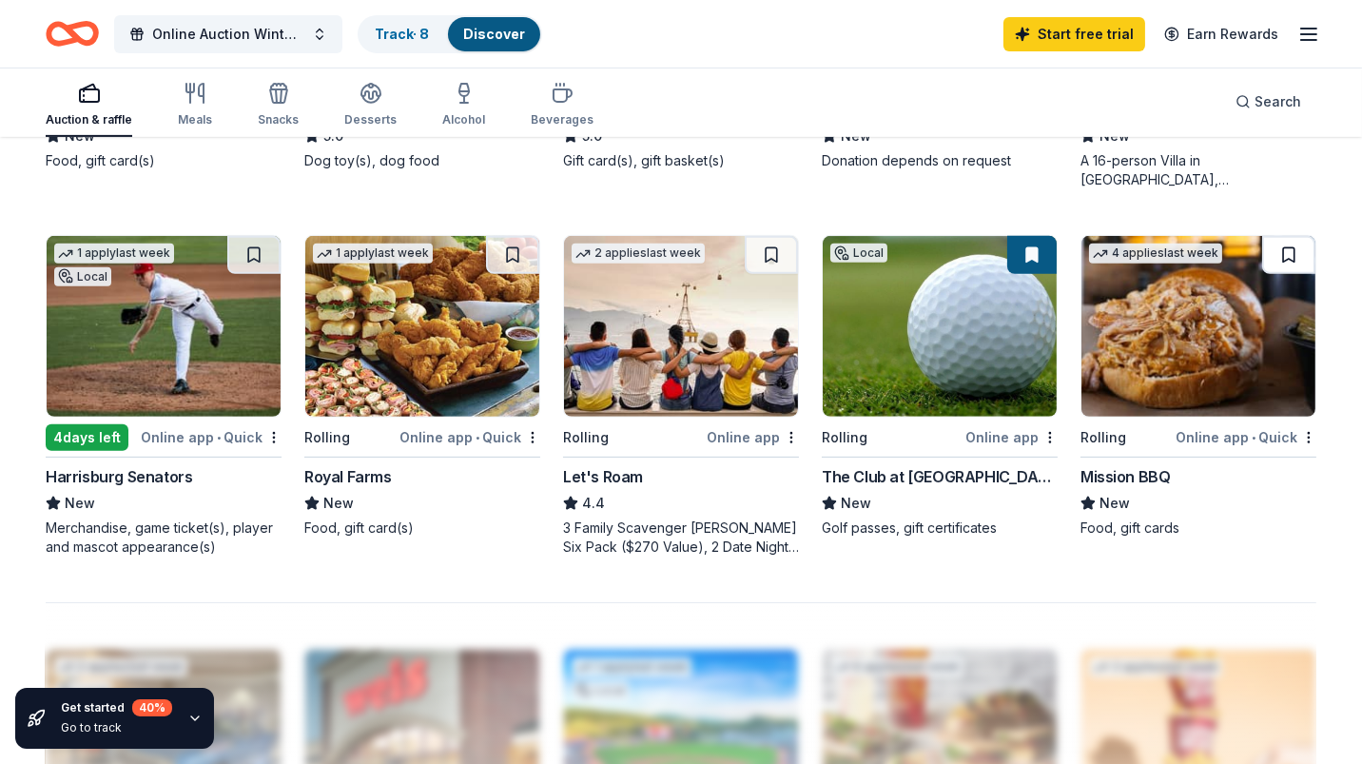
click at [1294, 252] on button at bounding box center [1288, 255] width 53 height 38
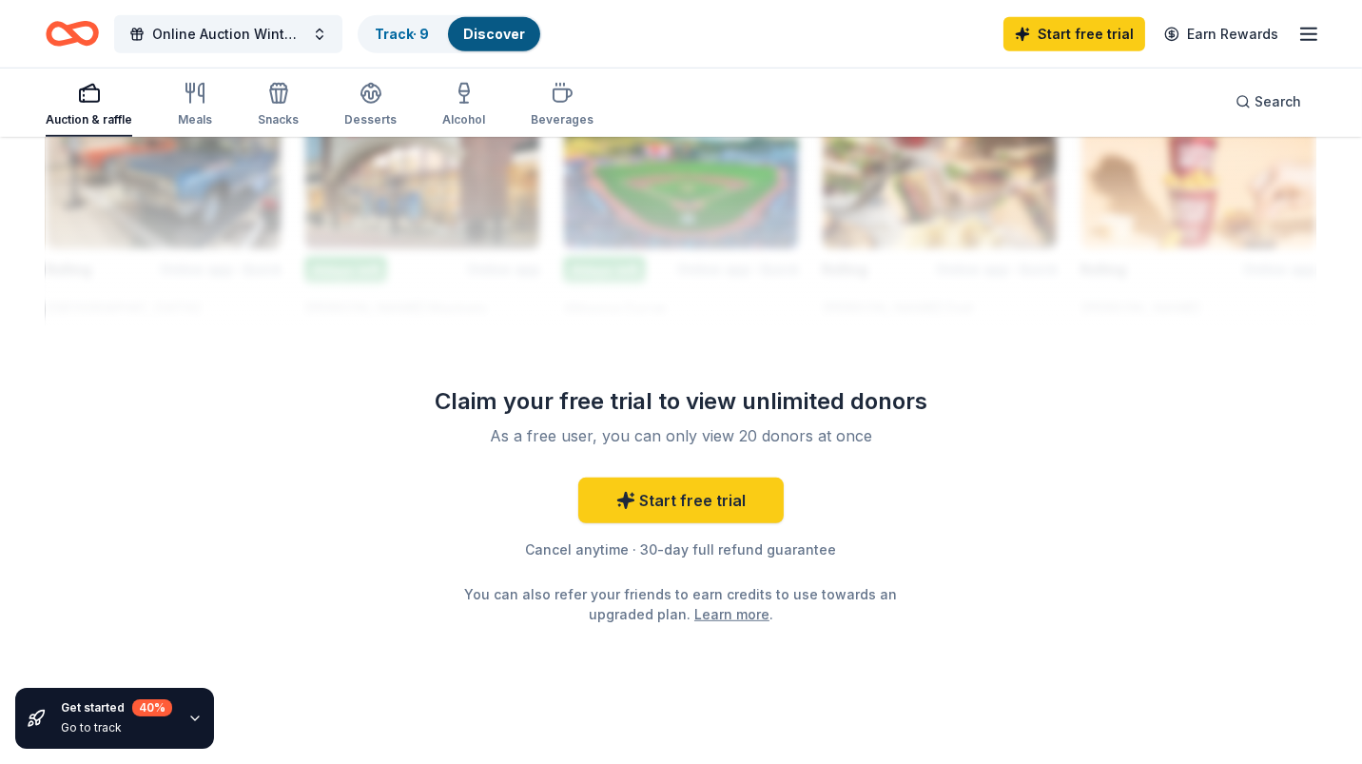
scroll to position [1814, 0]
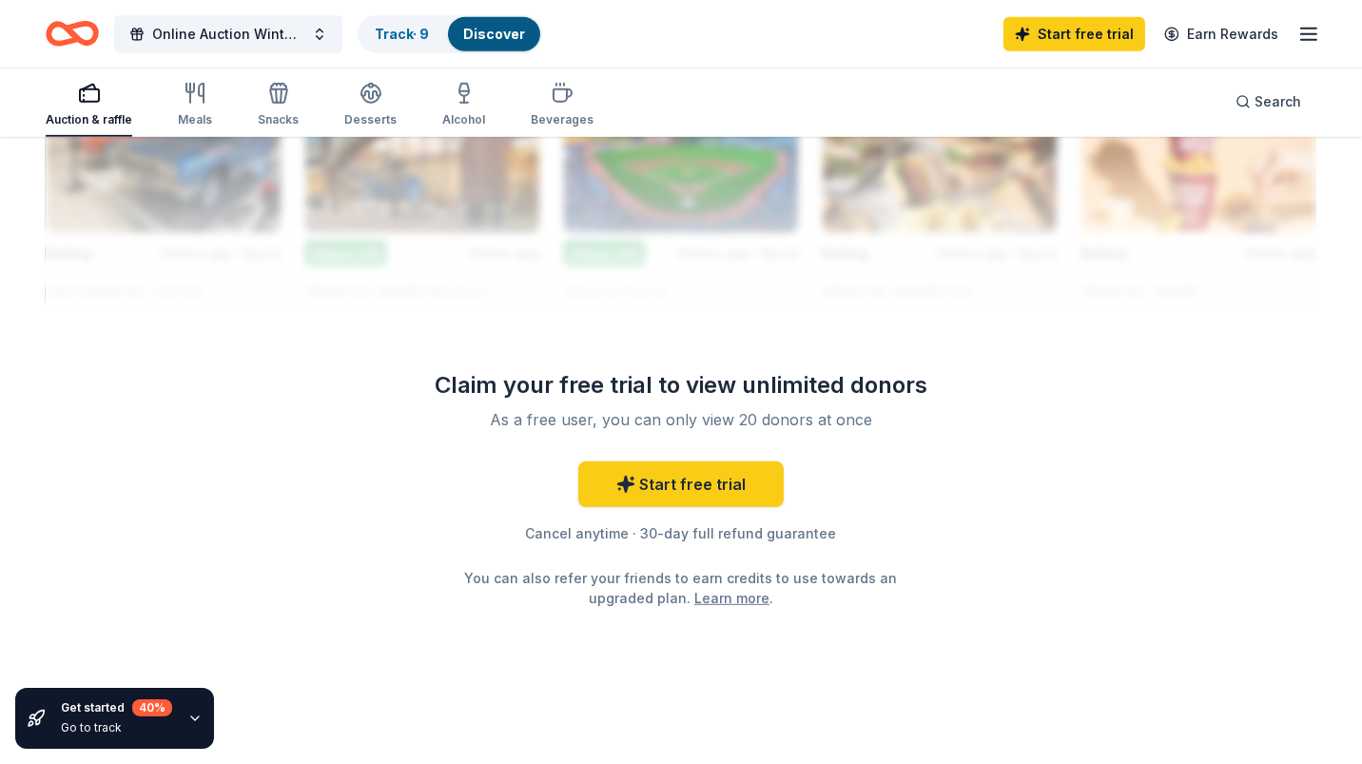
click at [418, 297] on div at bounding box center [681, 157] width 1271 height 304
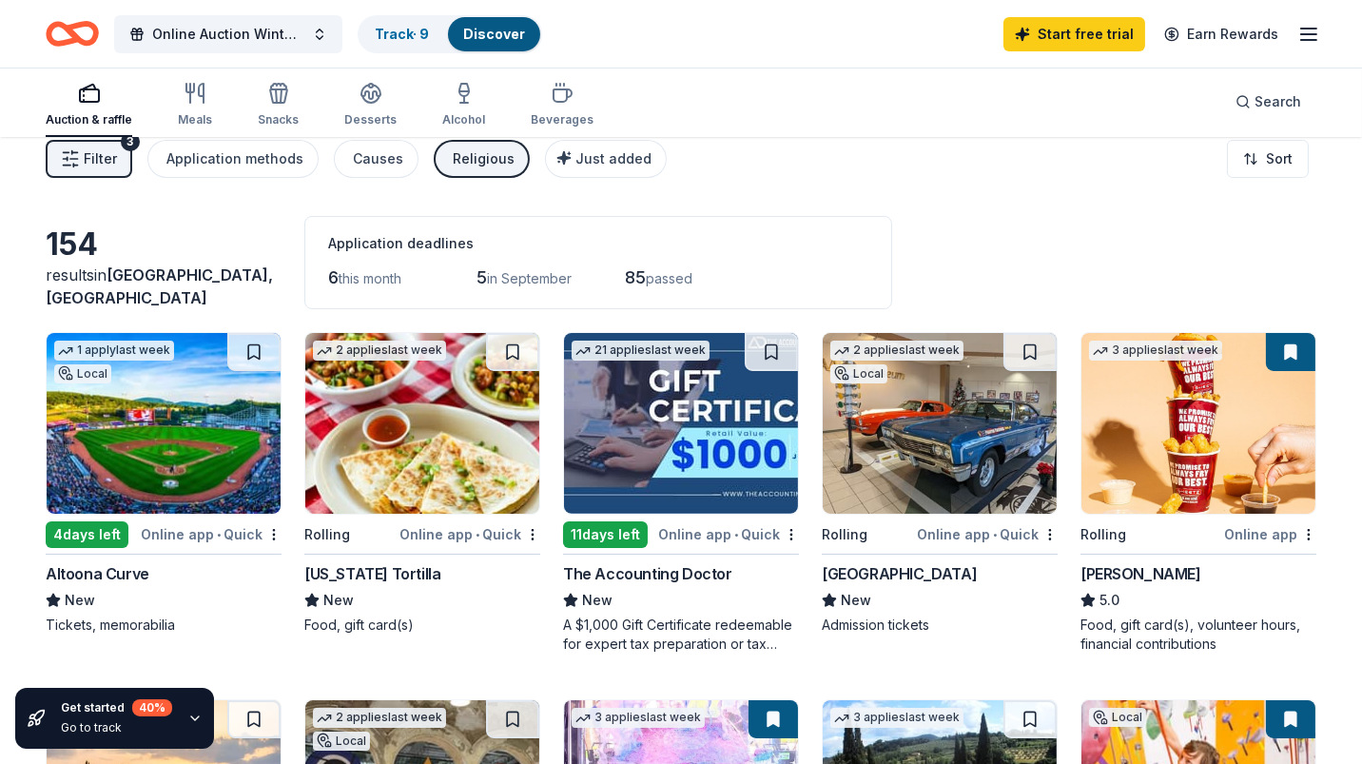
scroll to position [0, 0]
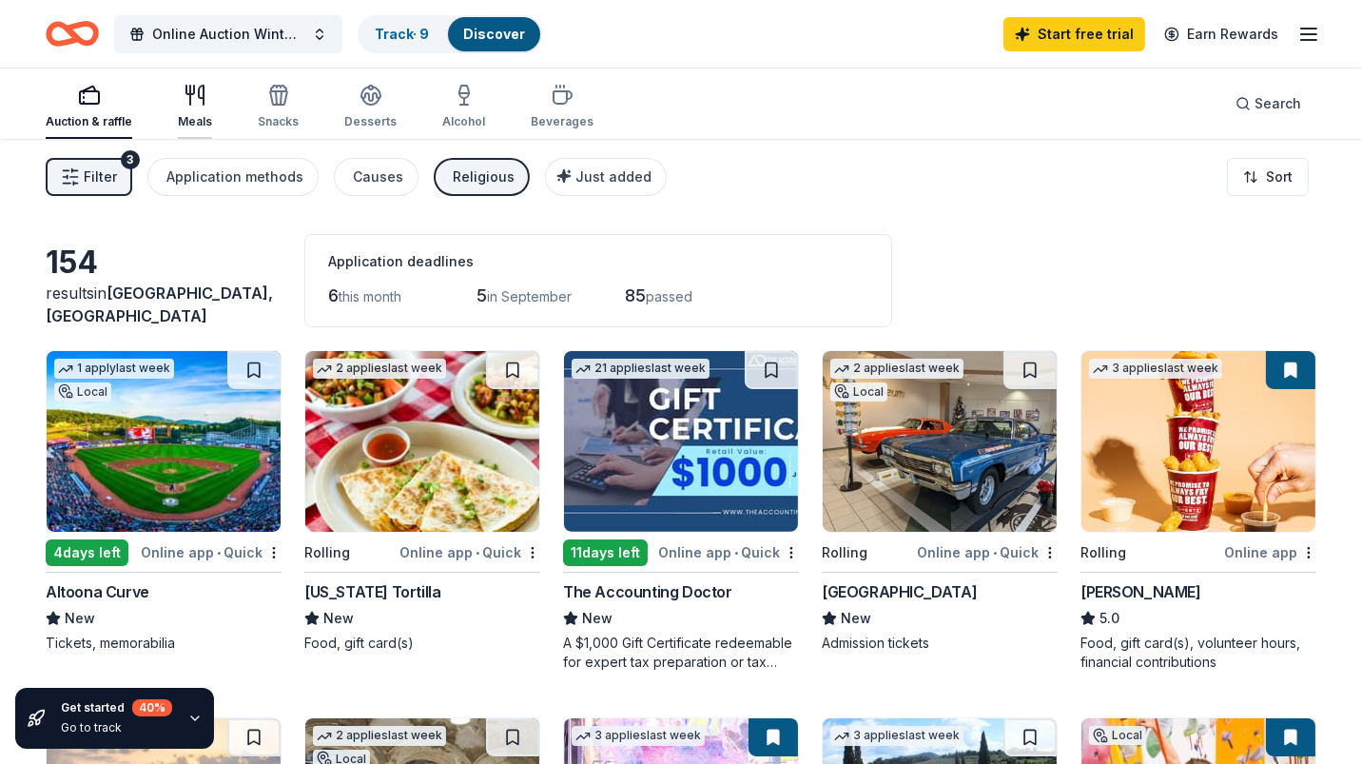
click at [195, 89] on icon "button" at bounding box center [195, 95] width 23 height 23
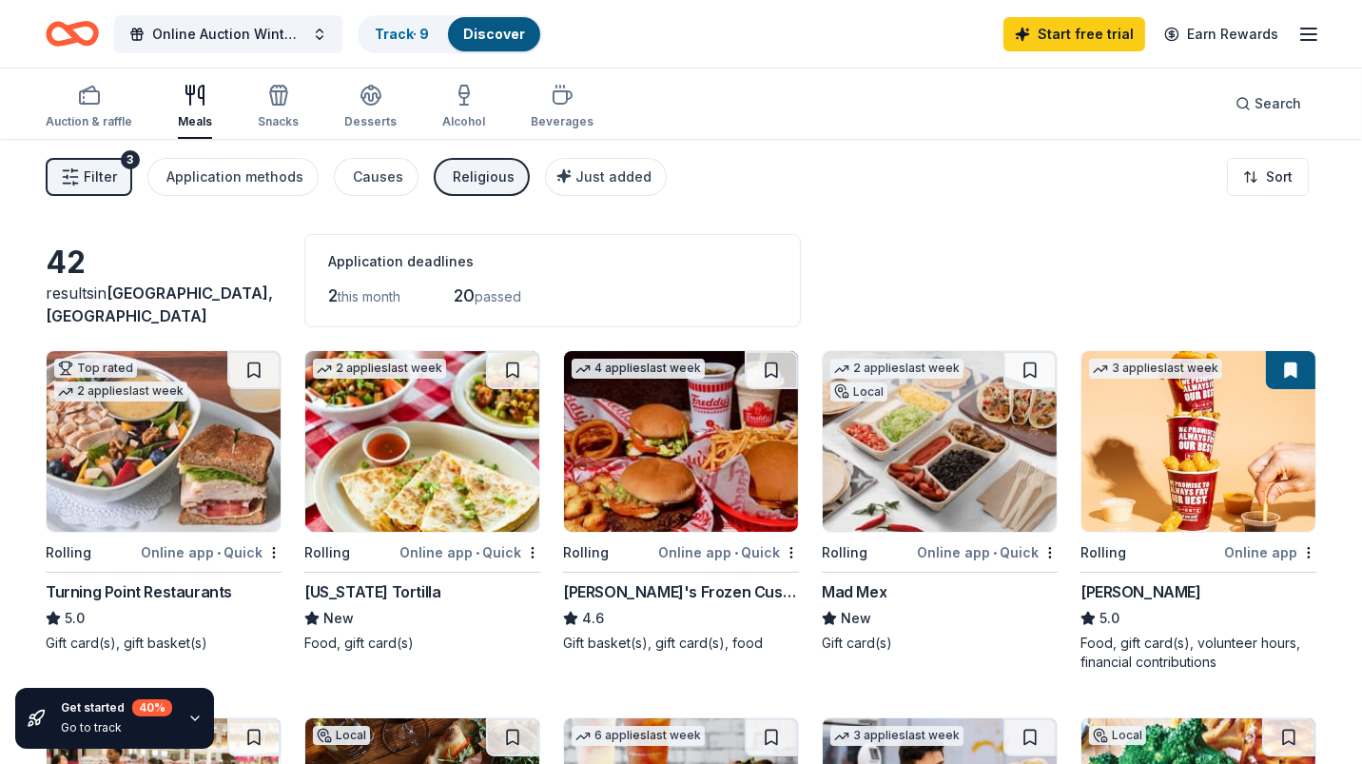
click at [777, 255] on div "Application deadlines" at bounding box center [552, 261] width 449 height 23
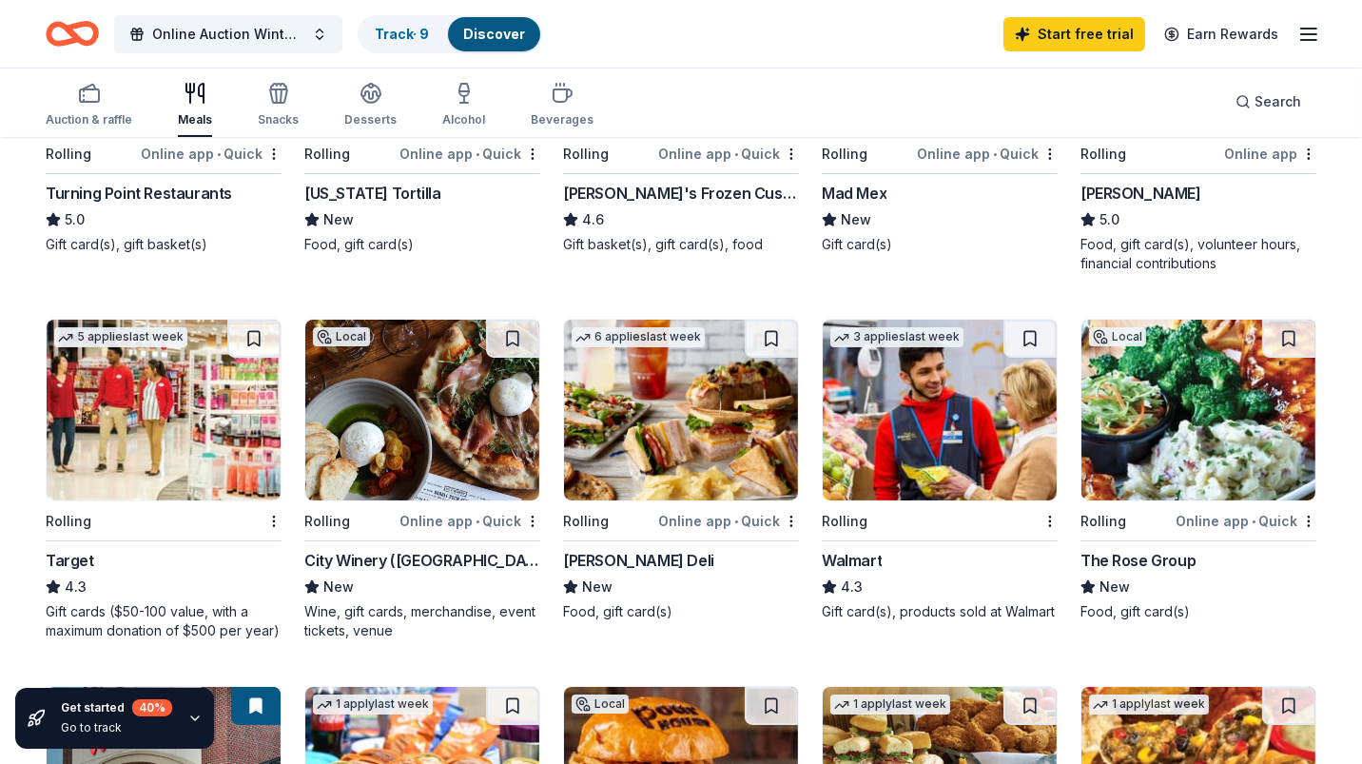
scroll to position [418, 0]
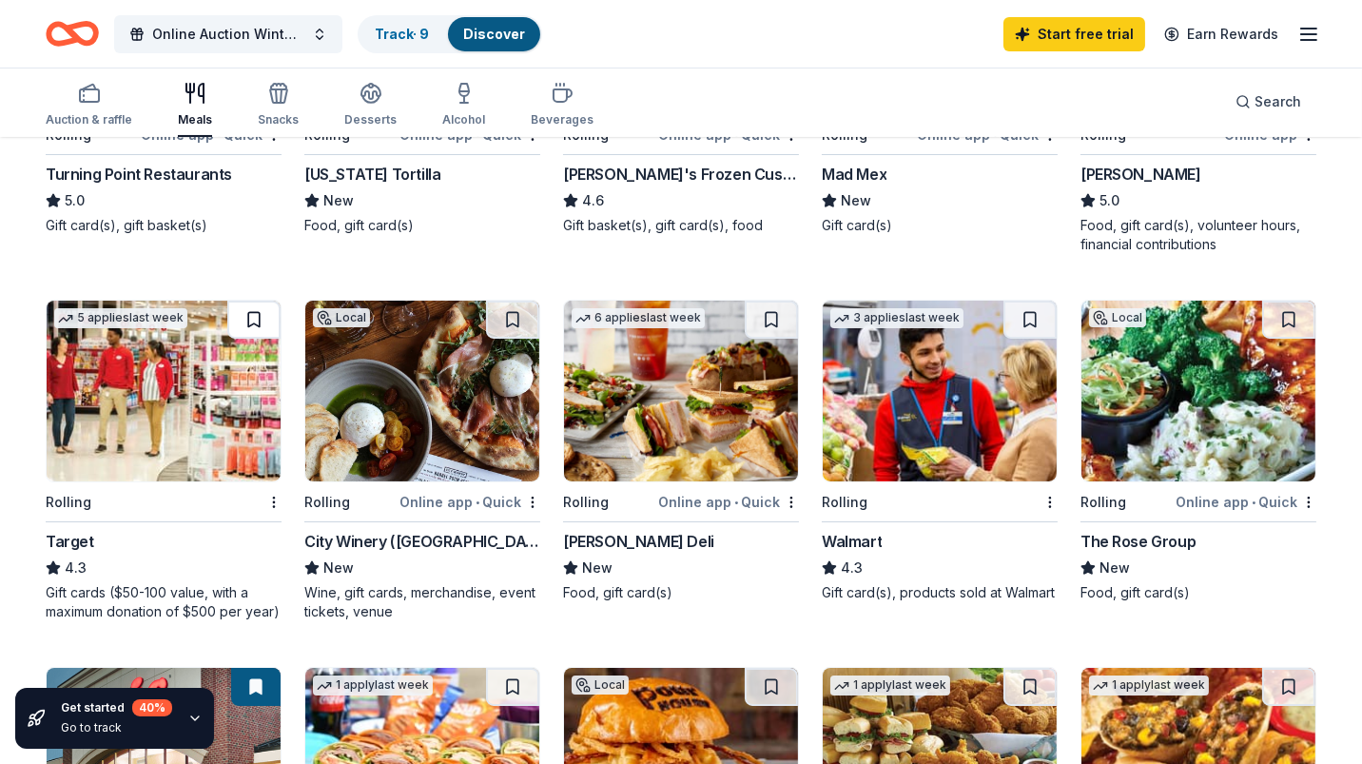
click at [252, 319] on button at bounding box center [253, 320] width 53 height 38
click at [497, 311] on button at bounding box center [512, 320] width 53 height 38
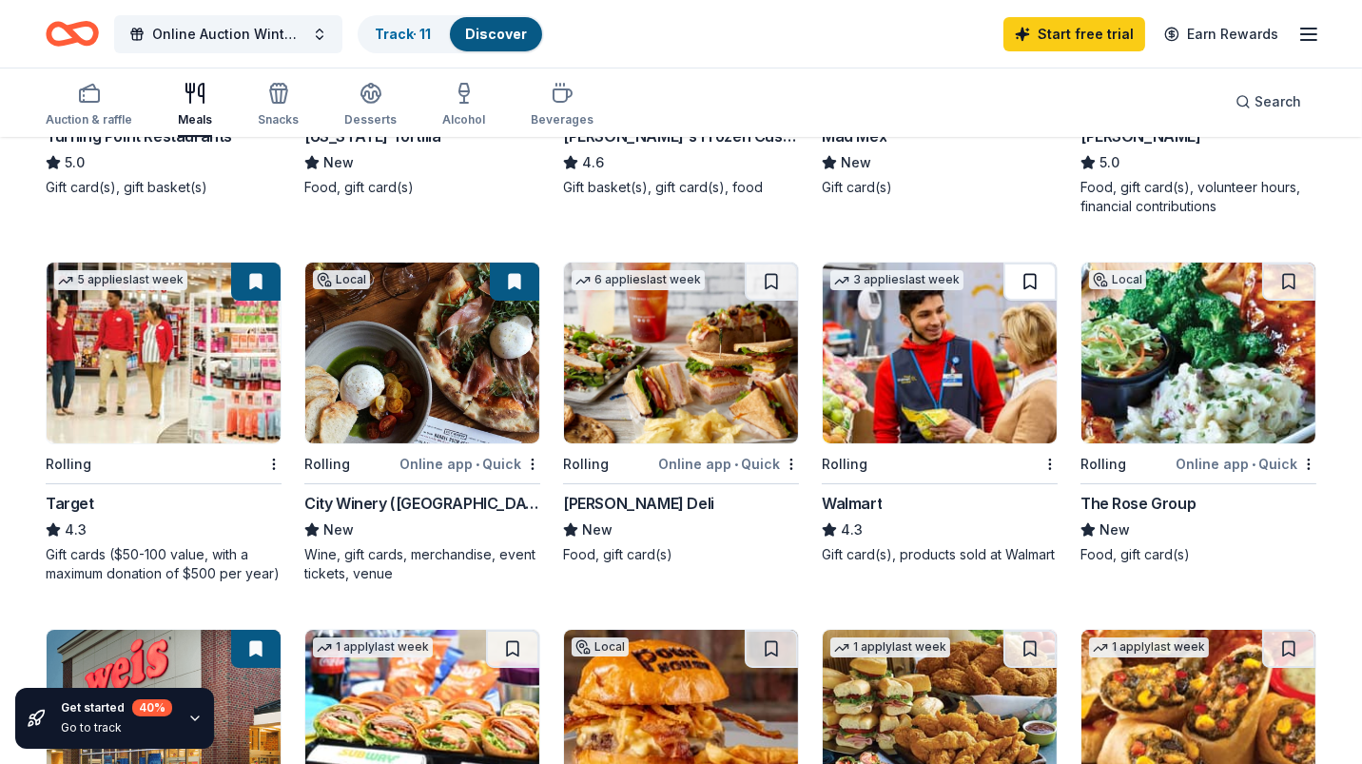
click at [1025, 274] on button at bounding box center [1029, 281] width 53 height 38
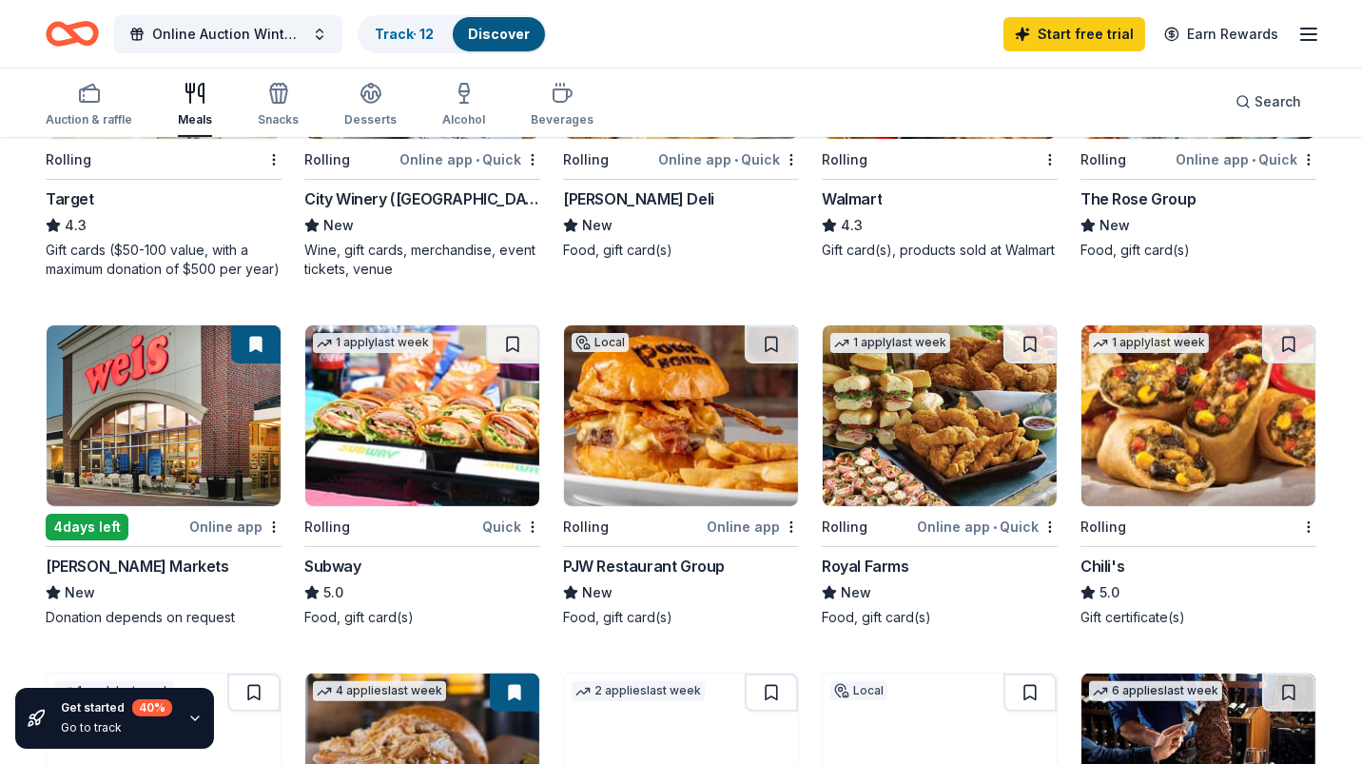
scroll to position [798, 0]
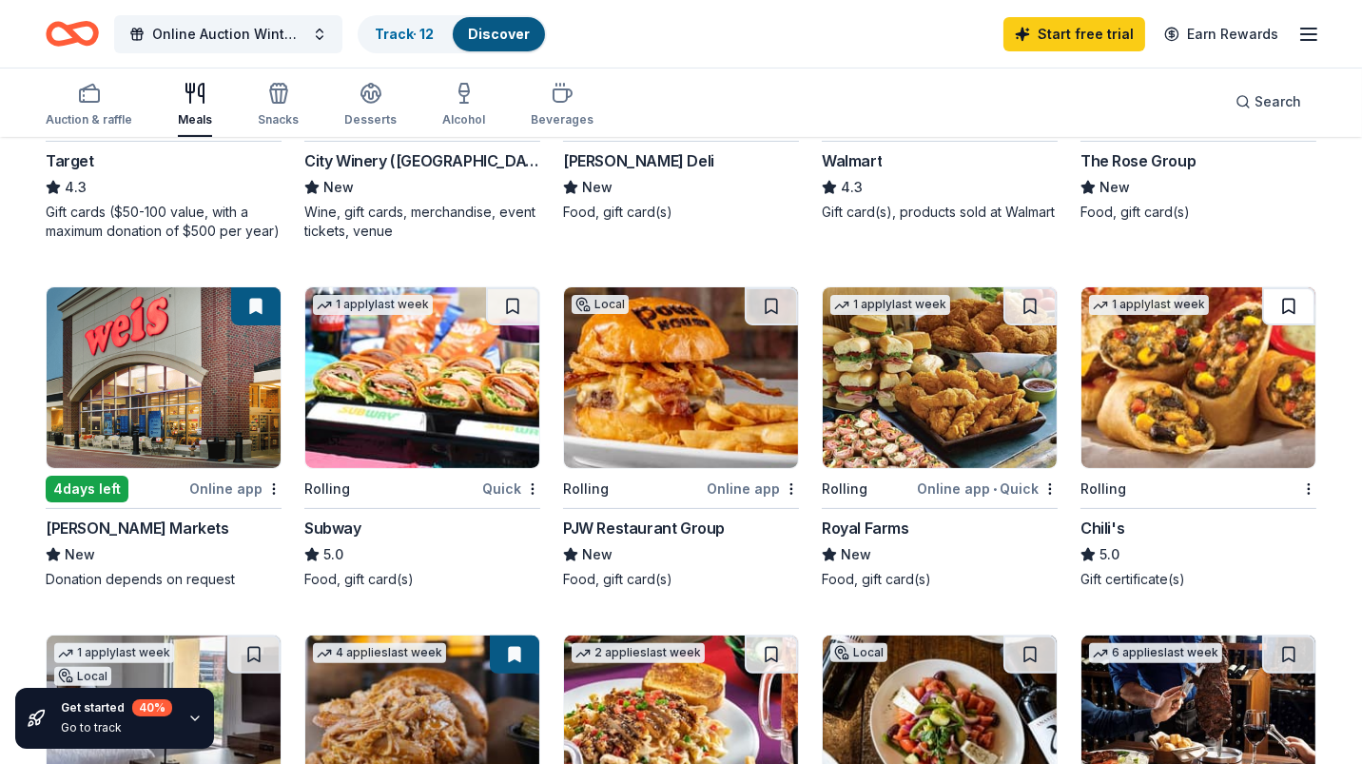
click at [1299, 296] on button at bounding box center [1288, 306] width 53 height 38
click at [514, 297] on button at bounding box center [512, 306] width 53 height 38
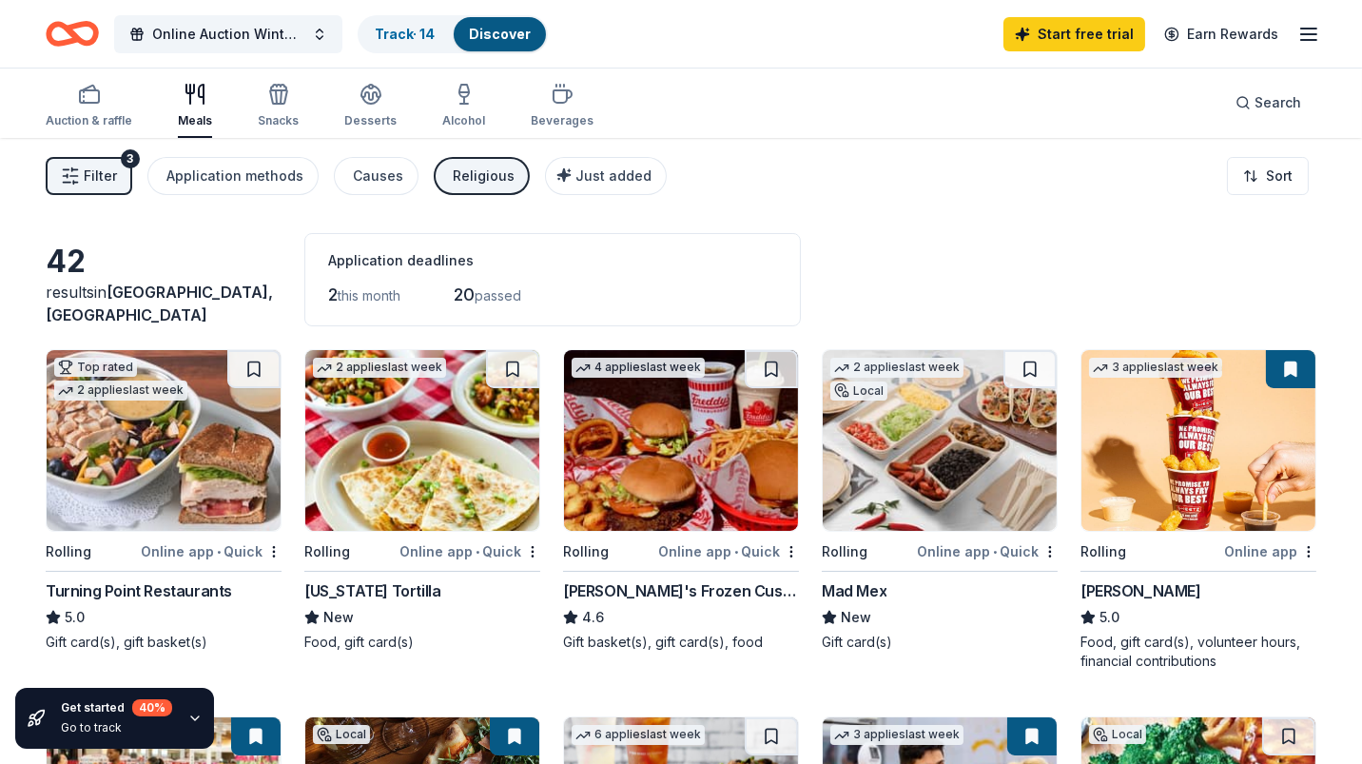
scroll to position [0, 0]
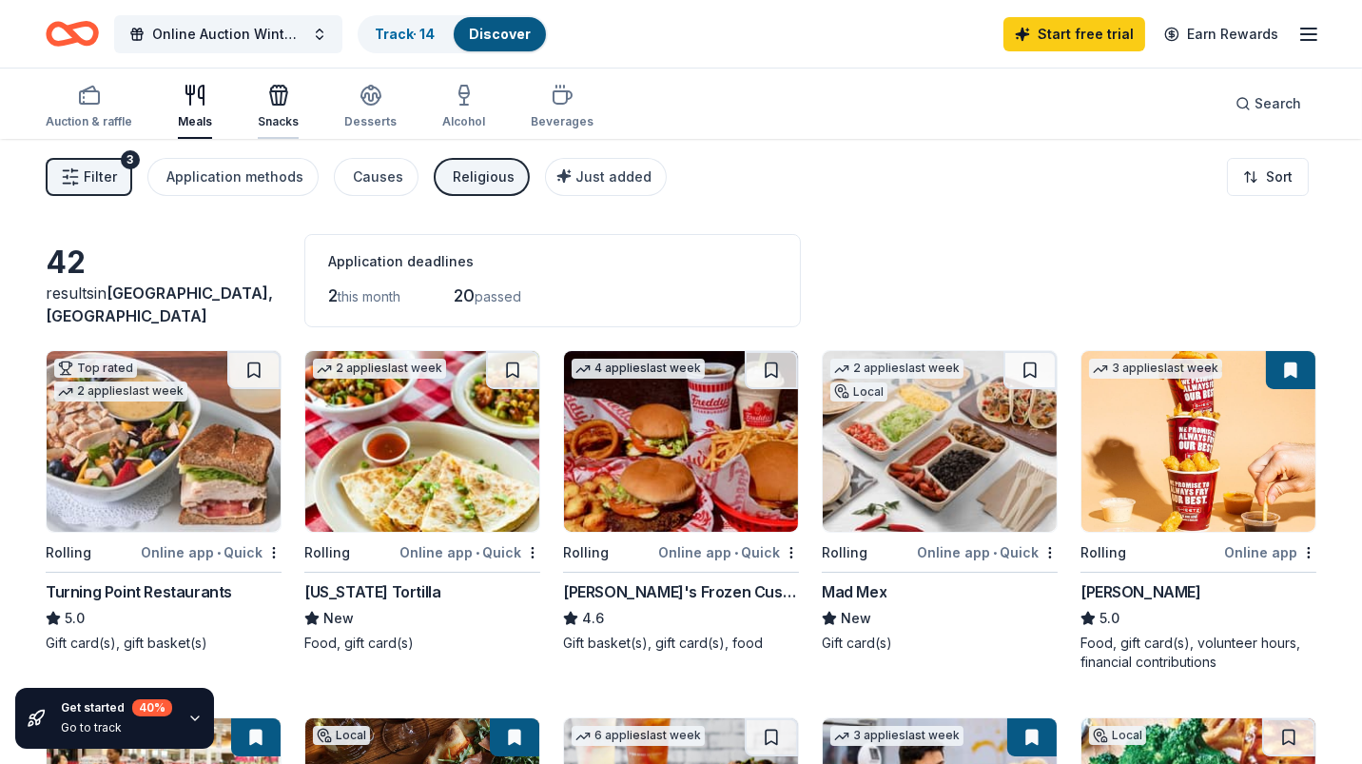
click at [278, 91] on icon "button" at bounding box center [278, 97] width 17 height 13
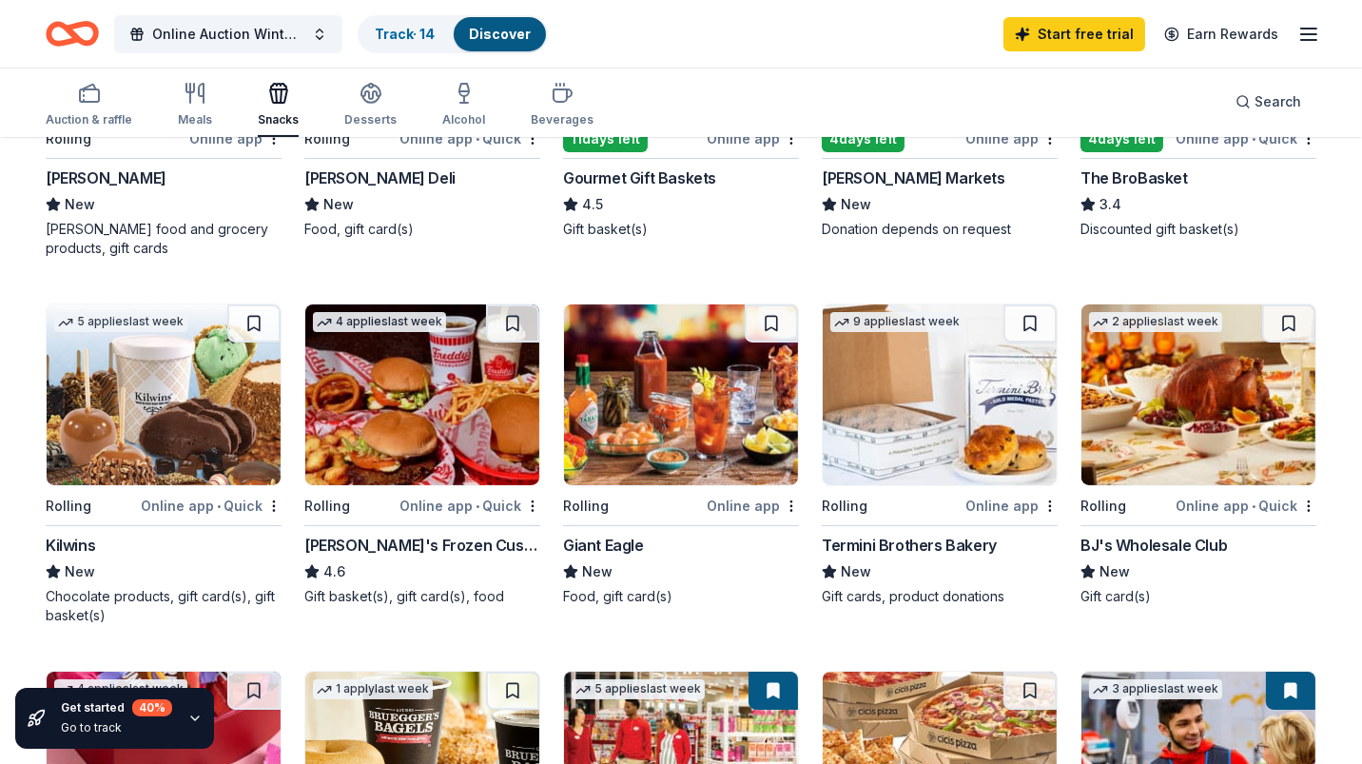
scroll to position [418, 0]
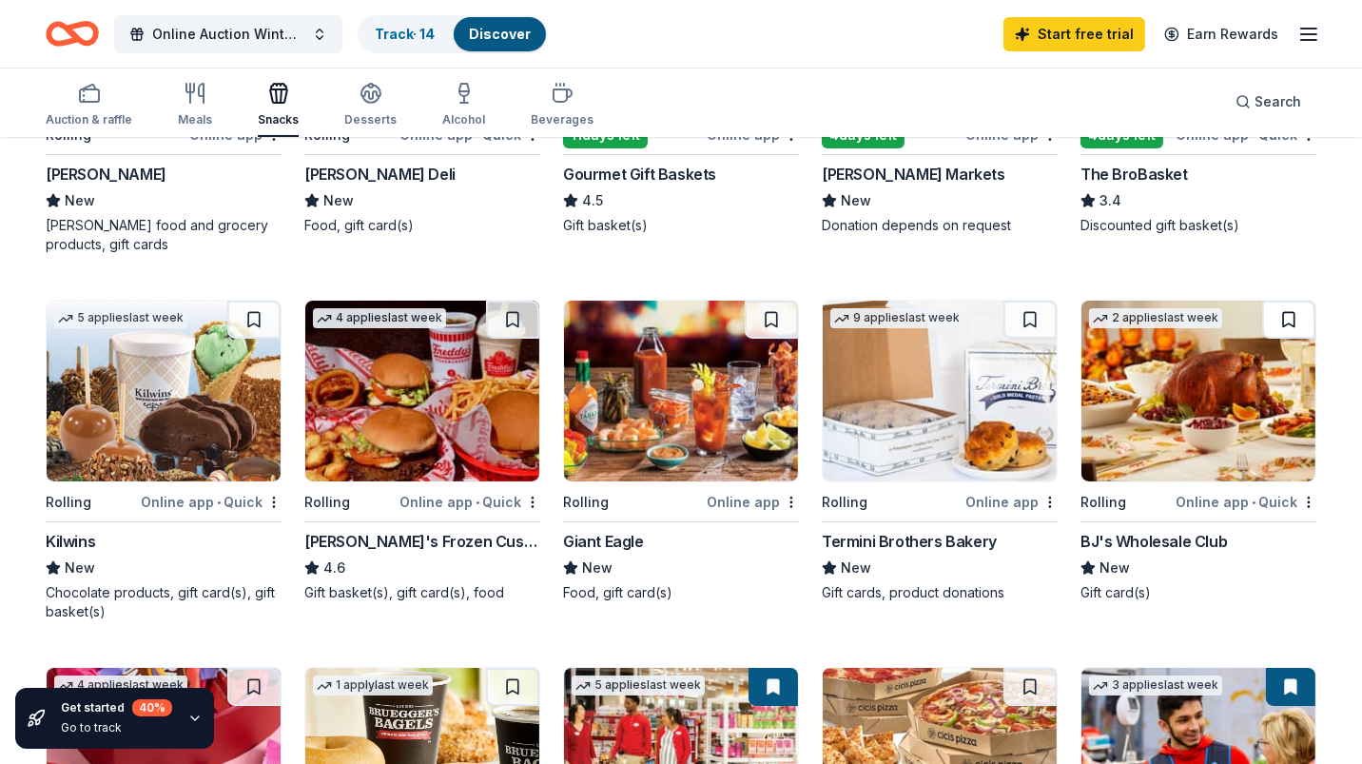
click at [1293, 312] on button at bounding box center [1288, 320] width 53 height 38
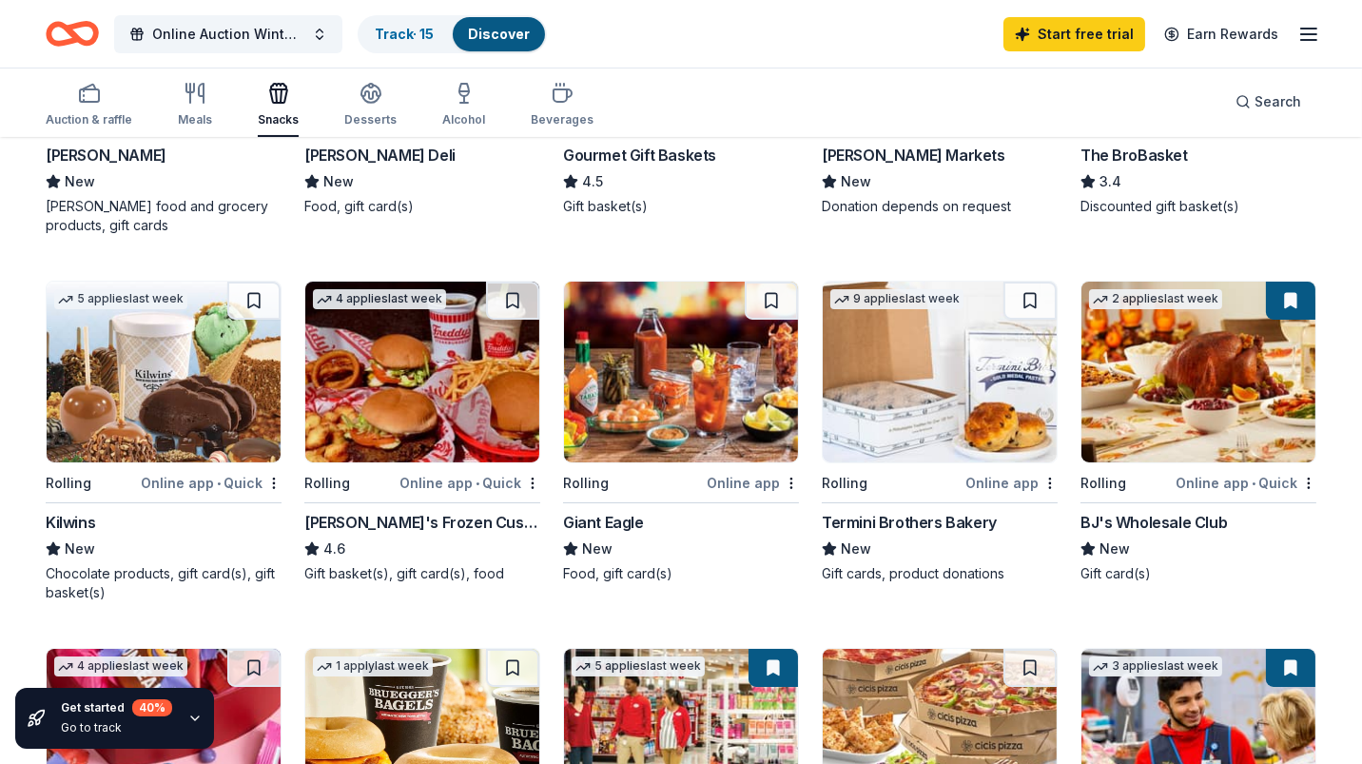
scroll to position [456, 0]
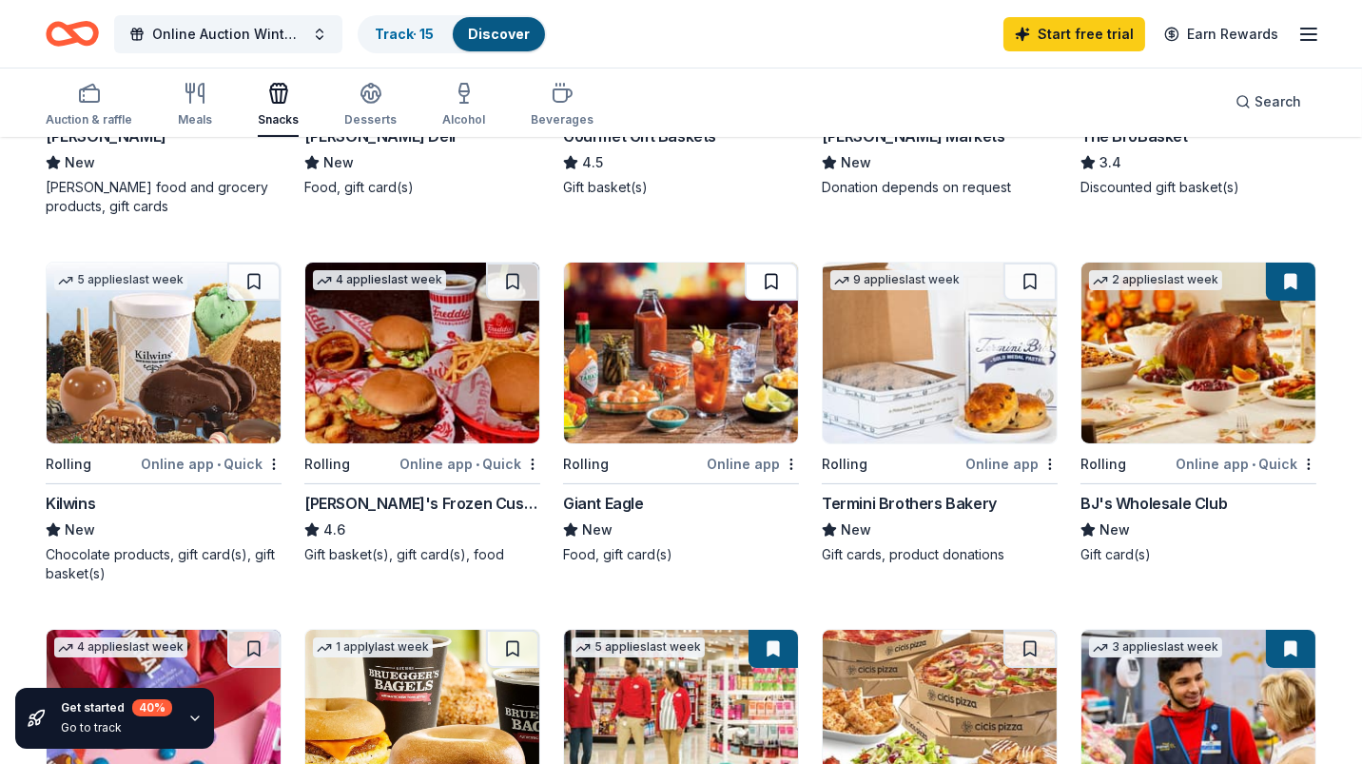
click at [766, 281] on button at bounding box center [771, 281] width 53 height 38
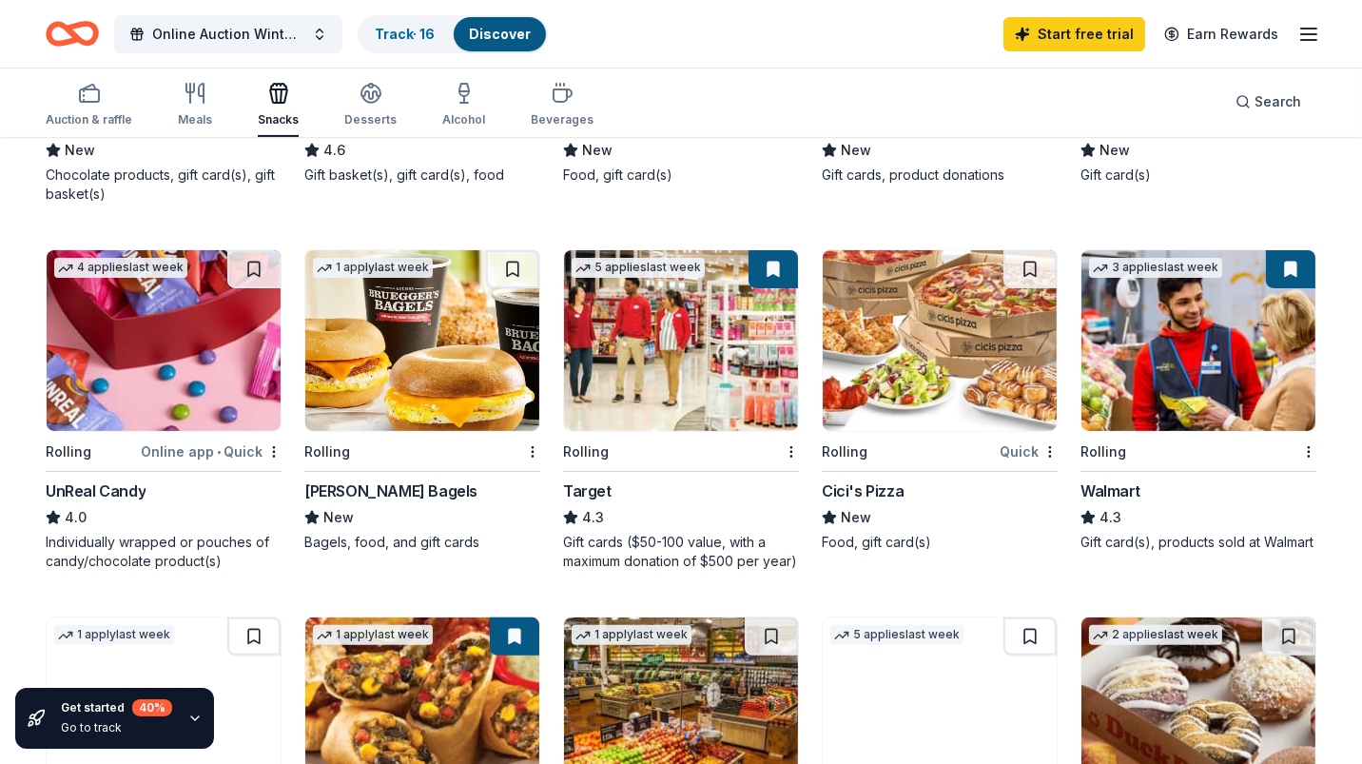
scroll to position [836, 0]
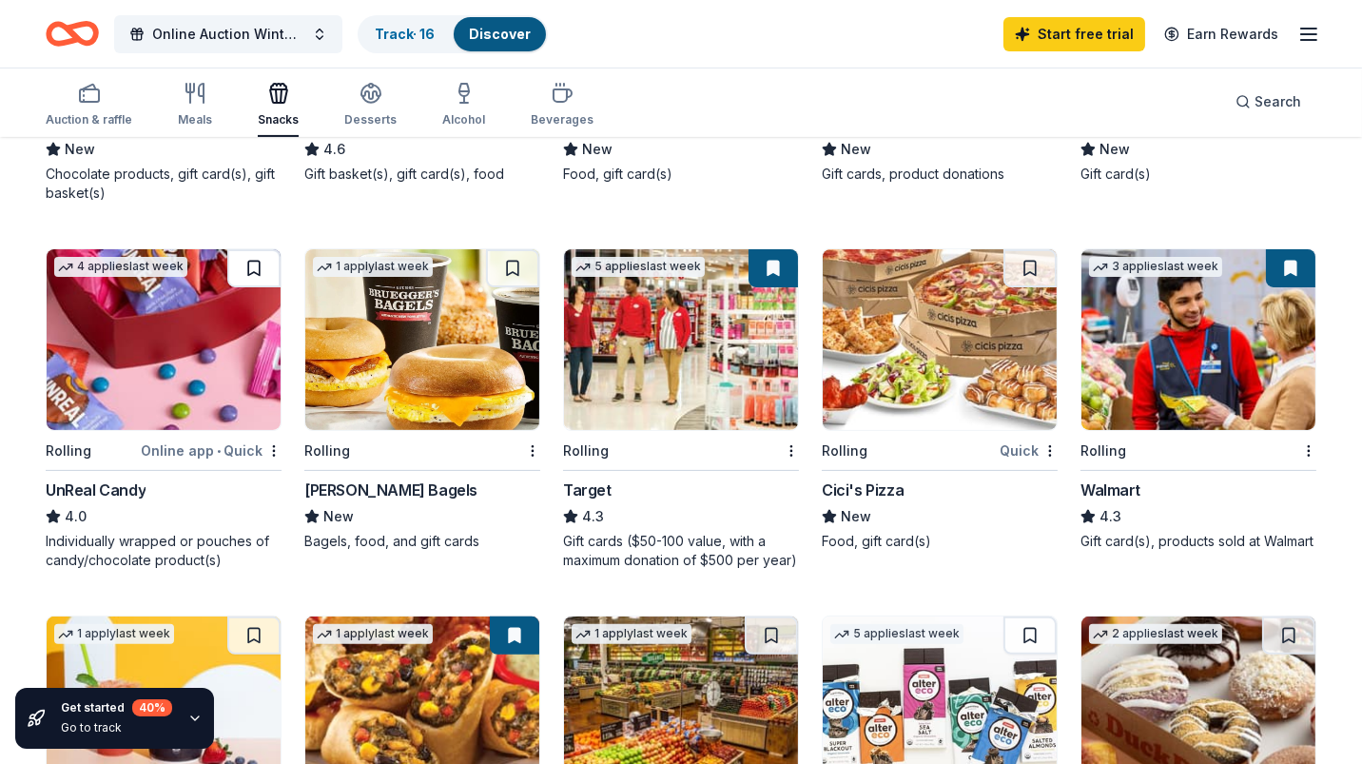
click at [254, 268] on button at bounding box center [253, 268] width 53 height 38
click at [1032, 268] on button at bounding box center [1029, 268] width 53 height 38
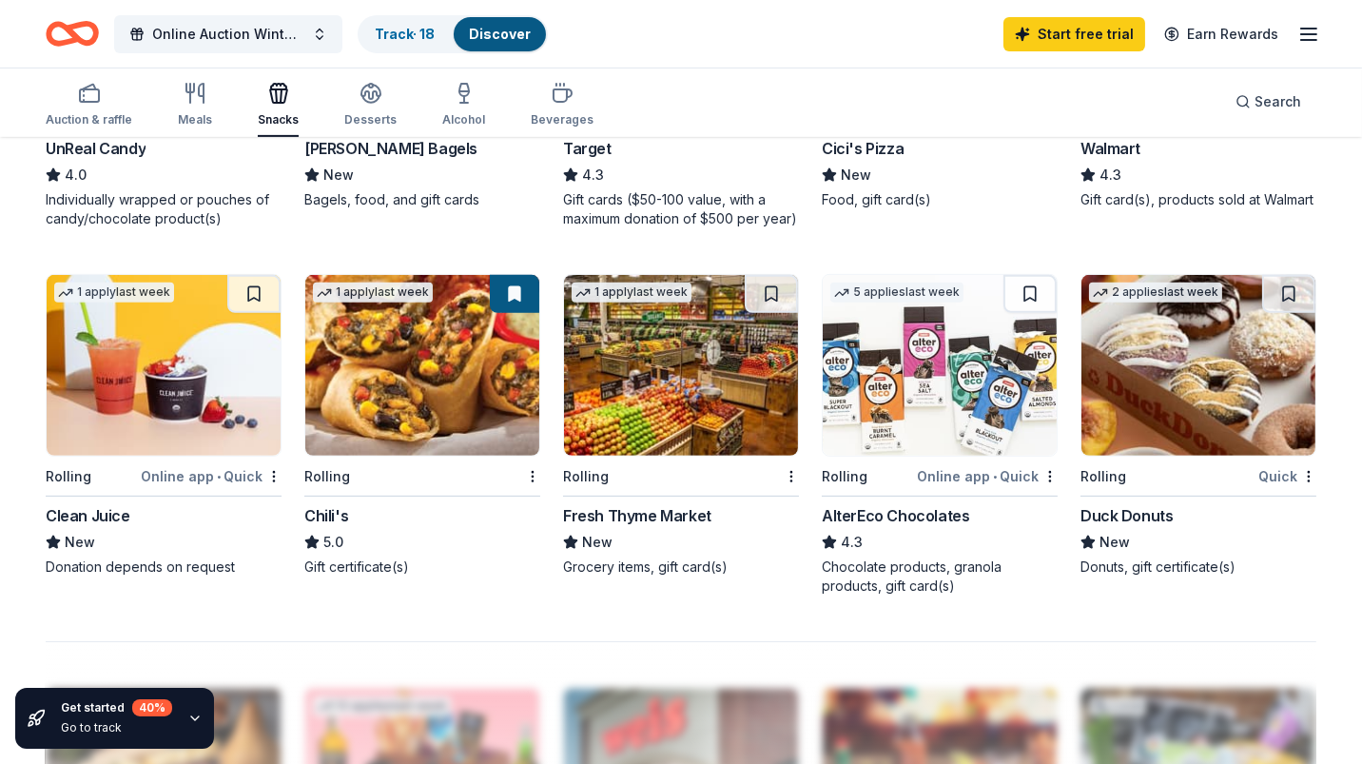
scroll to position [1178, 0]
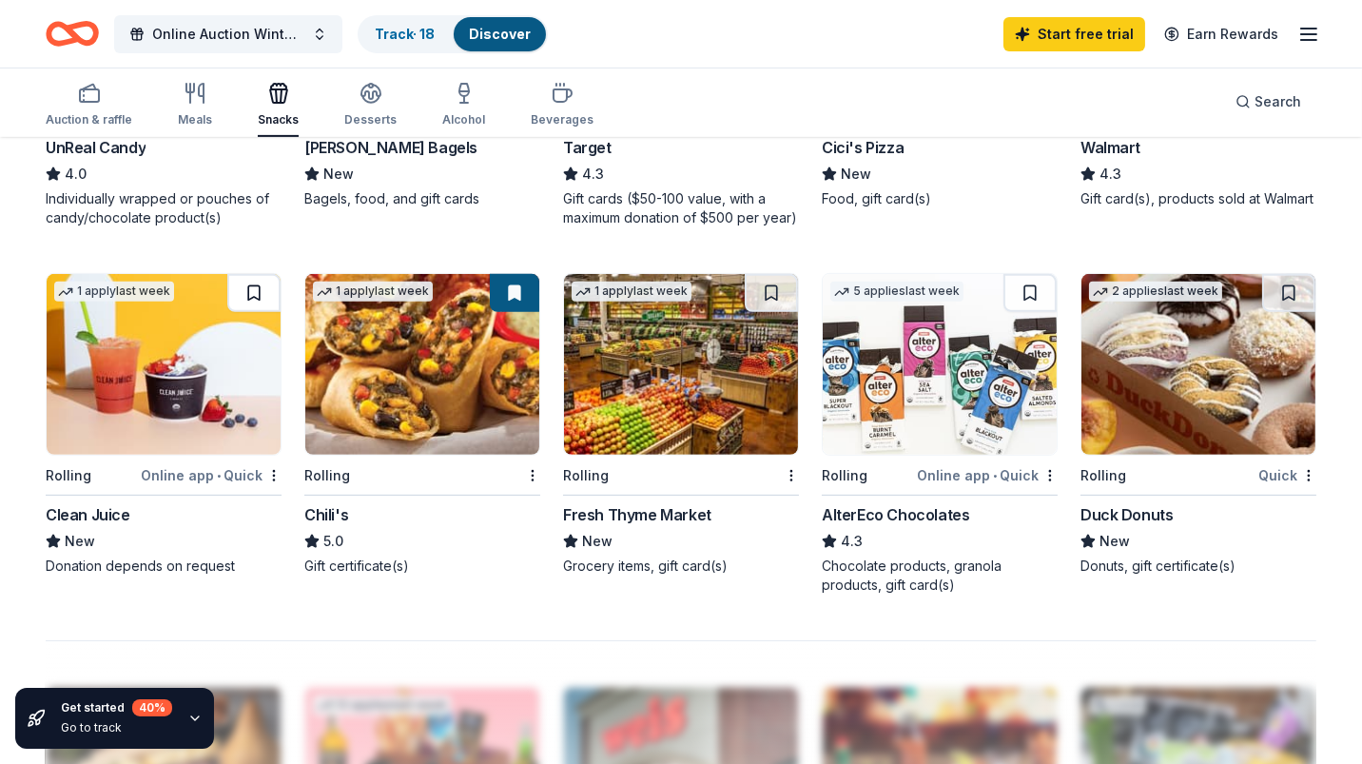
click at [247, 288] on button at bounding box center [253, 293] width 53 height 38
click at [766, 297] on button at bounding box center [771, 293] width 53 height 38
click at [1018, 291] on button at bounding box center [1029, 293] width 53 height 38
click at [1291, 278] on button at bounding box center [1288, 293] width 53 height 38
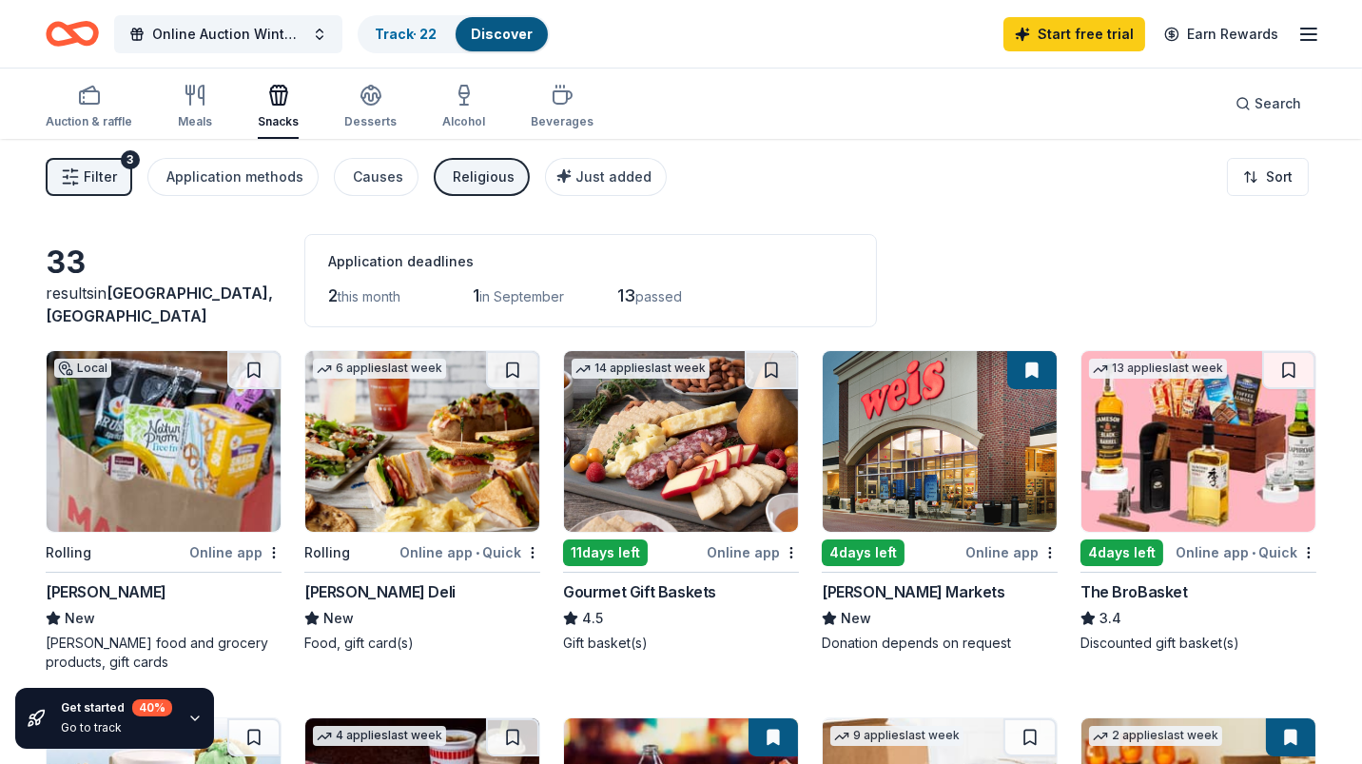
scroll to position [0, 0]
click at [365, 96] on icon "button" at bounding box center [370, 95] width 23 height 23
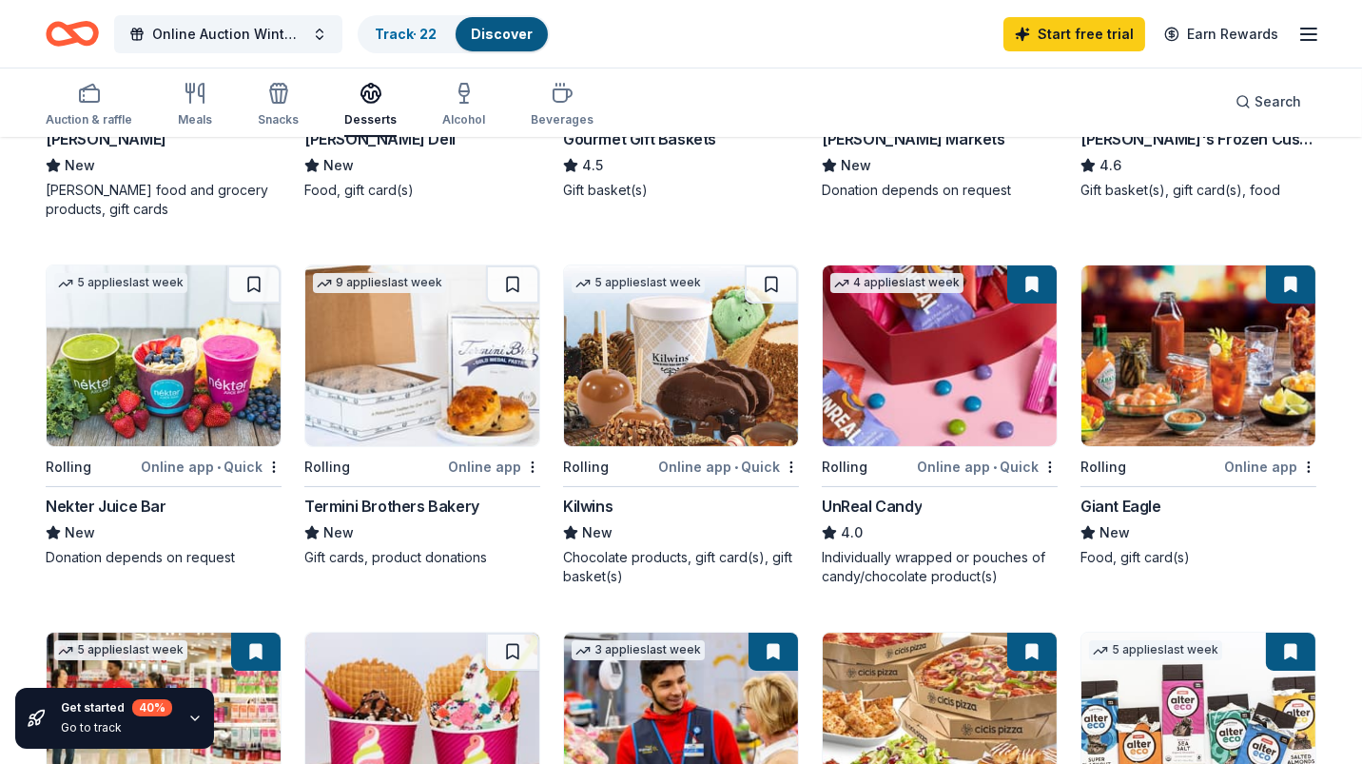
scroll to position [456, 0]
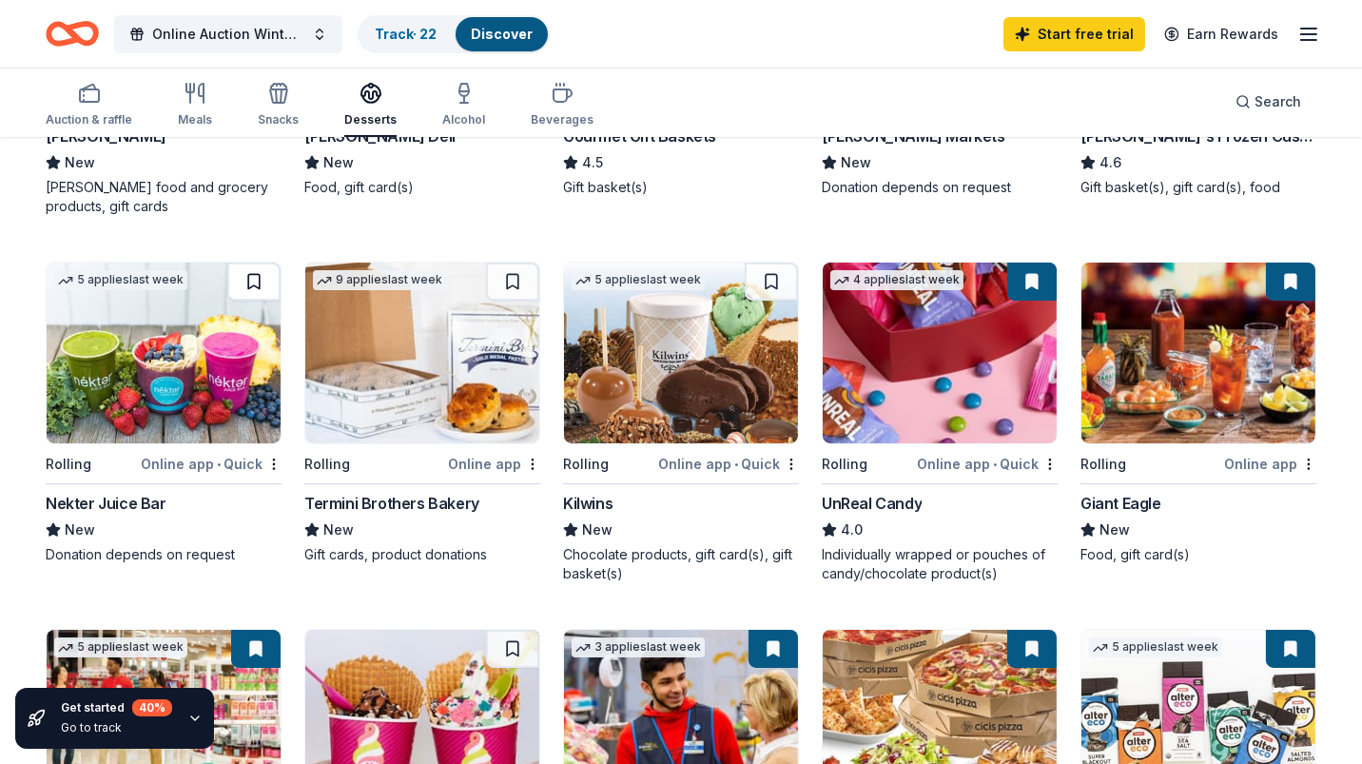
click at [243, 277] on button at bounding box center [253, 281] width 53 height 38
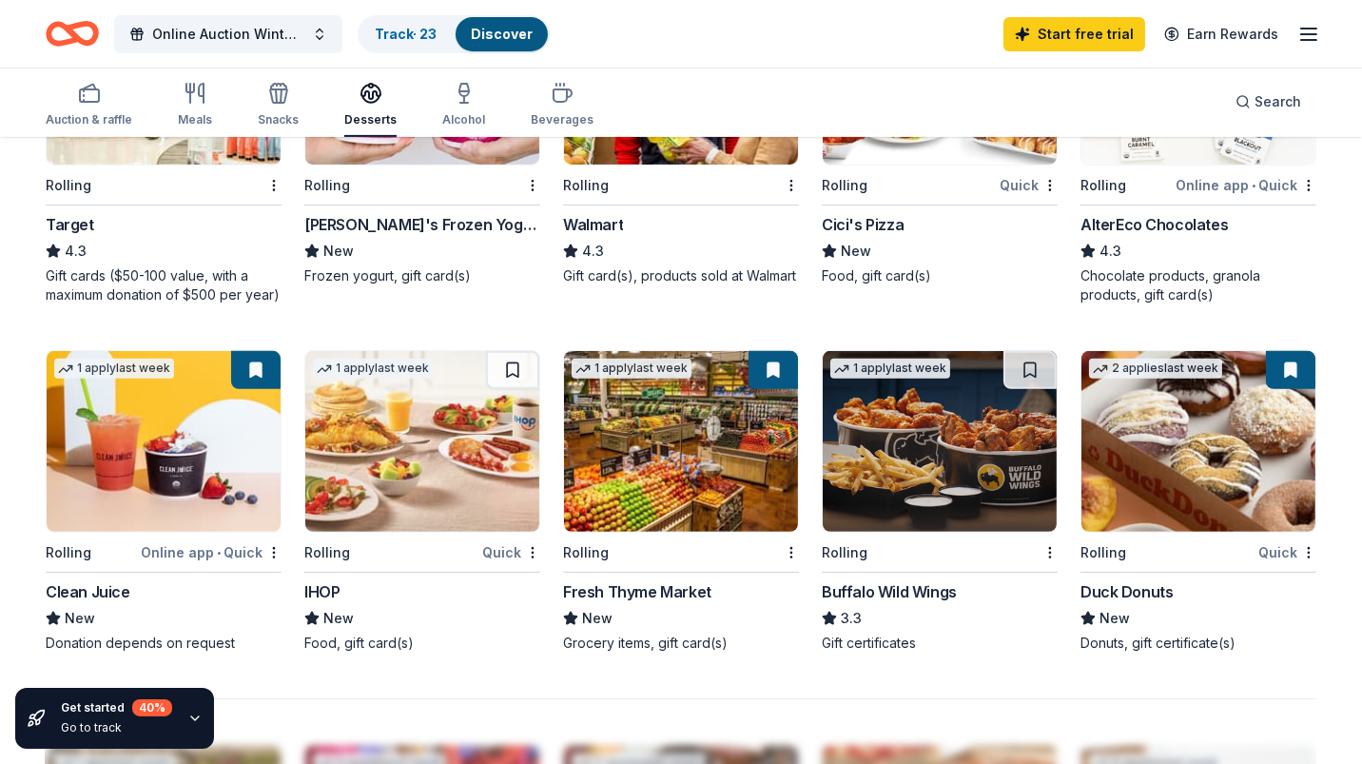
scroll to position [1178, 0]
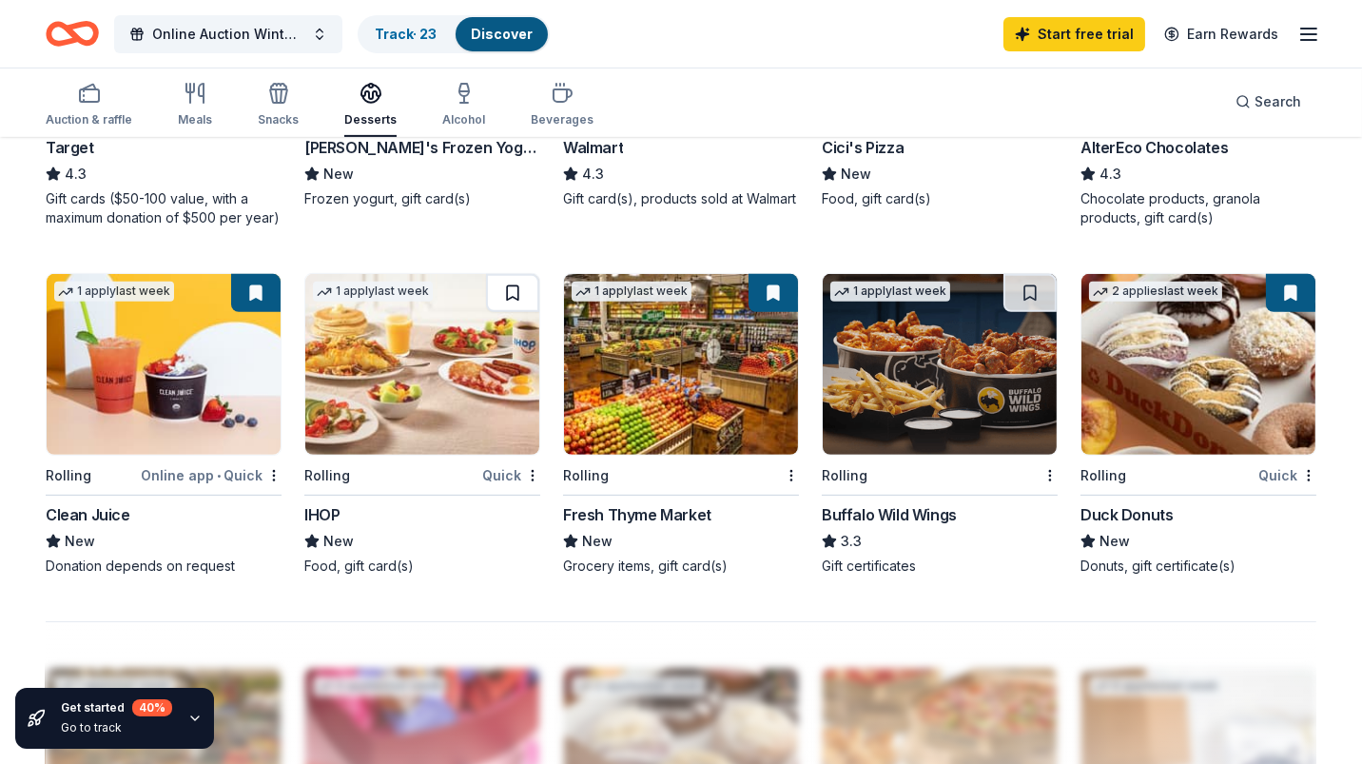
click at [503, 290] on button at bounding box center [512, 293] width 53 height 38
click at [1004, 306] on div at bounding box center [1029, 293] width 53 height 38
click at [1022, 281] on button at bounding box center [1029, 293] width 53 height 38
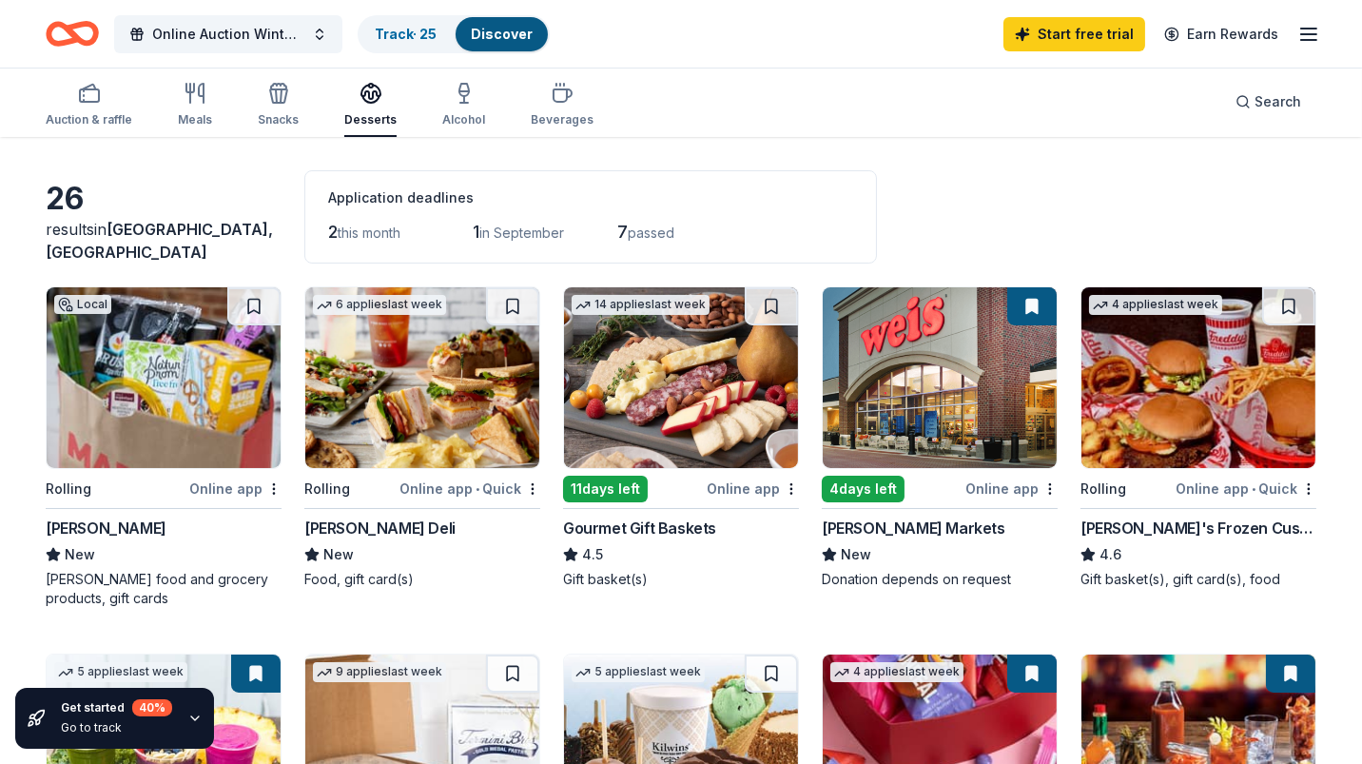
scroll to position [0, 0]
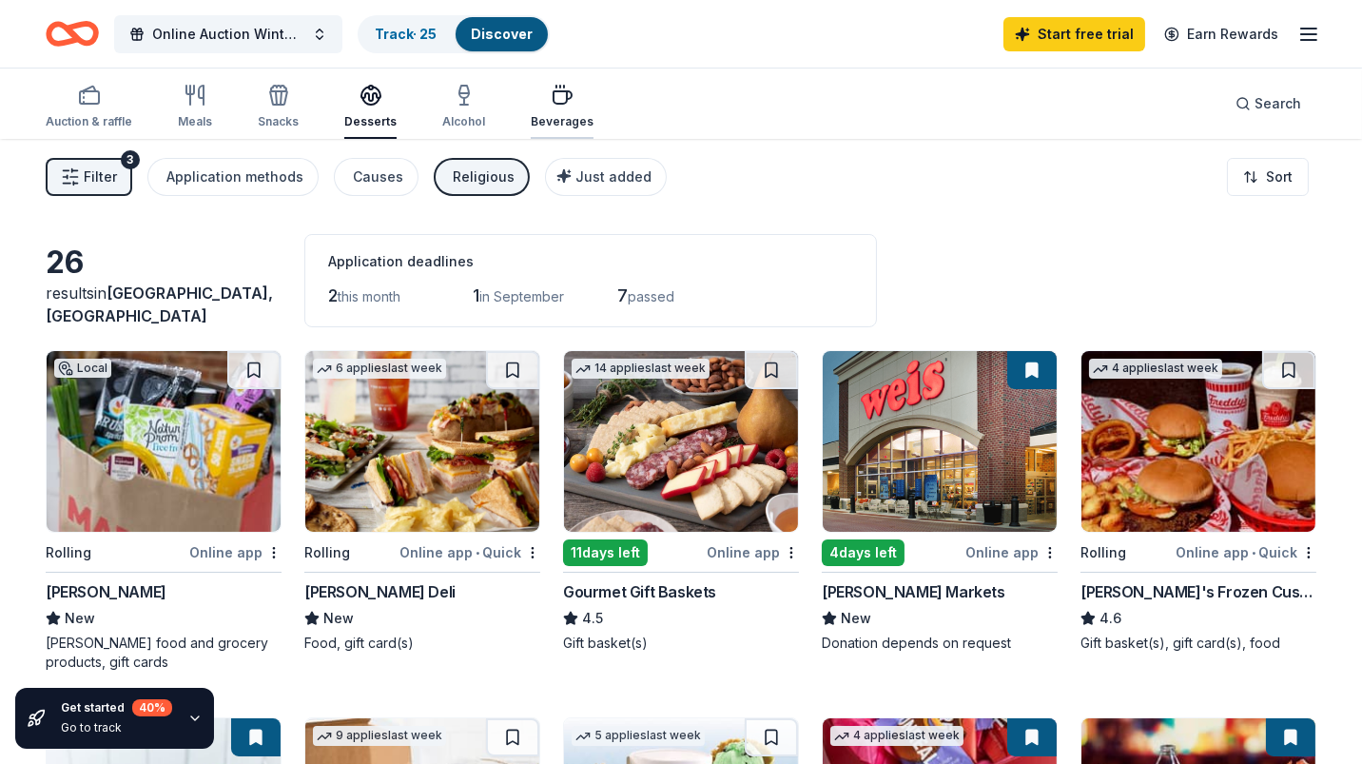
click at [561, 90] on icon "button" at bounding box center [562, 95] width 23 height 23
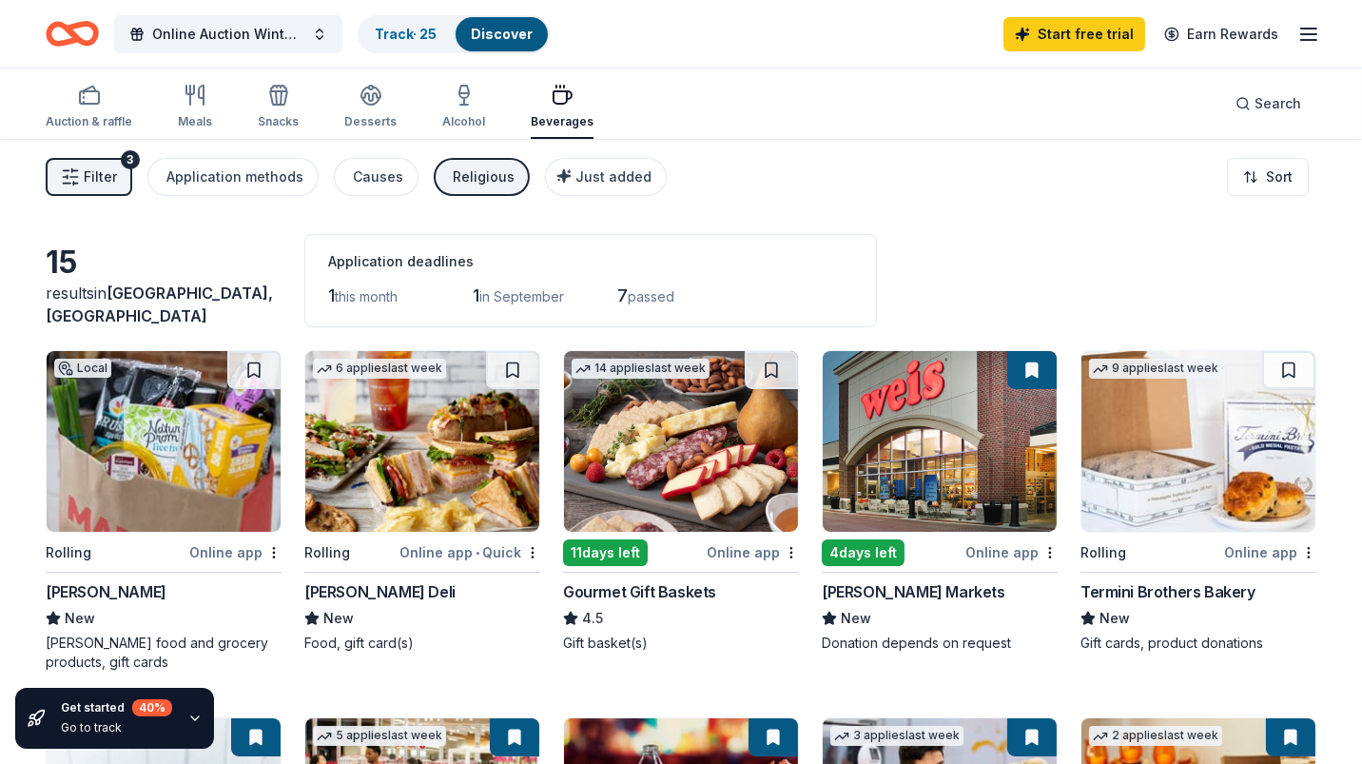
click at [767, 207] on div "Filter 3 Application methods Causes Religious Just added Sort" at bounding box center [681, 177] width 1362 height 76
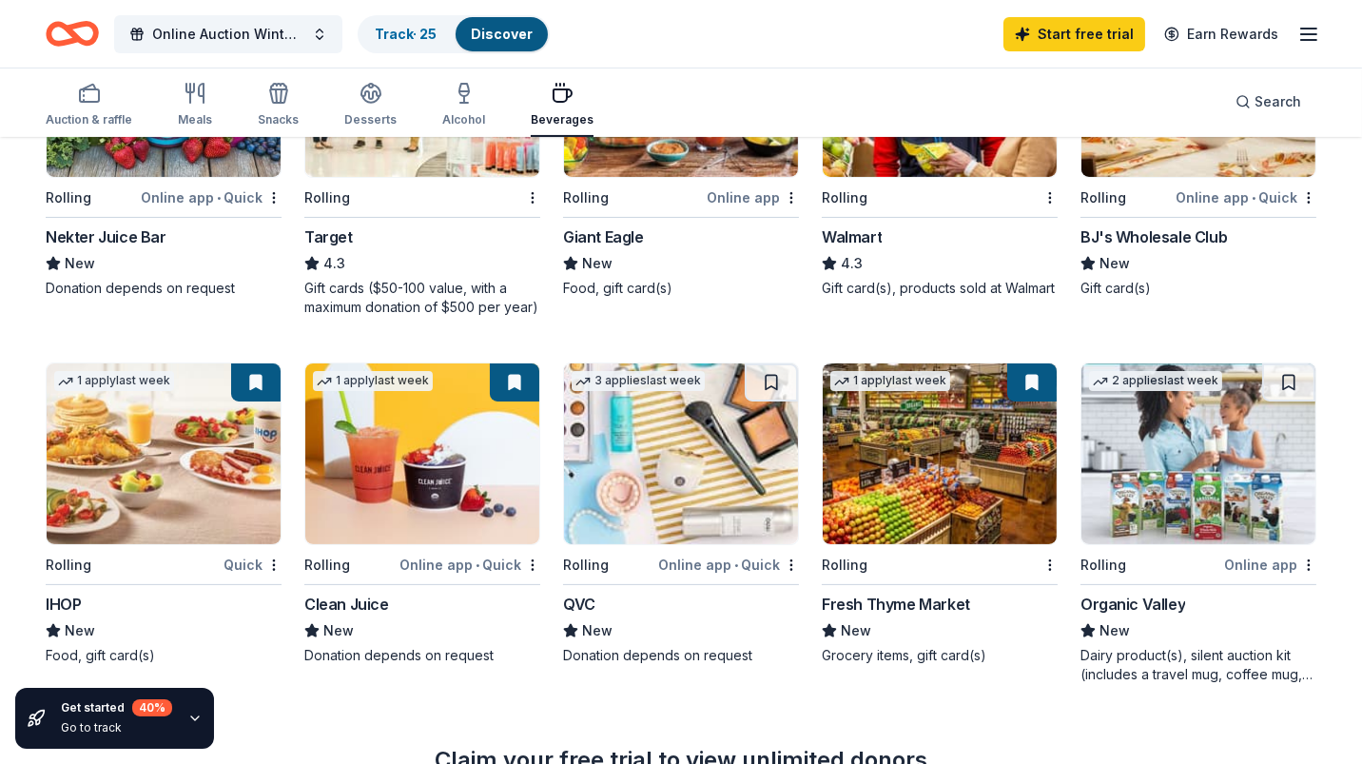
scroll to position [684, 0]
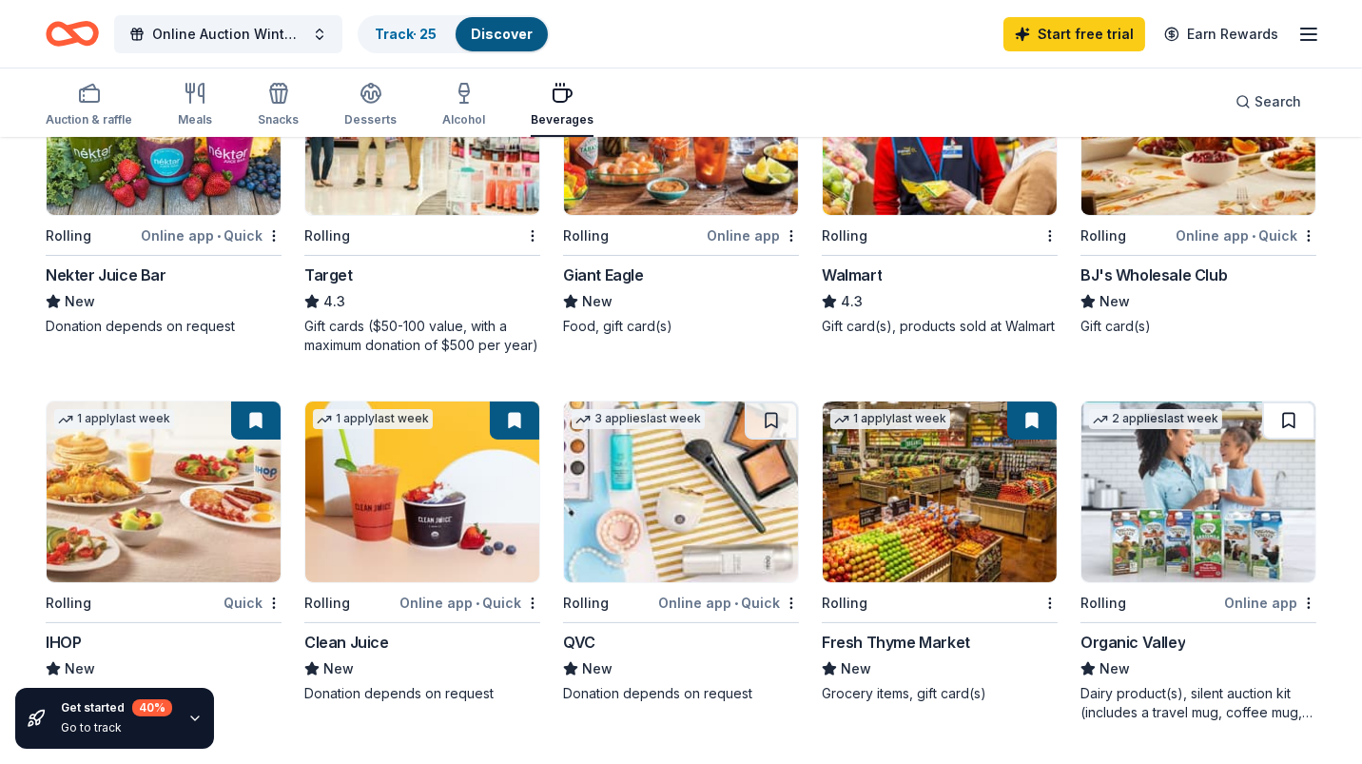
click at [1297, 413] on button at bounding box center [1288, 420] width 53 height 38
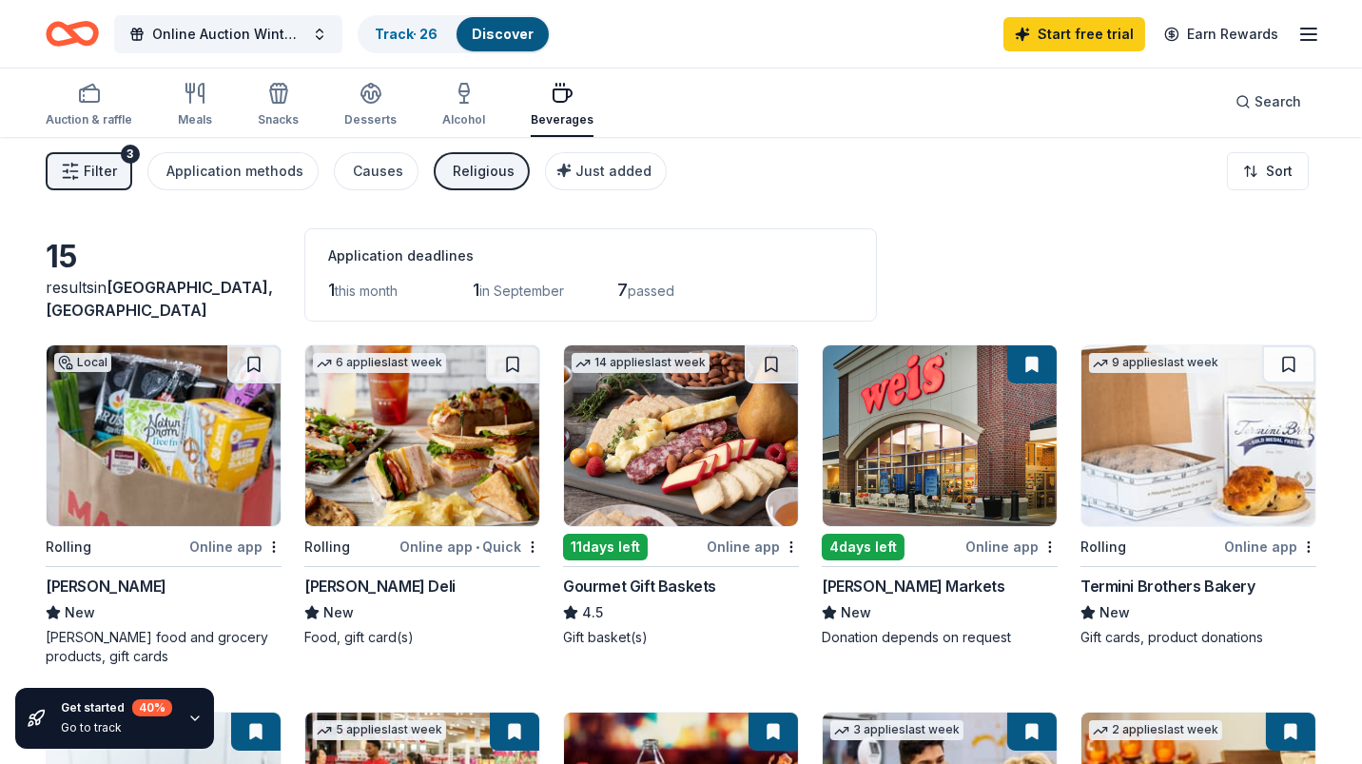
scroll to position [0, 0]
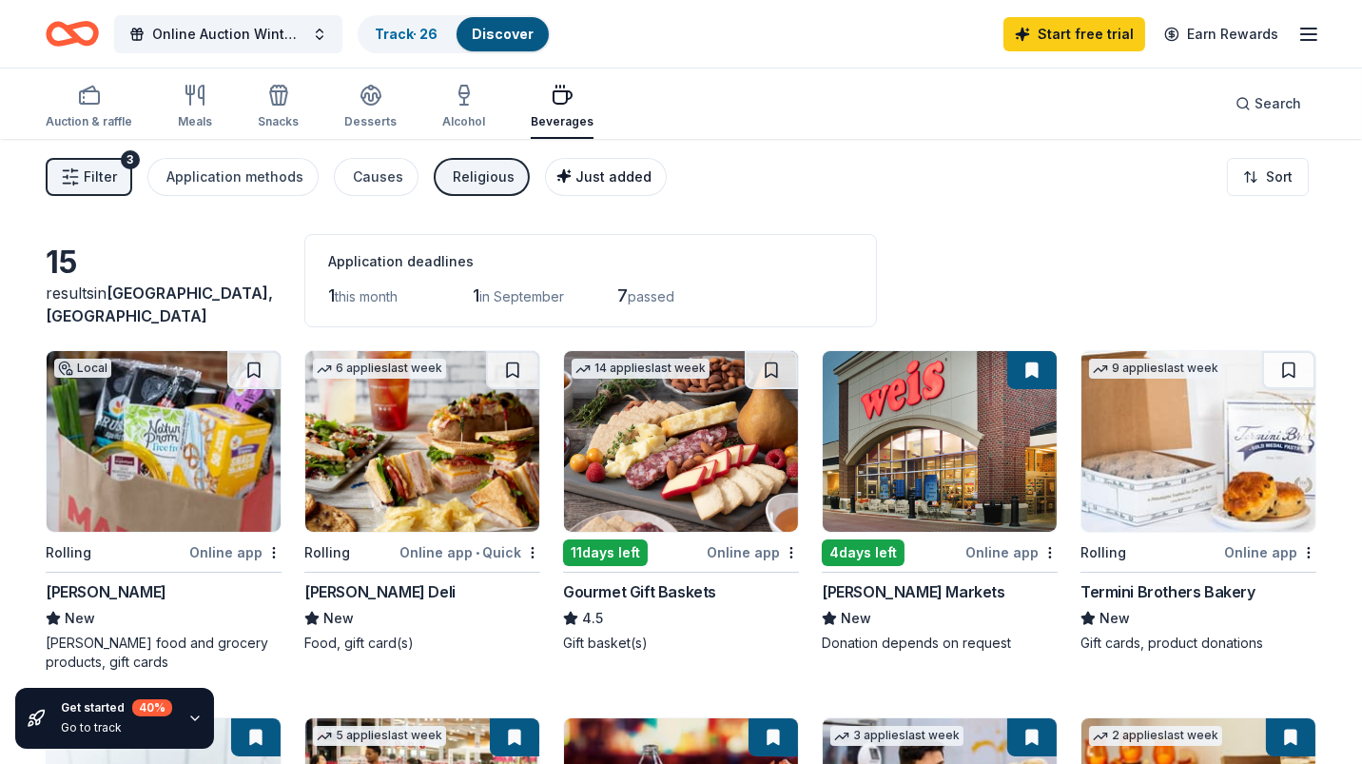
click at [575, 170] on span "Just added" at bounding box center [613, 176] width 76 height 16
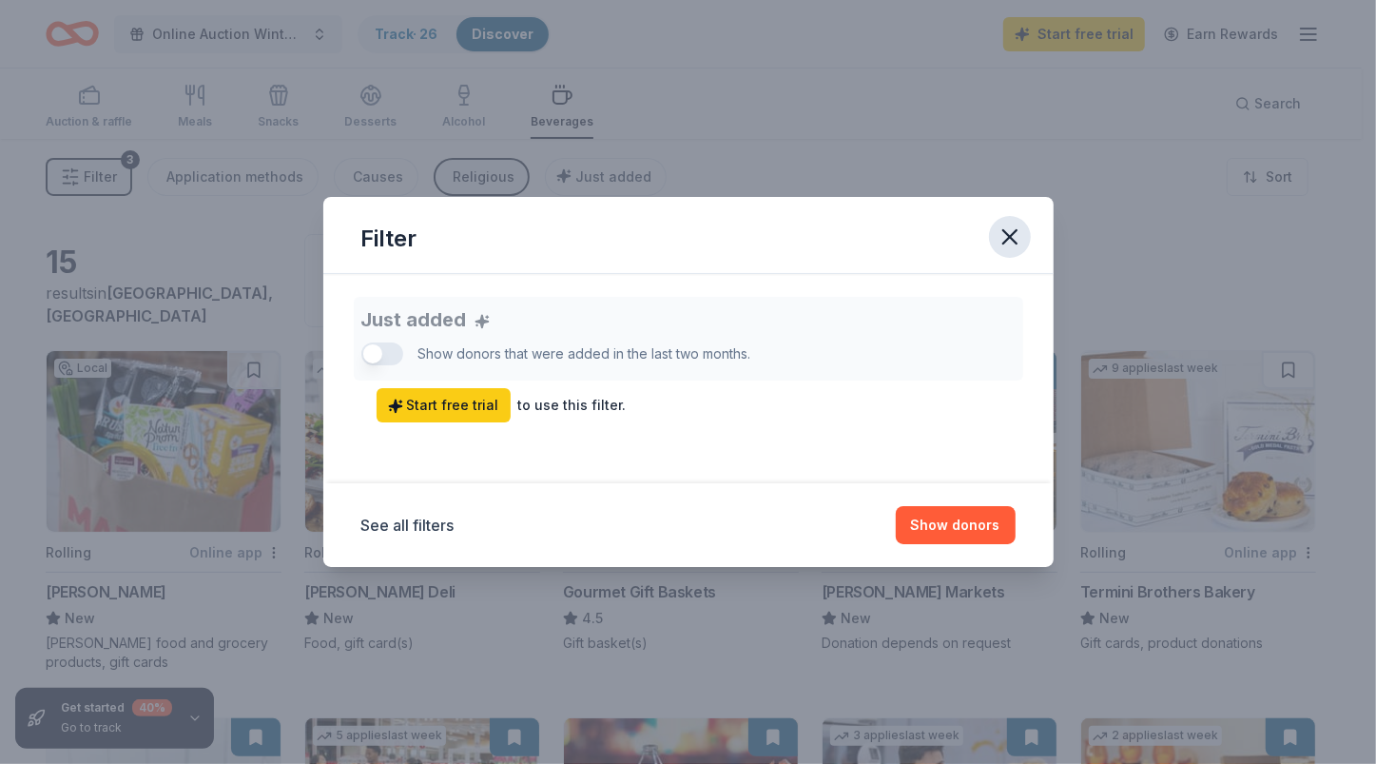
click at [1010, 234] on icon "button" at bounding box center [1009, 236] width 13 height 13
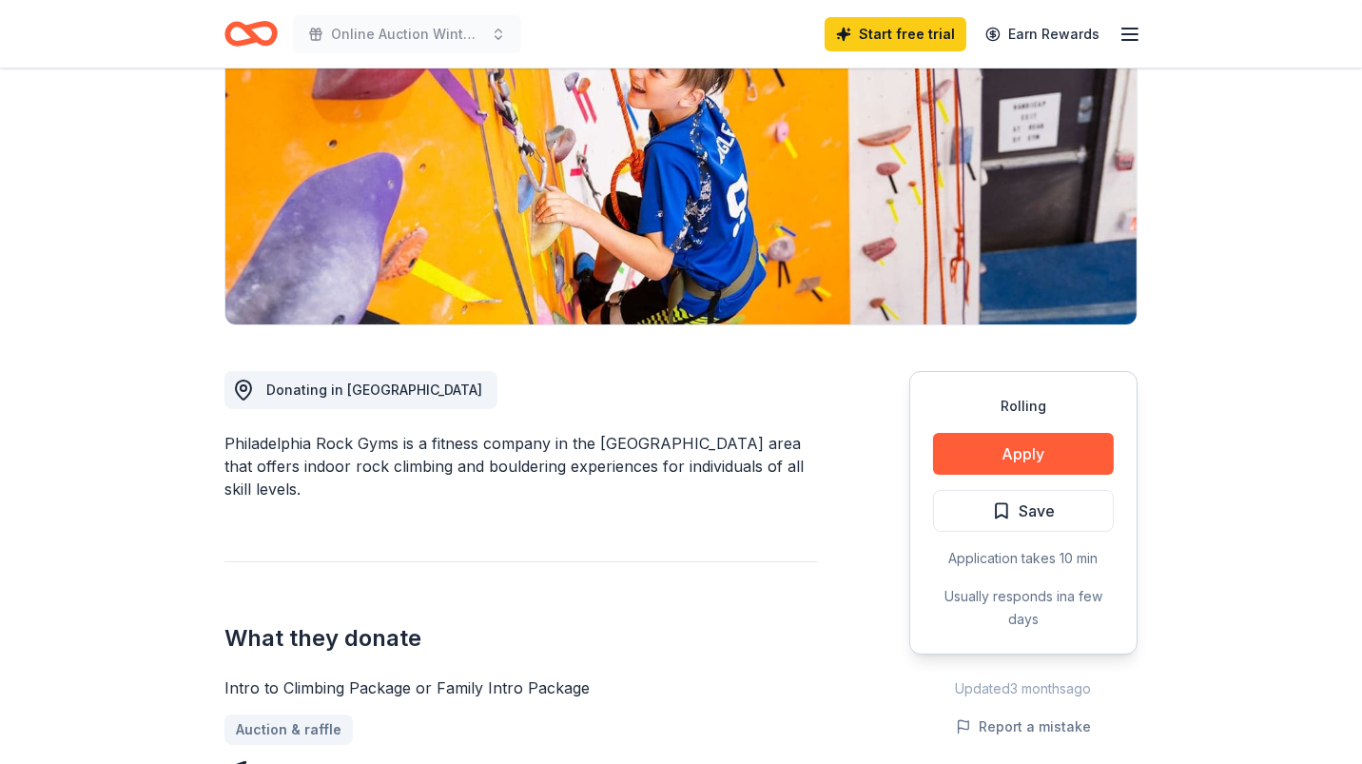
scroll to position [303, 0]
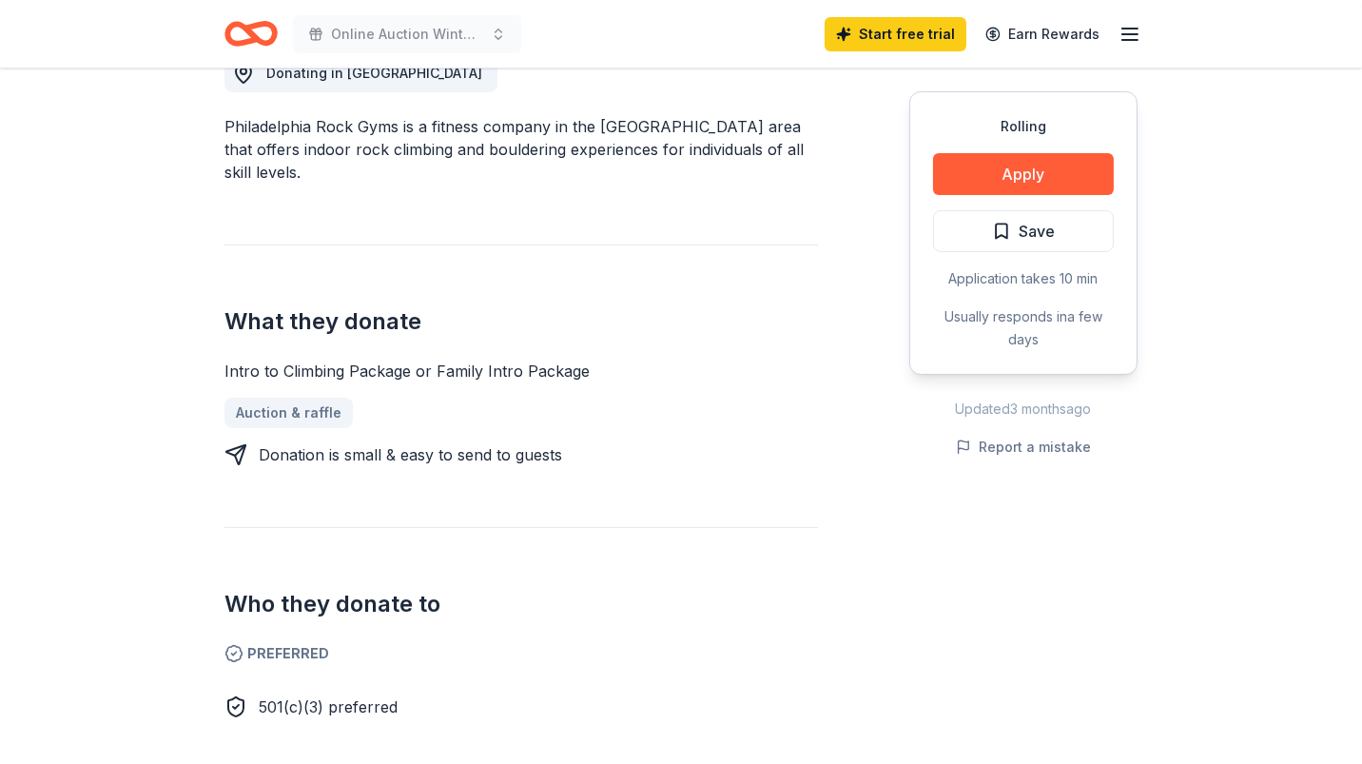
click at [743, 98] on div "Donating in [GEOGRAPHIC_DATA] [GEOGRAPHIC_DATA] Rock Gyms is a fitness company …" at bounding box center [520, 363] width 593 height 709
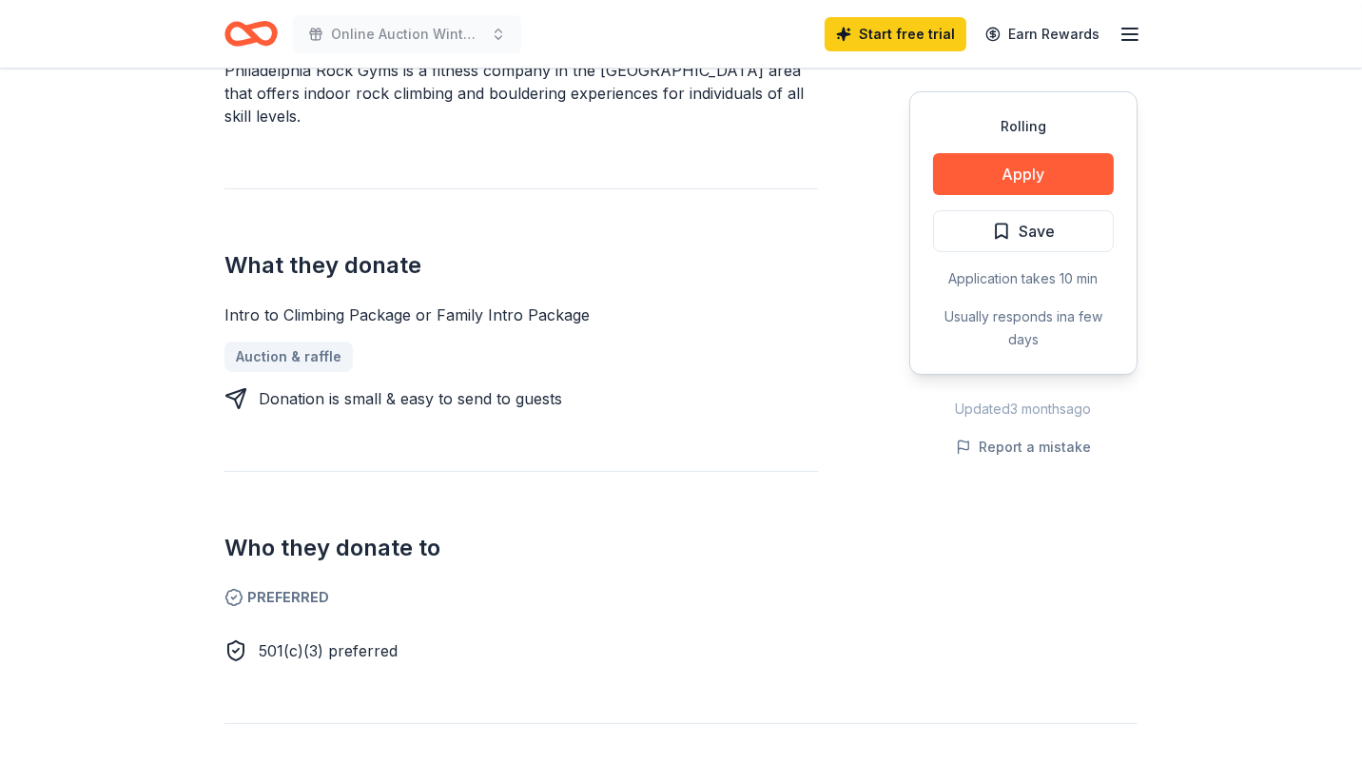
scroll to position [646, 0]
